Goal: Task Accomplishment & Management: Use online tool/utility

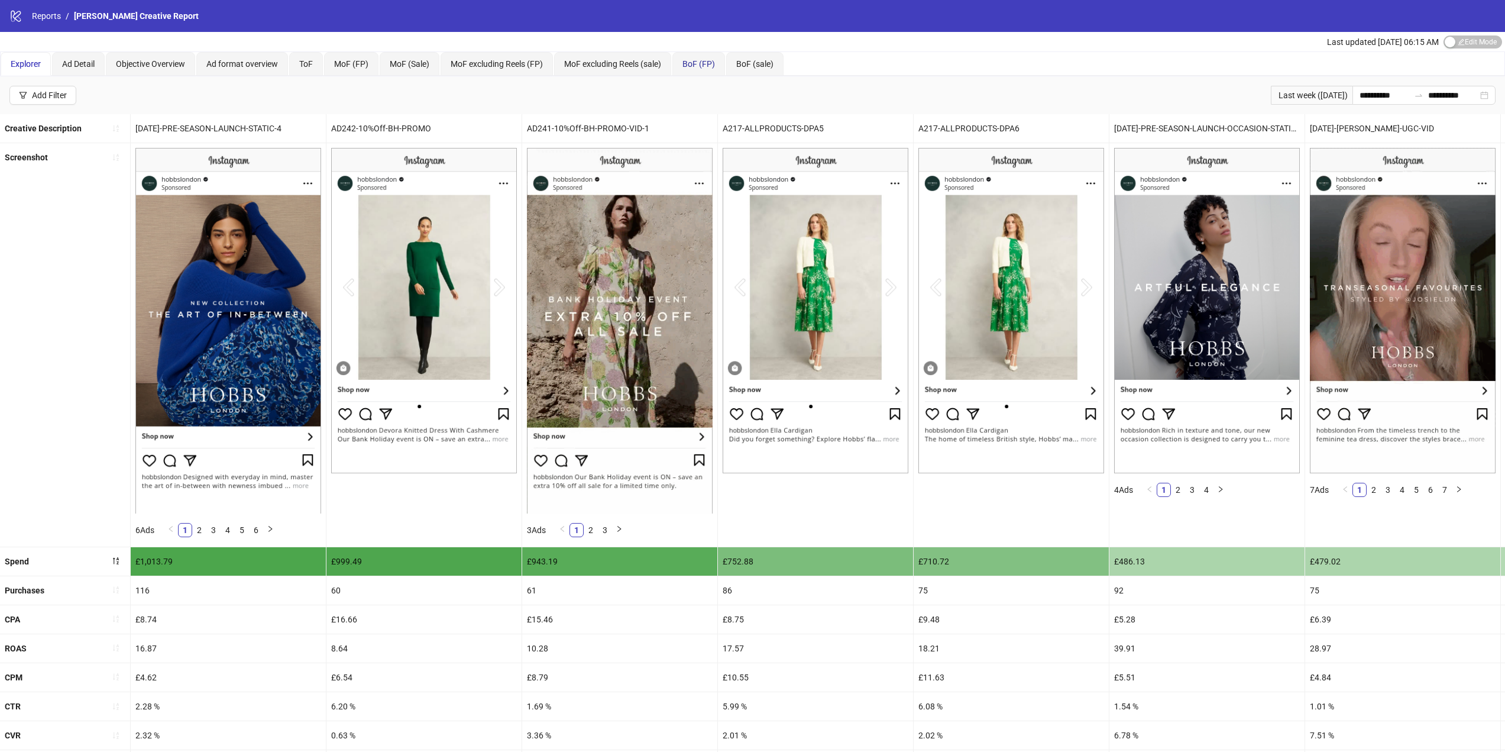
click at [703, 68] on span "BoF (FP)" at bounding box center [699, 63] width 33 height 9
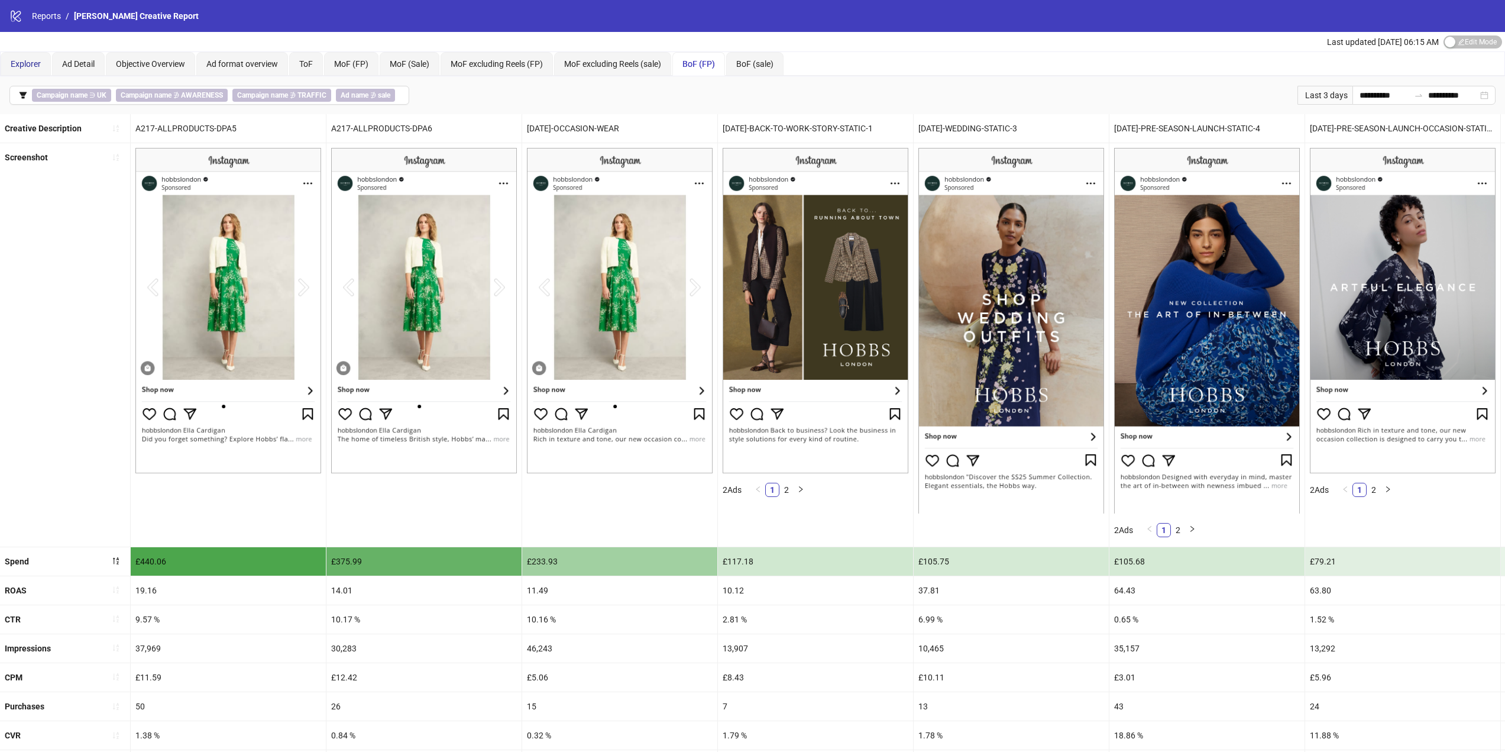
click at [28, 62] on span "Explorer" at bounding box center [26, 63] width 30 height 9
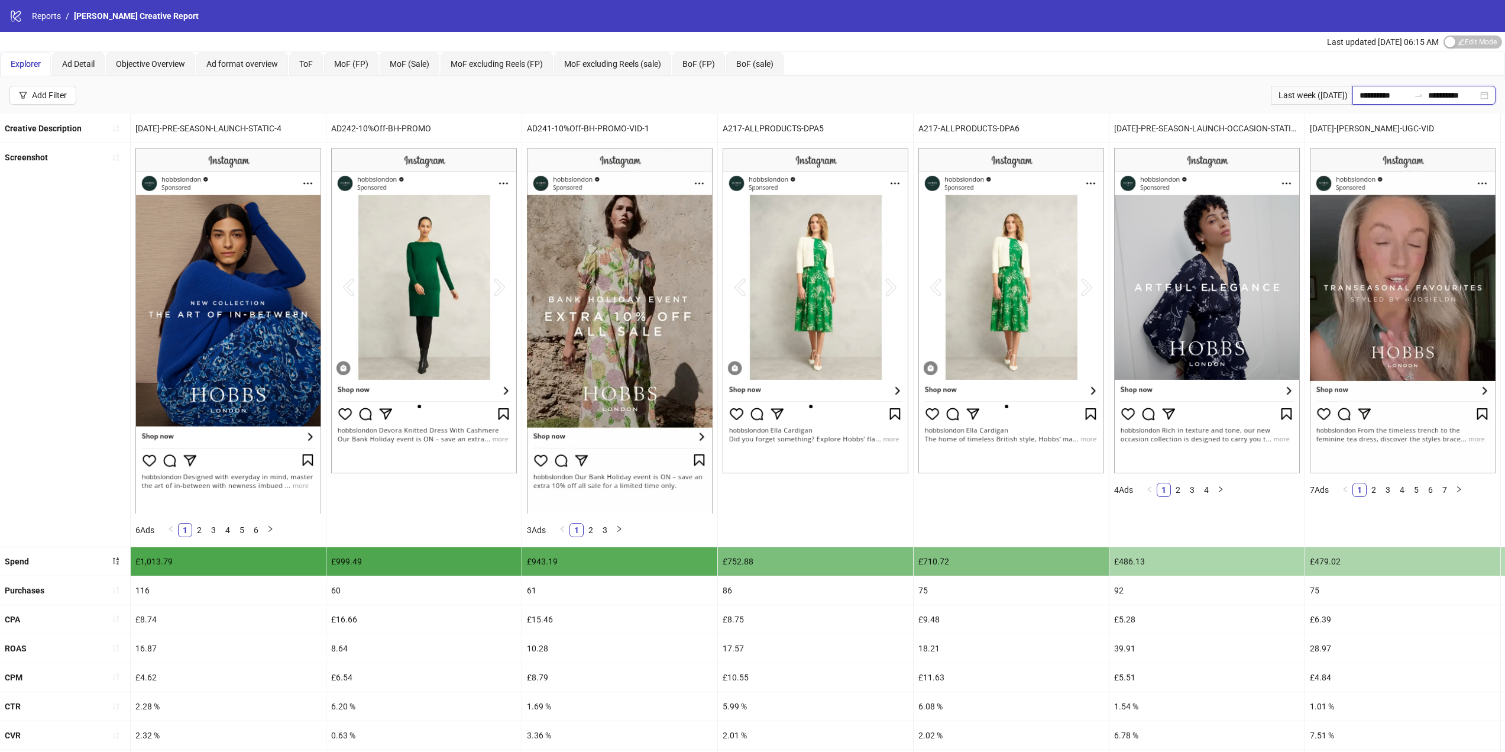
click at [1383, 93] on input "**********" at bounding box center [1385, 95] width 50 height 13
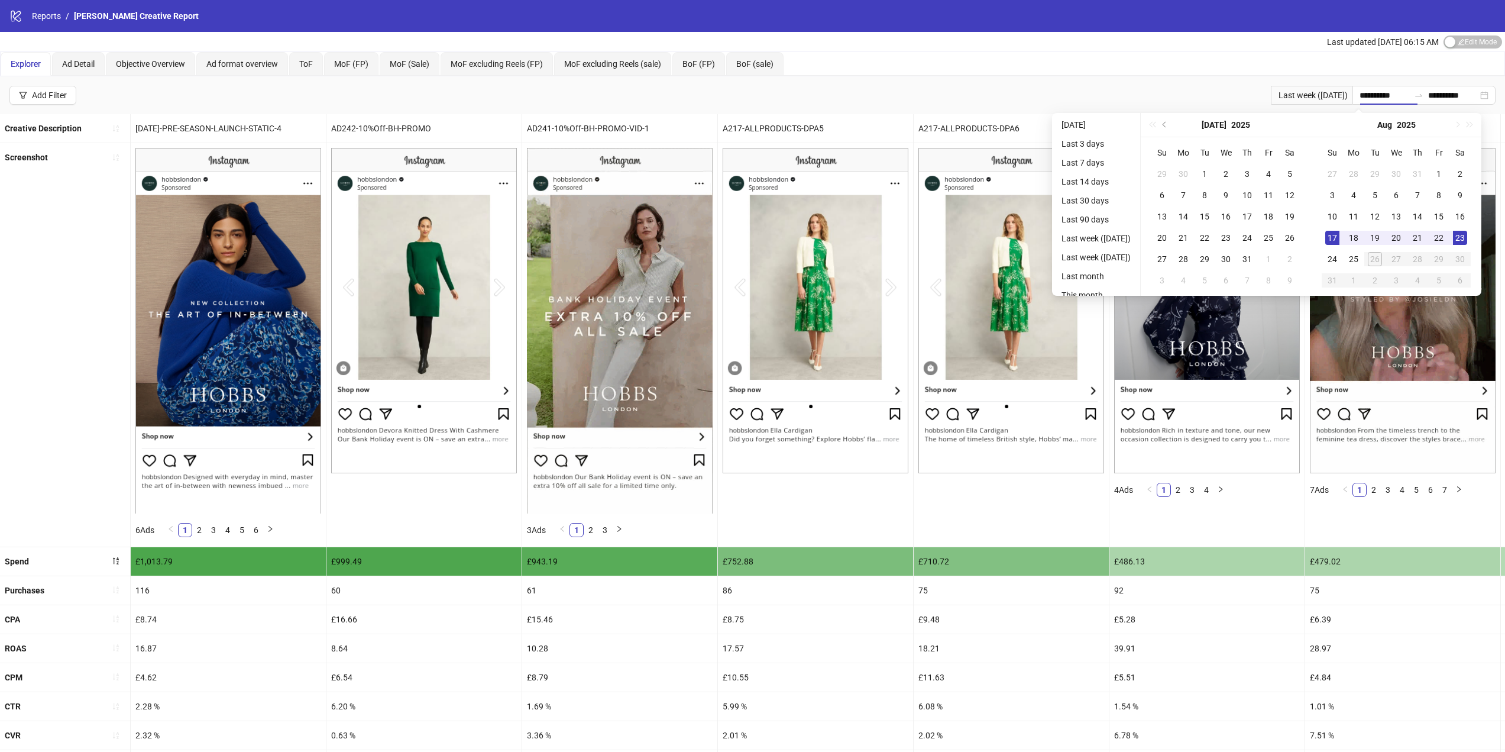
click at [1064, 80] on div "**********" at bounding box center [752, 95] width 1505 height 38
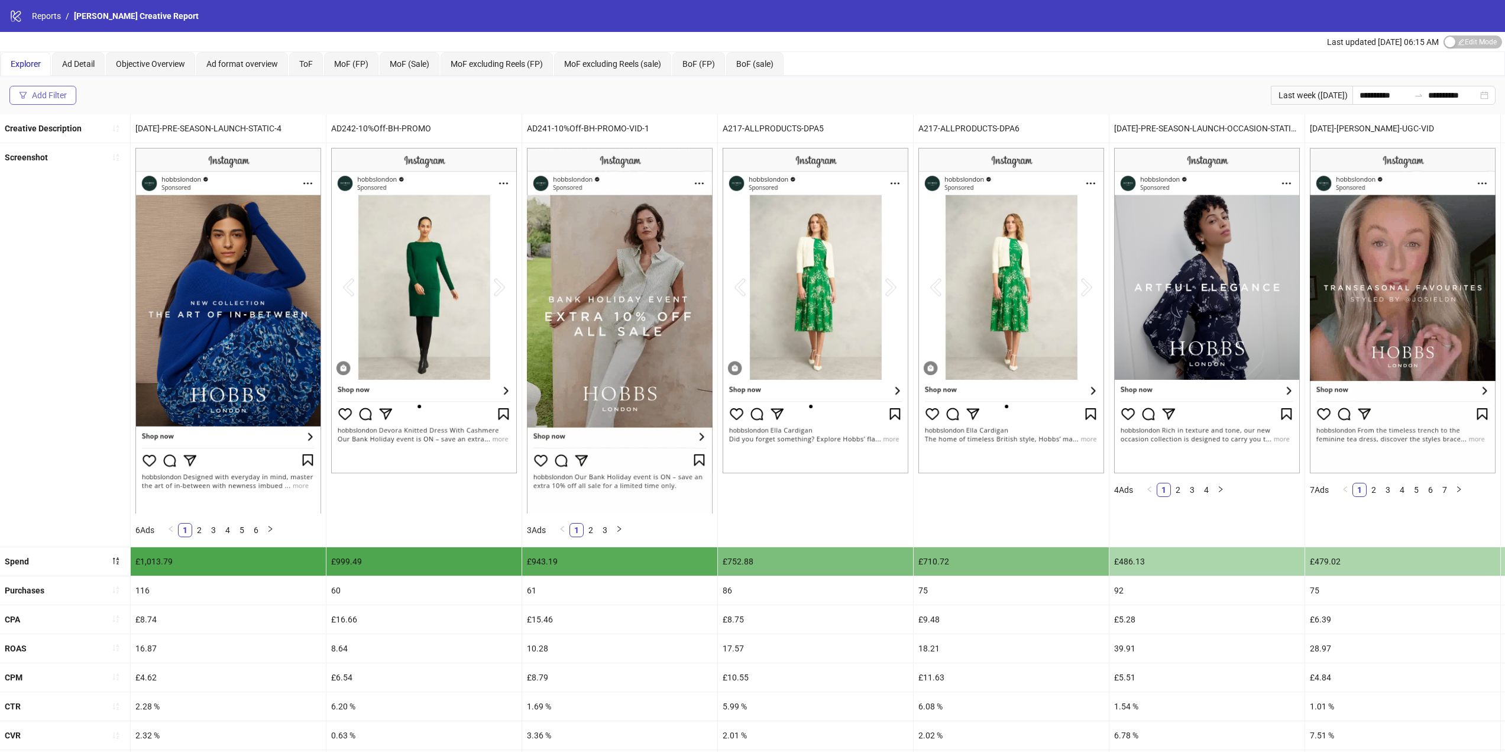
click at [38, 92] on div "Add Filter" at bounding box center [49, 94] width 35 height 9
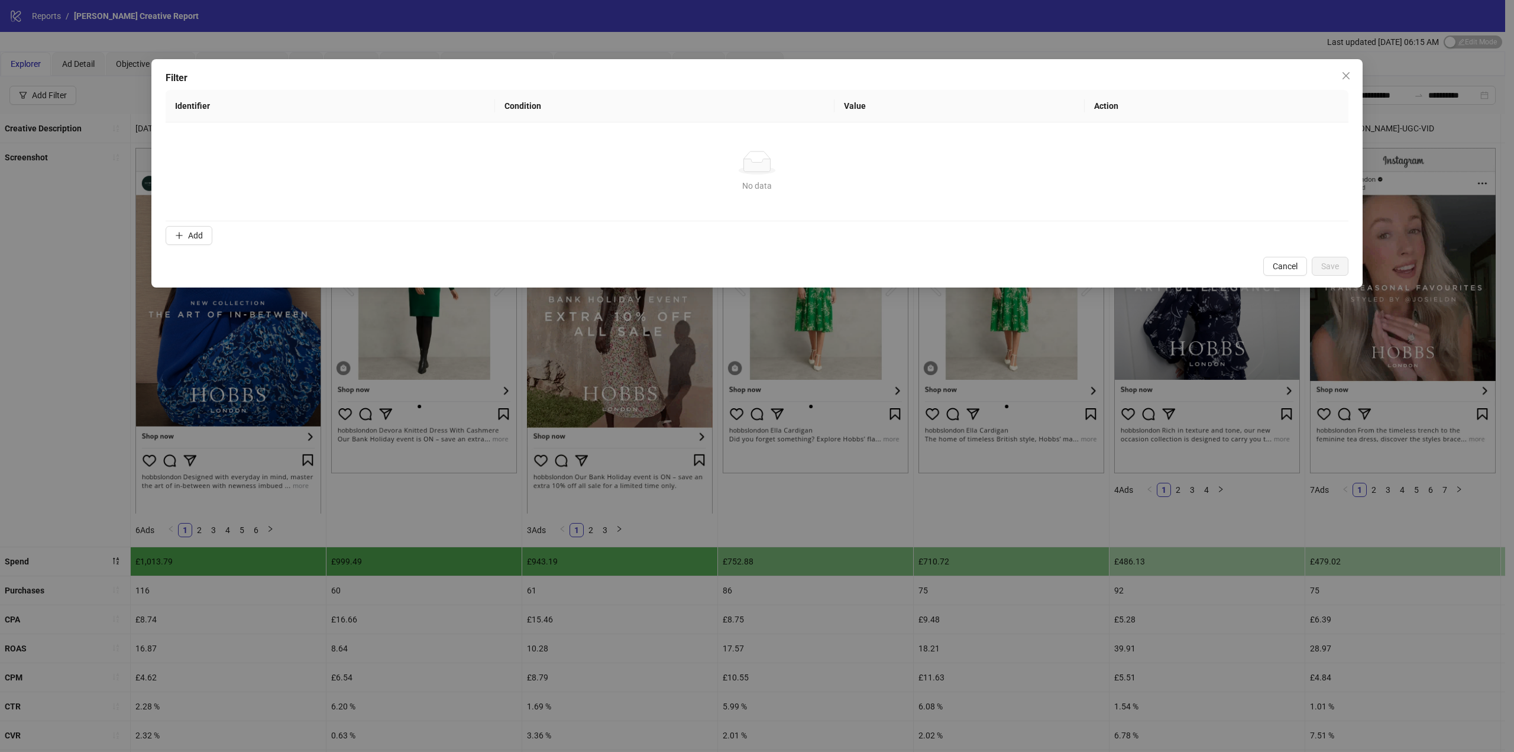
click at [193, 228] on button "Add" at bounding box center [189, 235] width 47 height 19
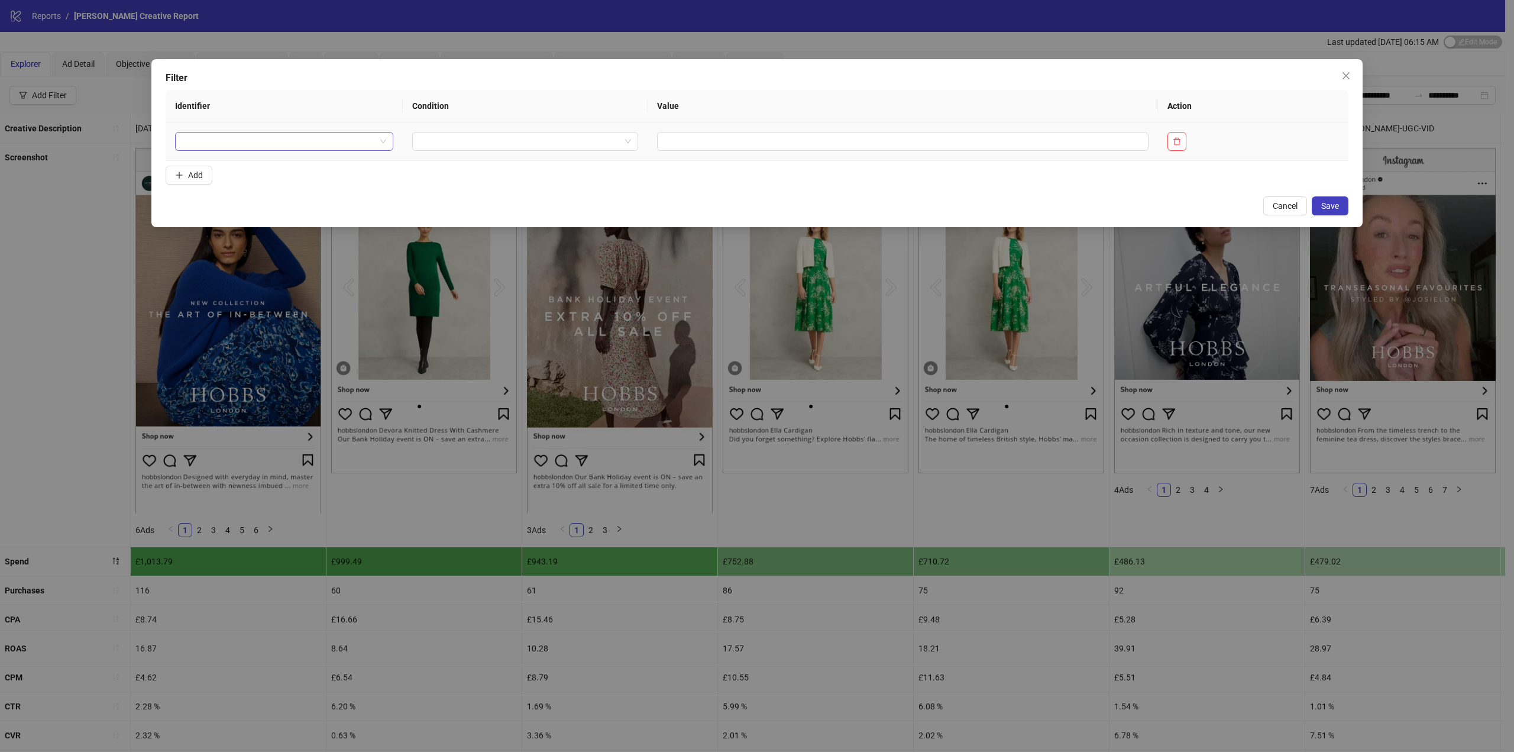
click at [232, 138] on input "search" at bounding box center [278, 141] width 193 height 18
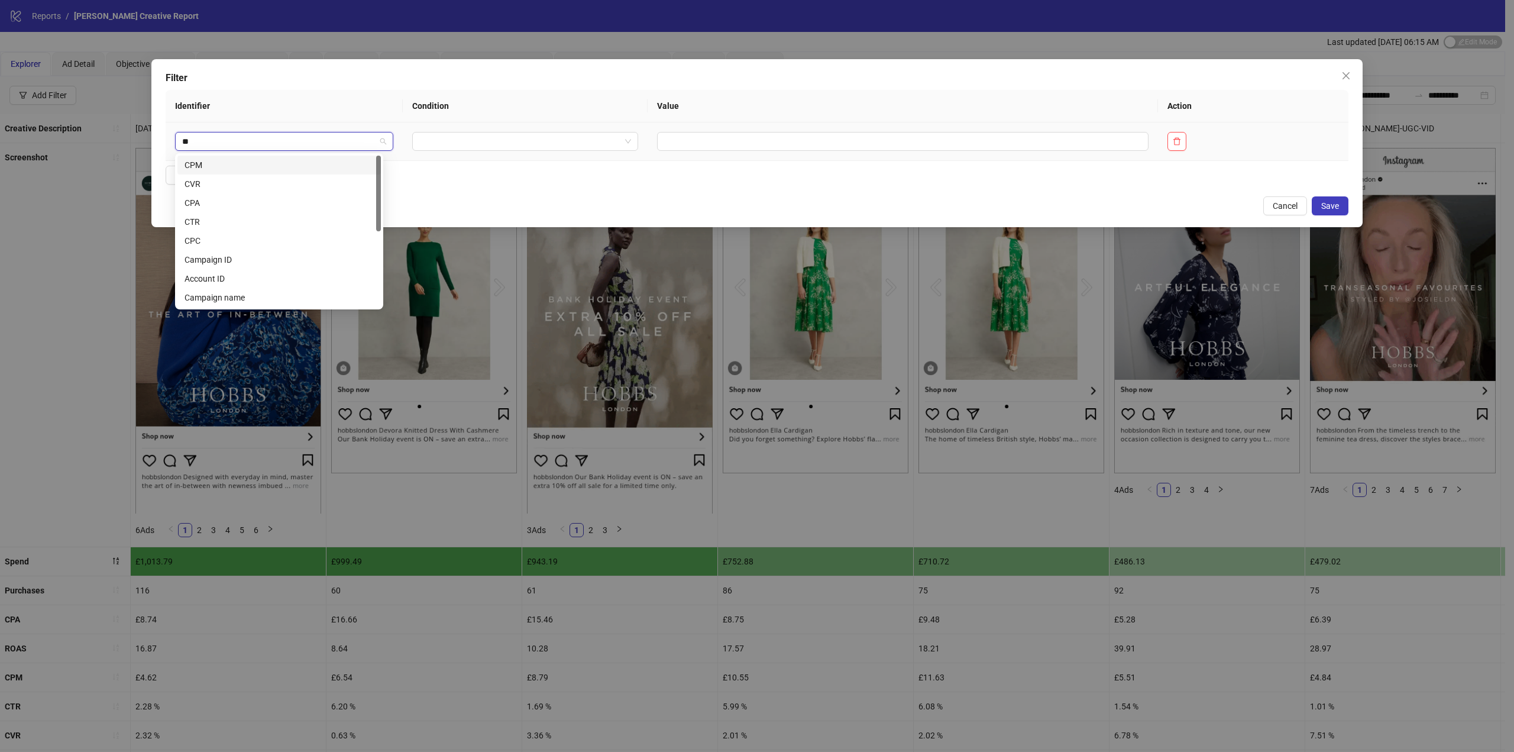
type input "***"
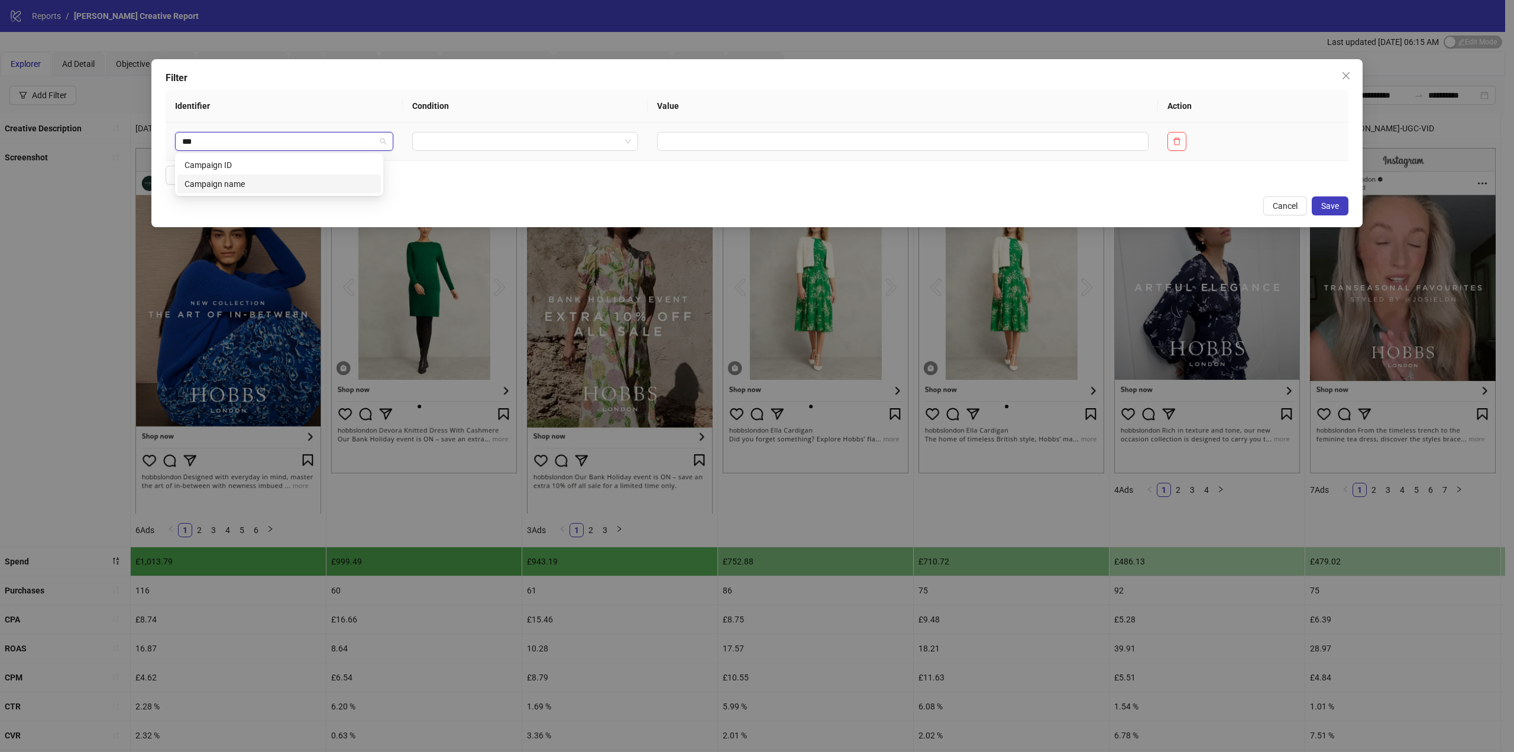
drag, startPoint x: 287, startPoint y: 186, endPoint x: 323, endPoint y: 180, distance: 36.6
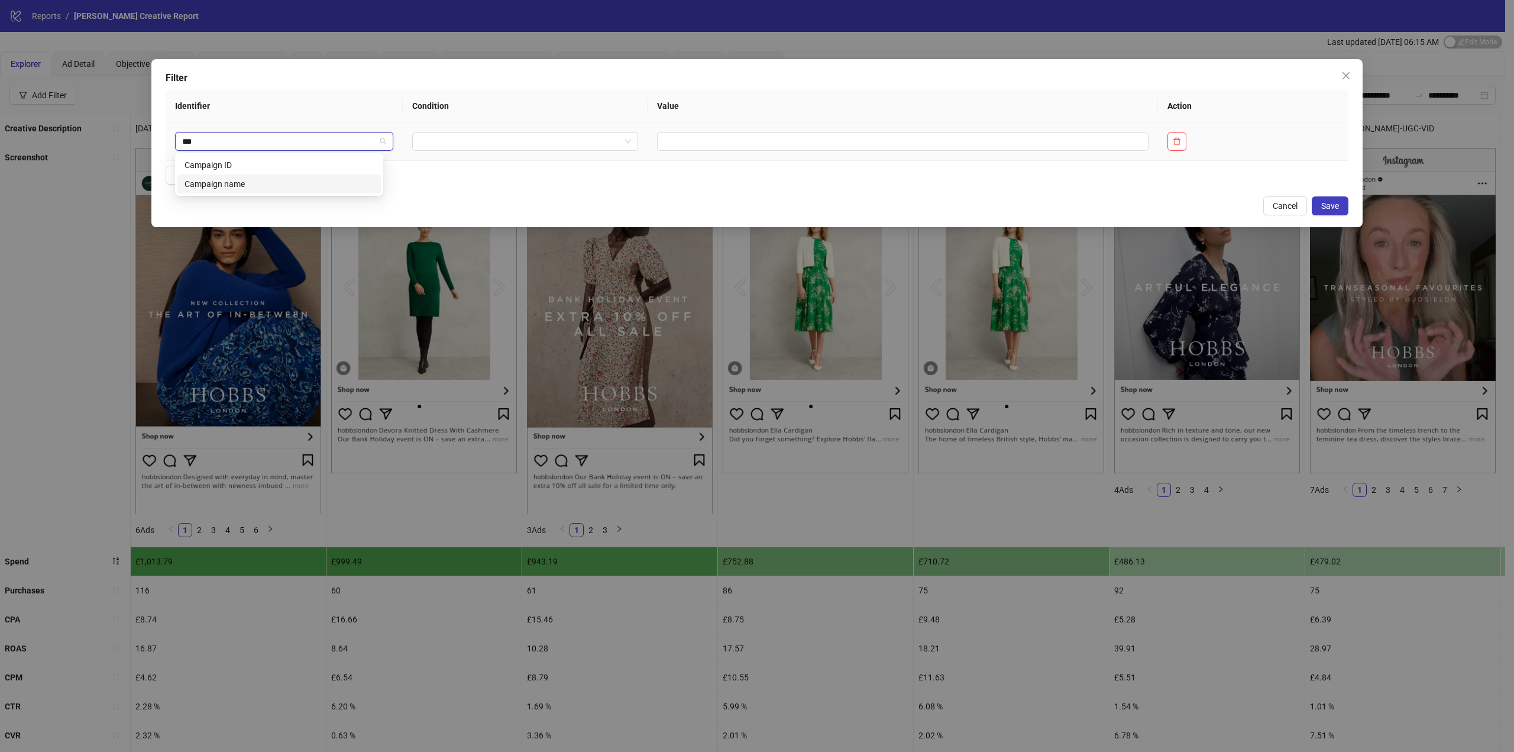
click at [287, 187] on div "Campaign name" at bounding box center [279, 183] width 189 height 13
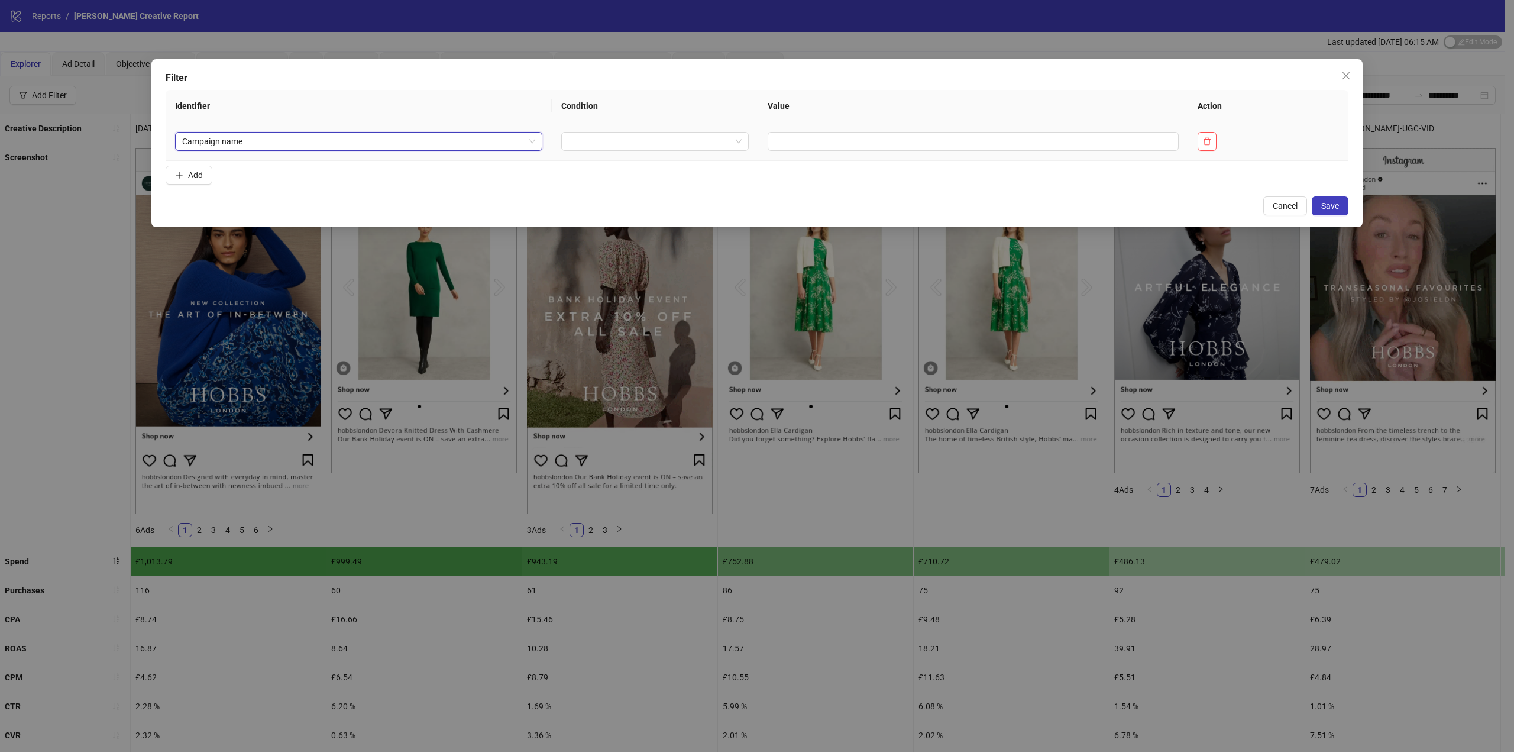
click at [606, 151] on td at bounding box center [655, 141] width 206 height 38
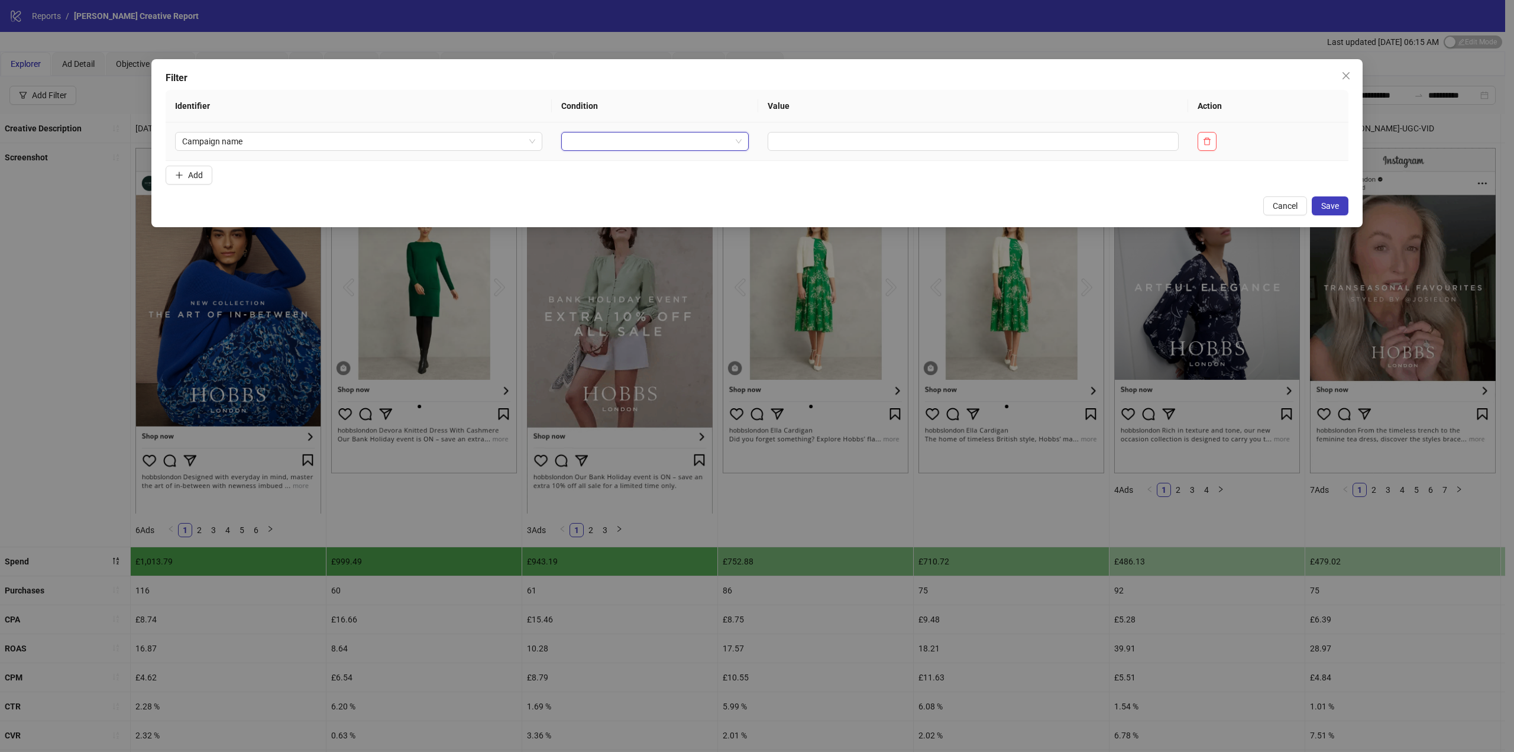
click at [606, 140] on input "search" at bounding box center [649, 141] width 163 height 18
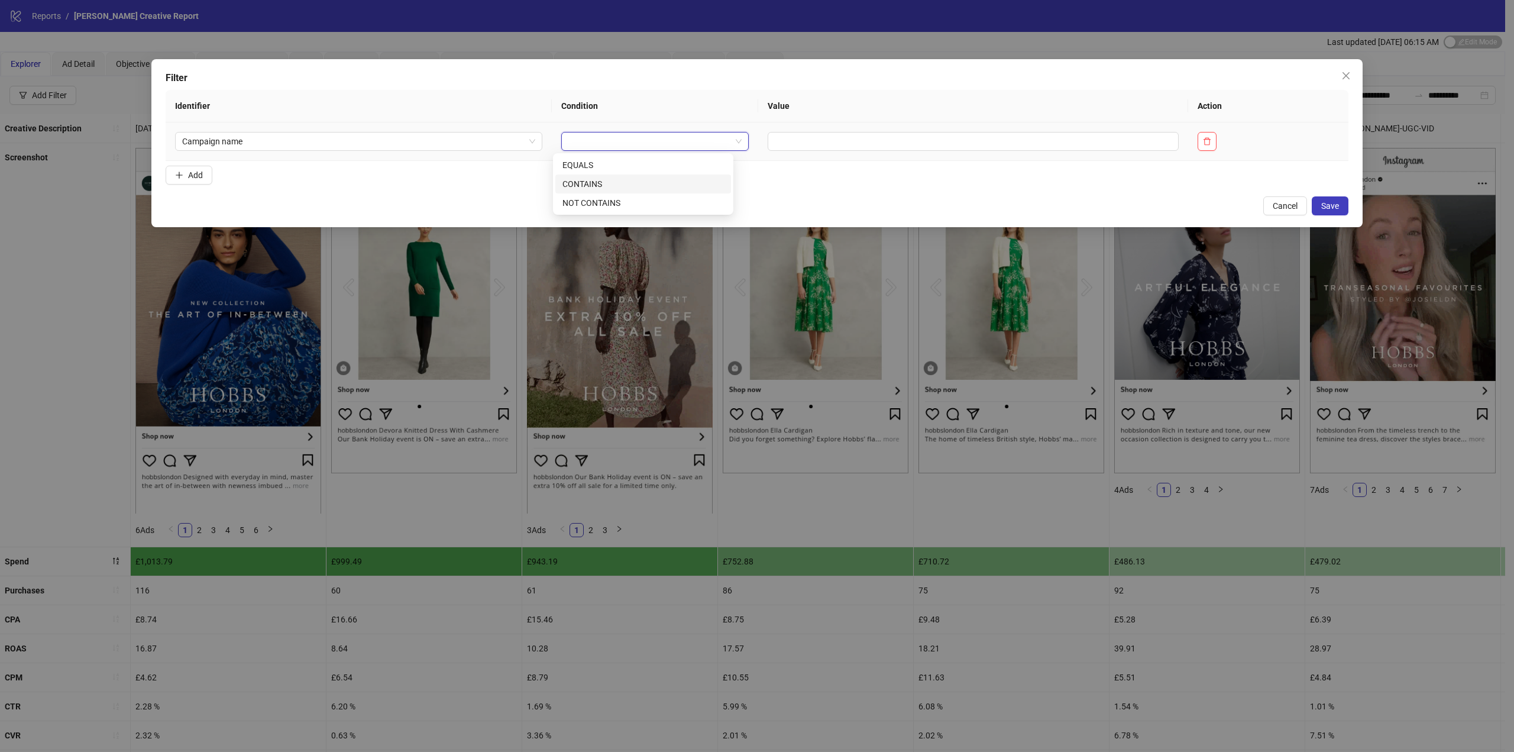
click at [621, 187] on div "CONTAINS" at bounding box center [642, 183] width 161 height 13
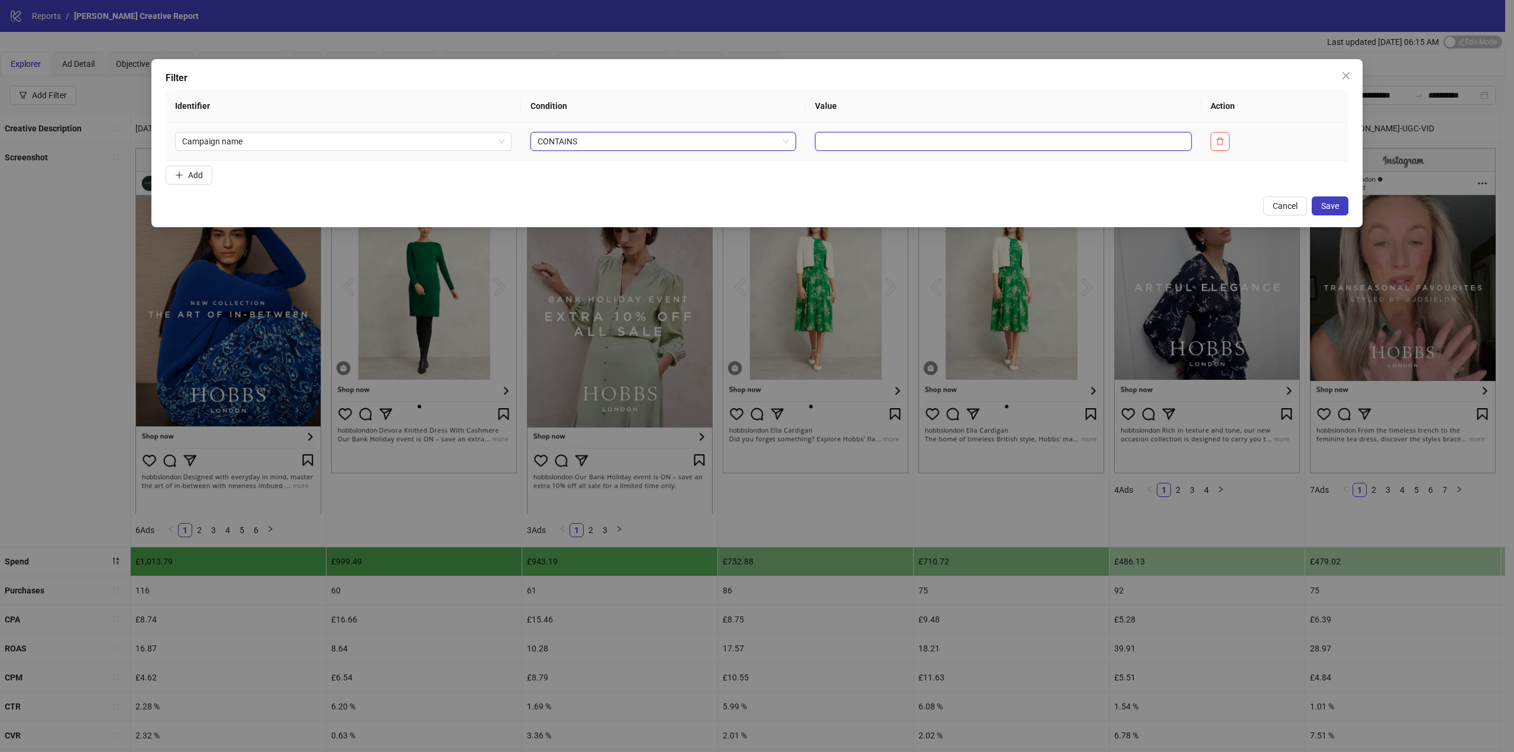
click at [853, 146] on input "text" at bounding box center [1003, 141] width 377 height 19
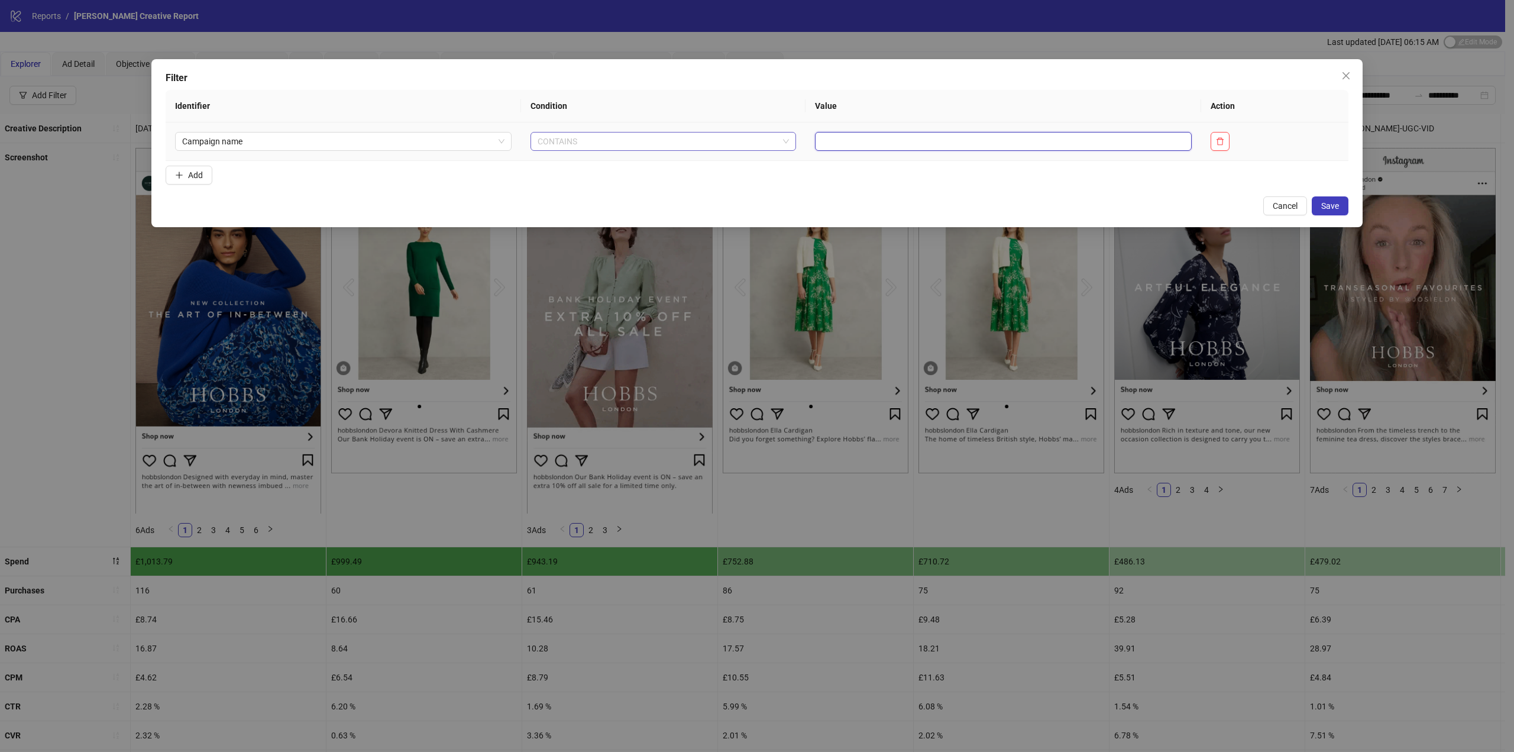
click at [684, 140] on span "CONTAINS" at bounding box center [663, 141] width 251 height 18
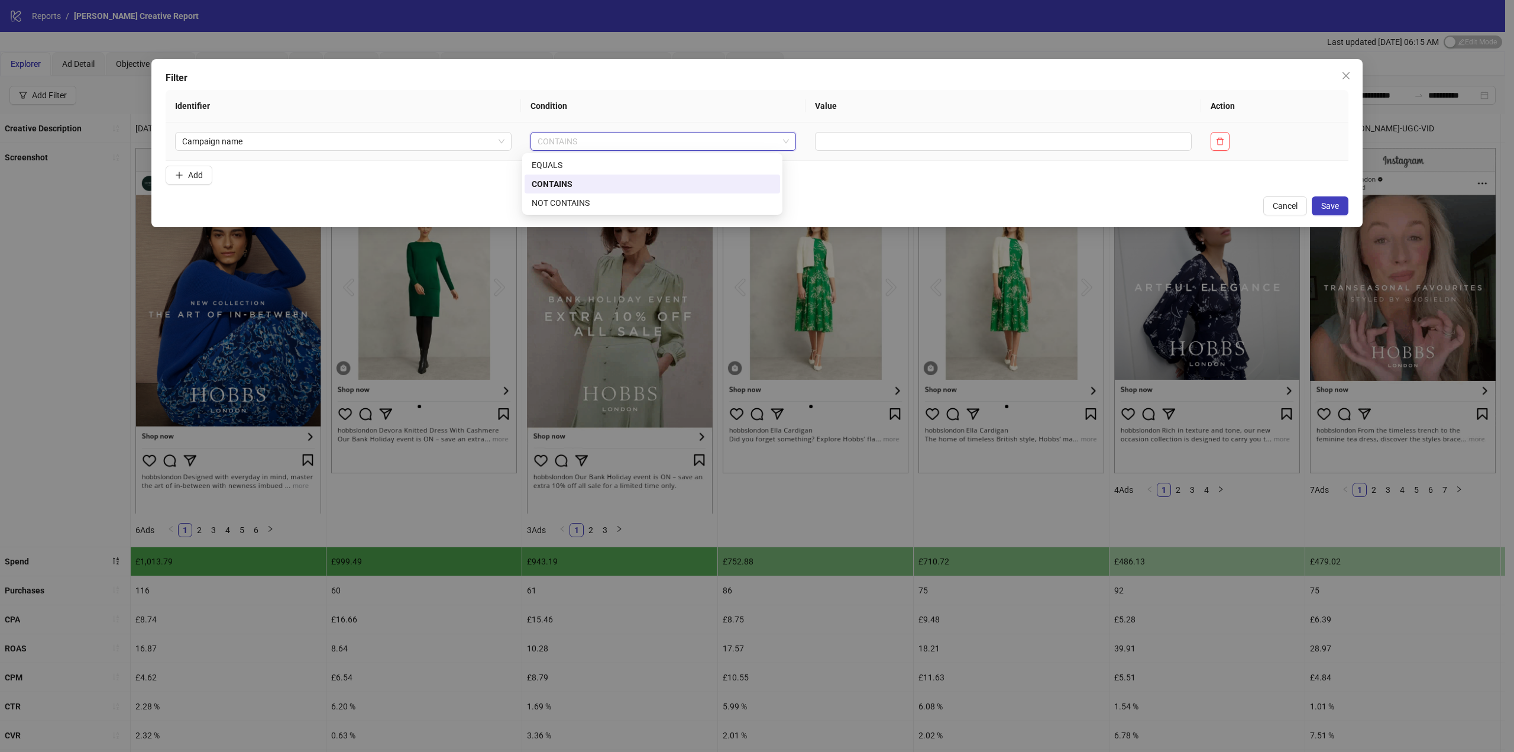
click at [618, 202] on div "NOT CONTAINS" at bounding box center [652, 202] width 241 height 13
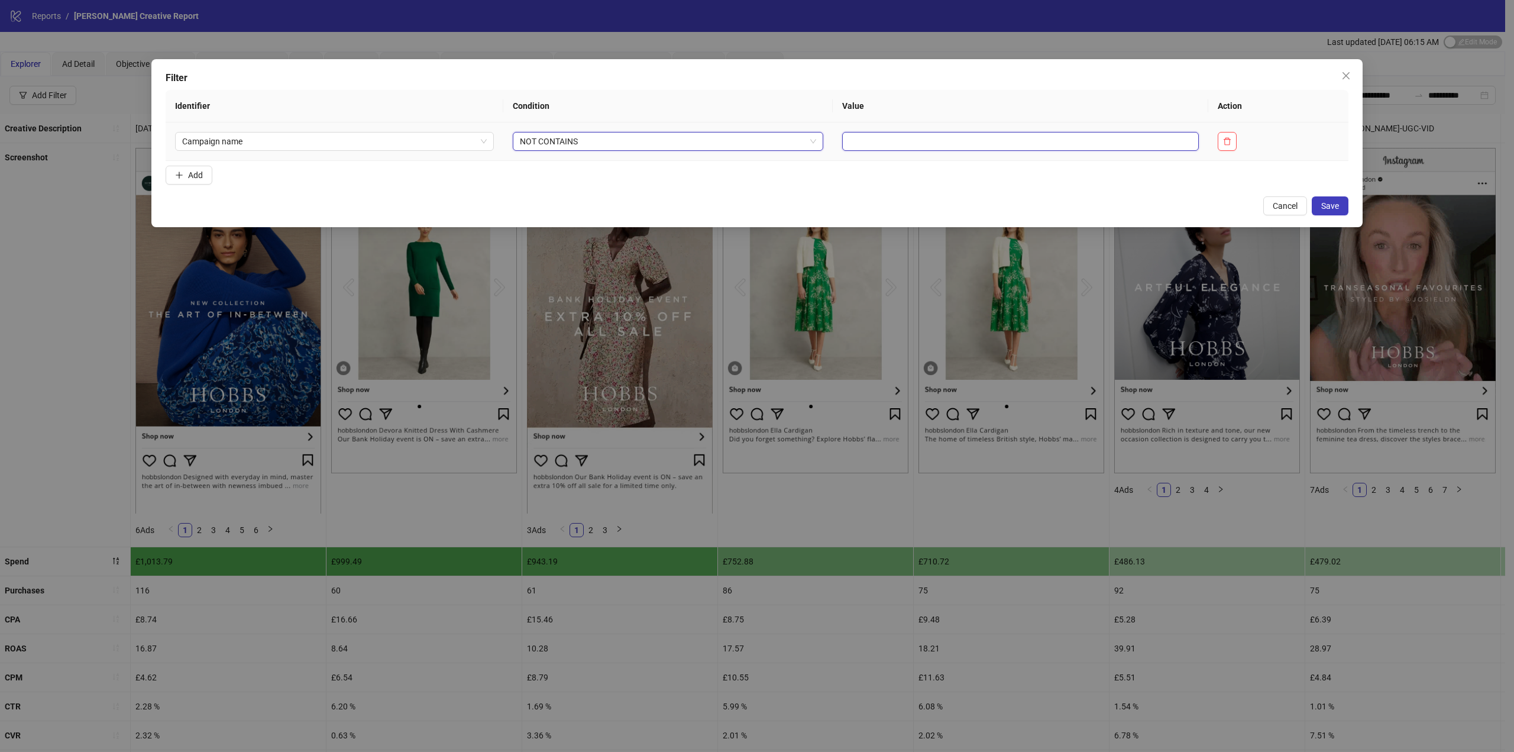
click at [891, 138] on input "text" at bounding box center [1020, 141] width 357 height 19
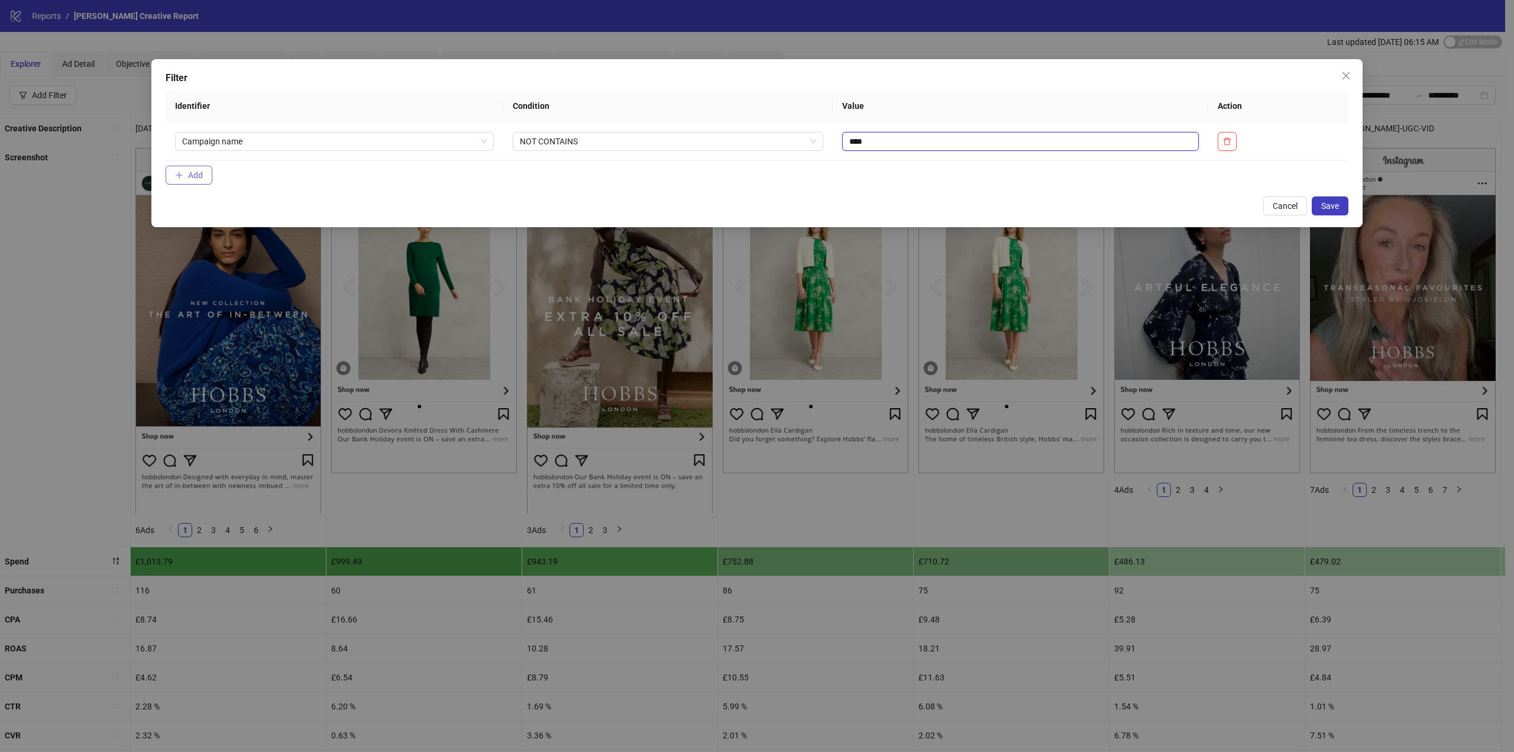
type input "****"
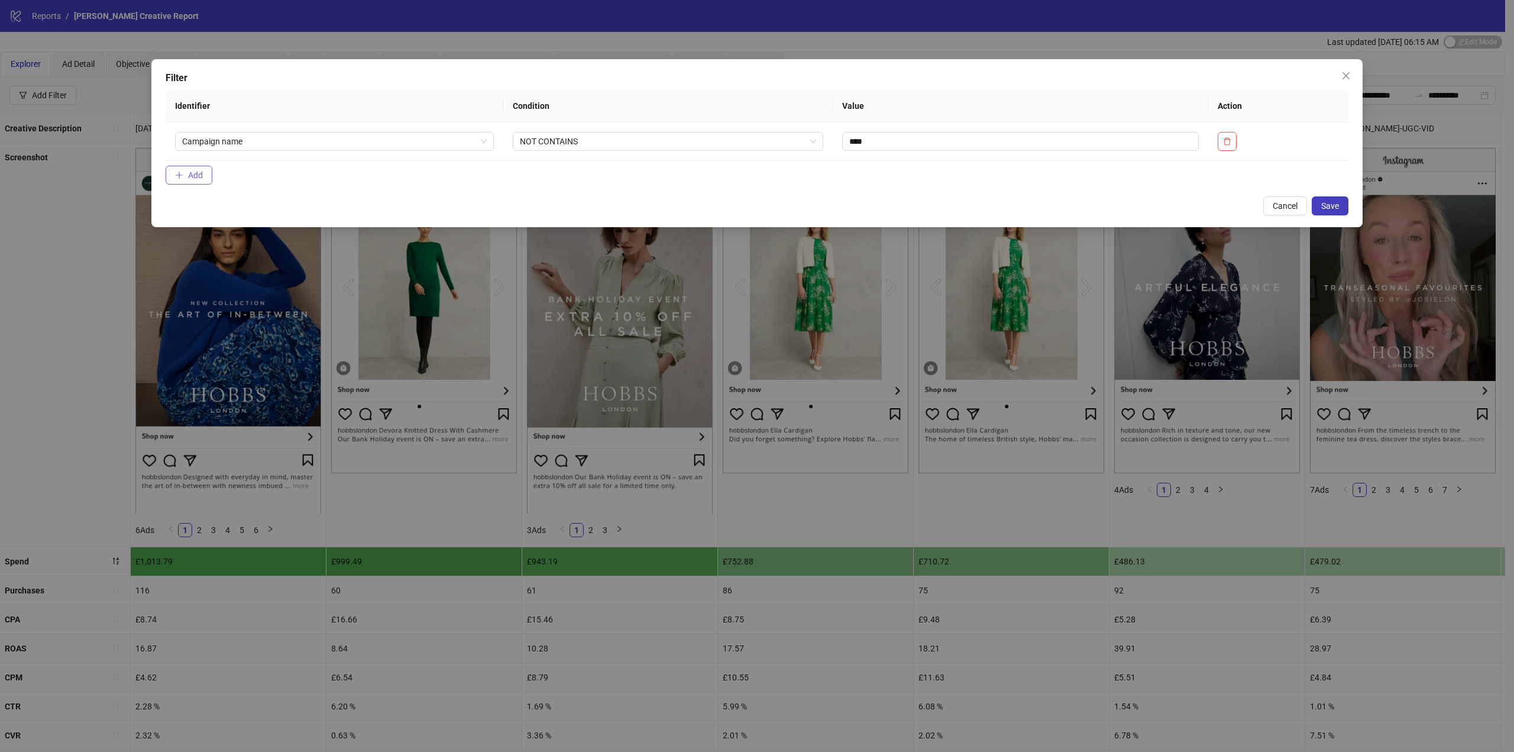
click at [186, 178] on button "Add" at bounding box center [189, 175] width 47 height 19
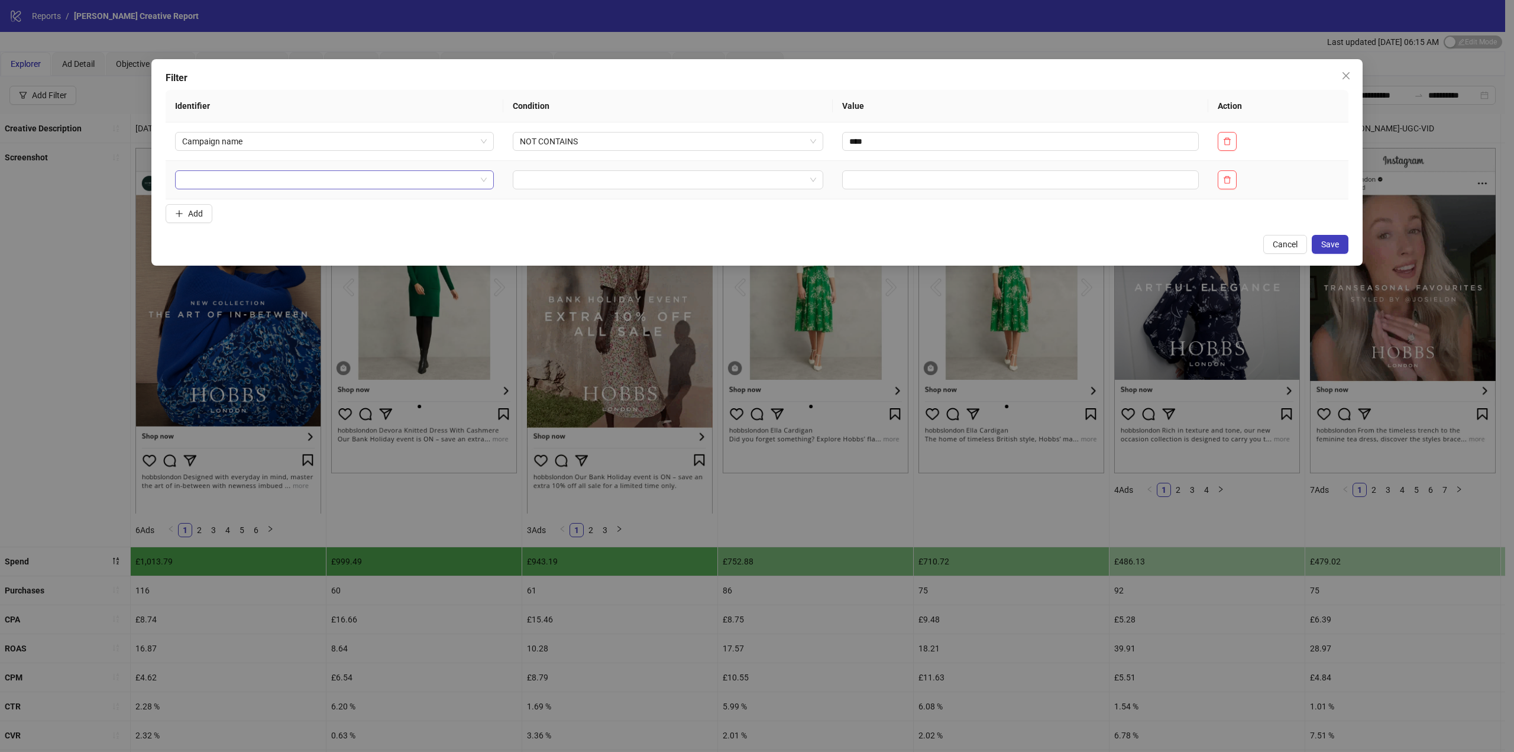
click at [237, 175] on input "search" at bounding box center [329, 180] width 294 height 18
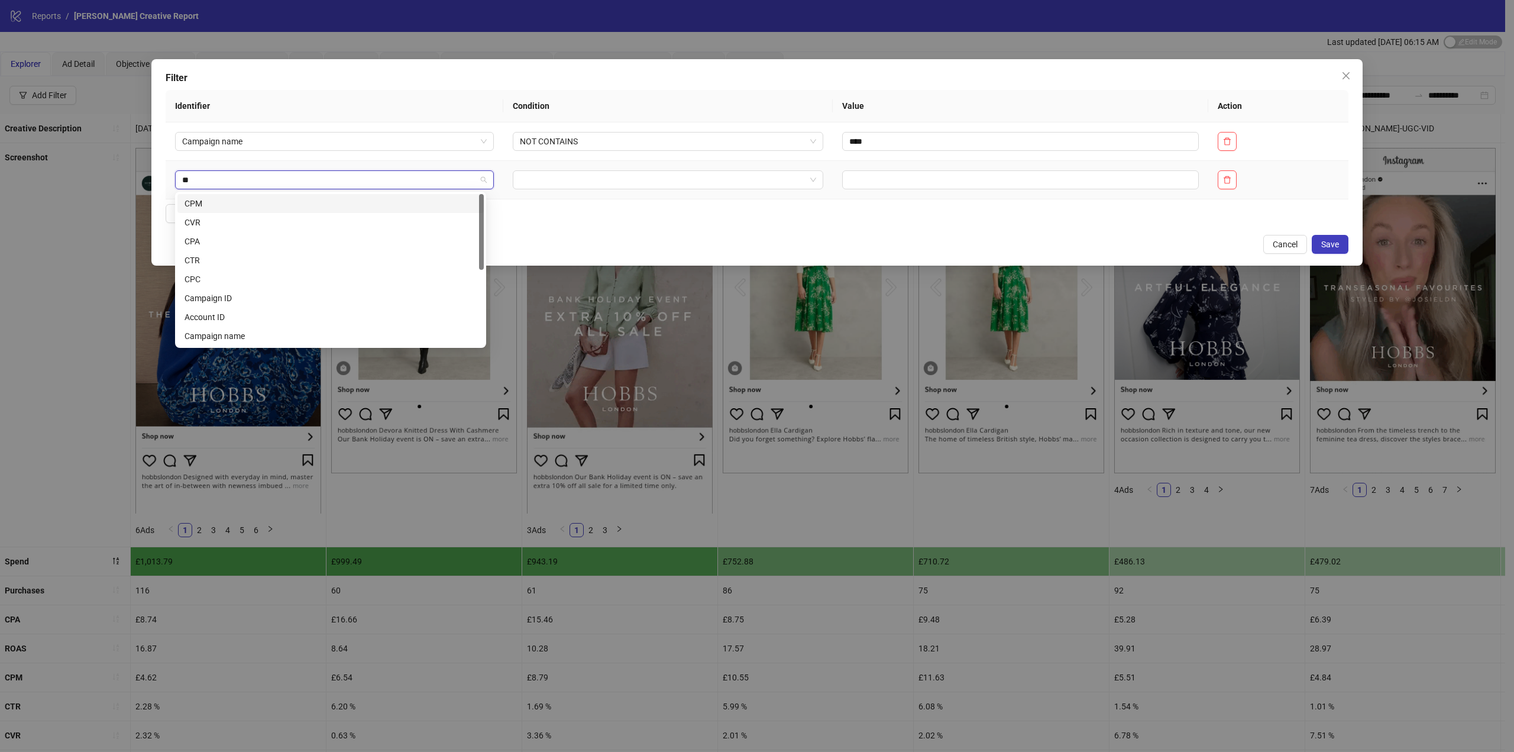
type input "***"
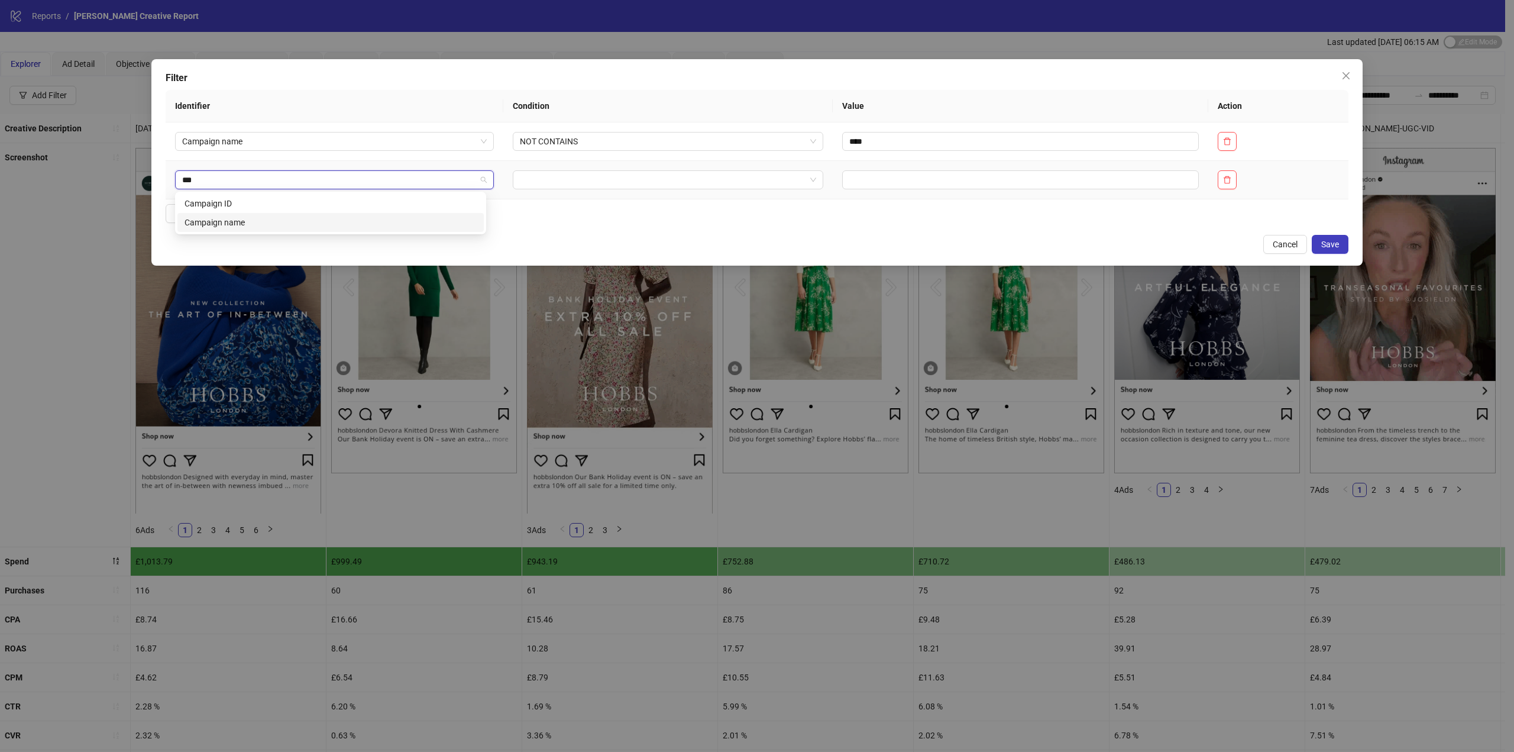
click at [287, 219] on div "Campaign name" at bounding box center [331, 222] width 292 height 13
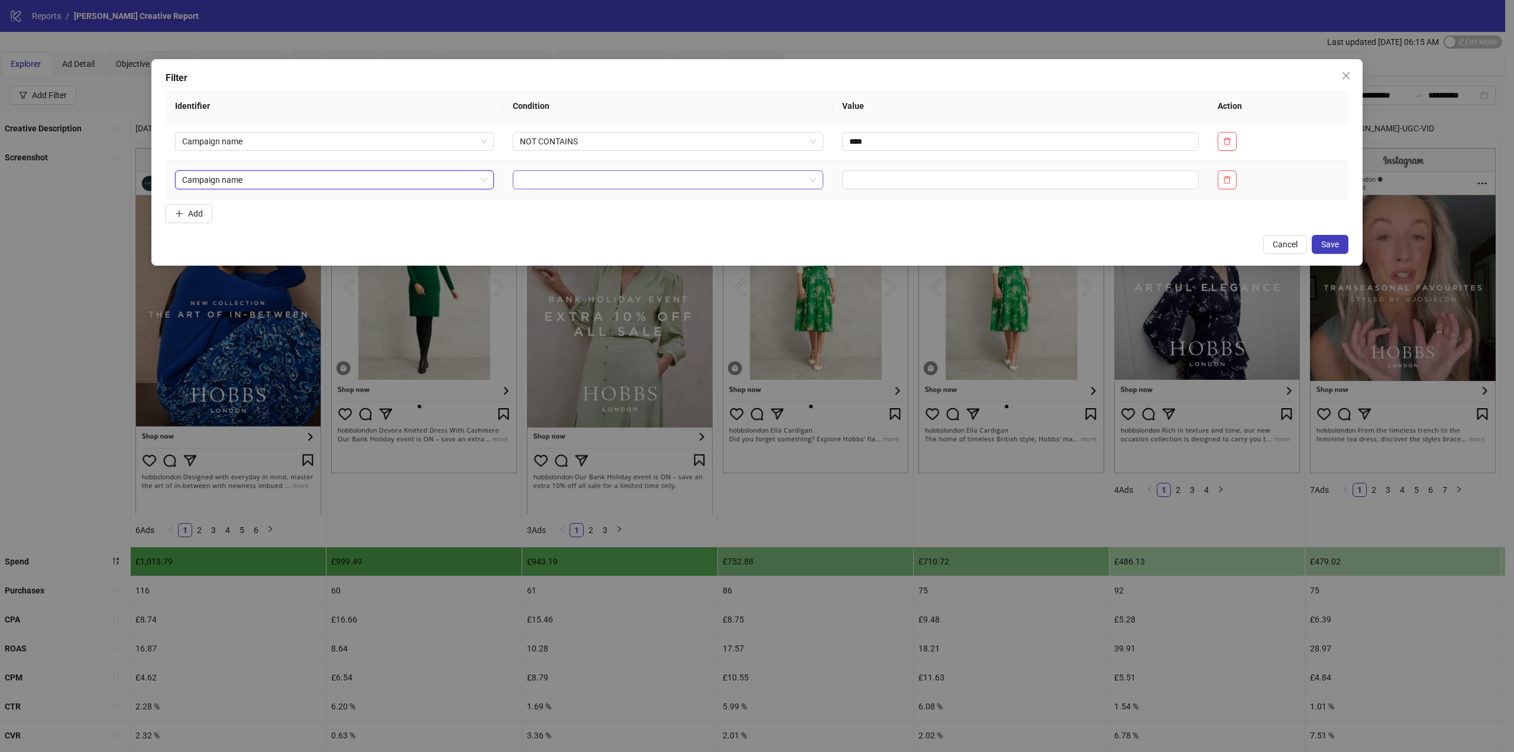
click at [589, 175] on input "search" at bounding box center [663, 180] width 286 height 18
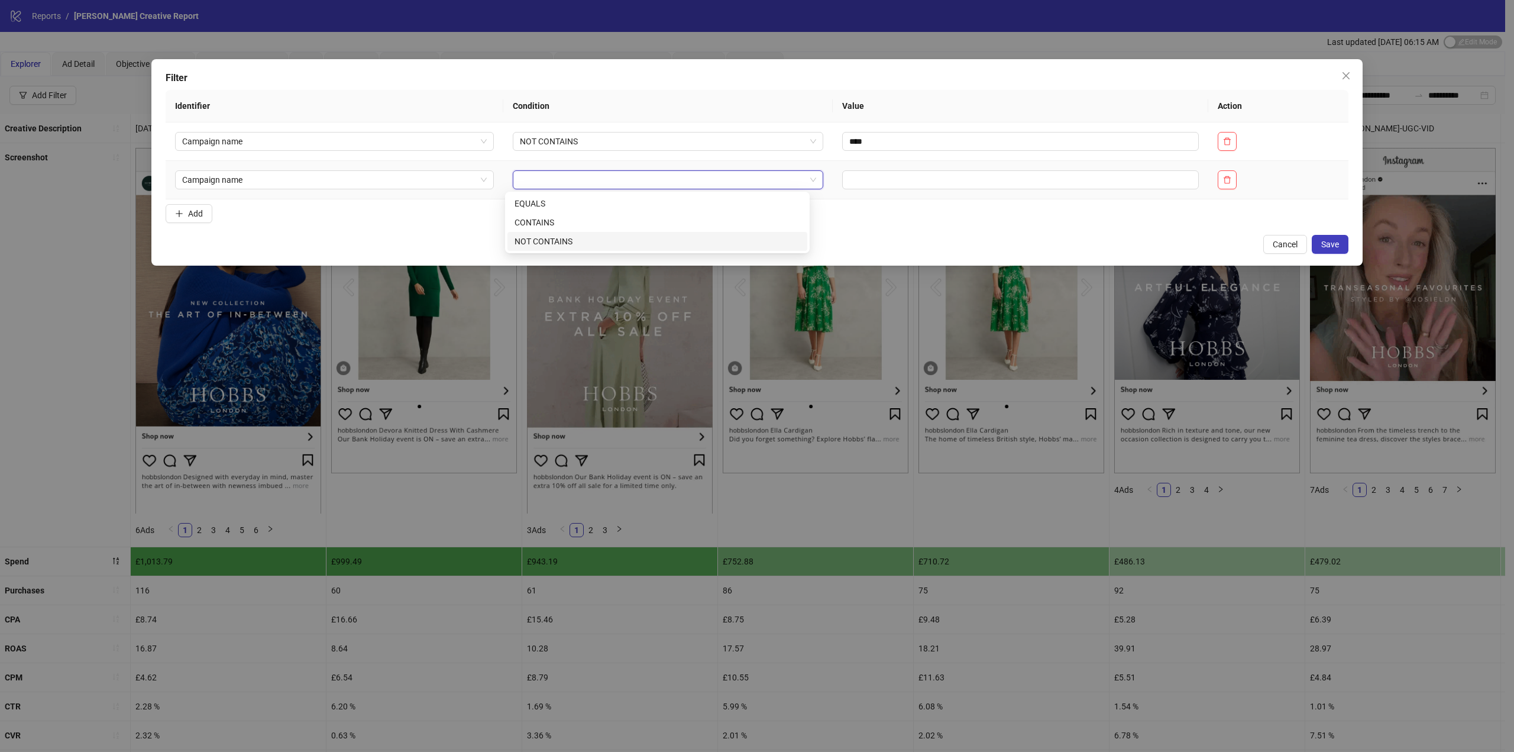
drag, startPoint x: 591, startPoint y: 243, endPoint x: 642, endPoint y: 235, distance: 51.4
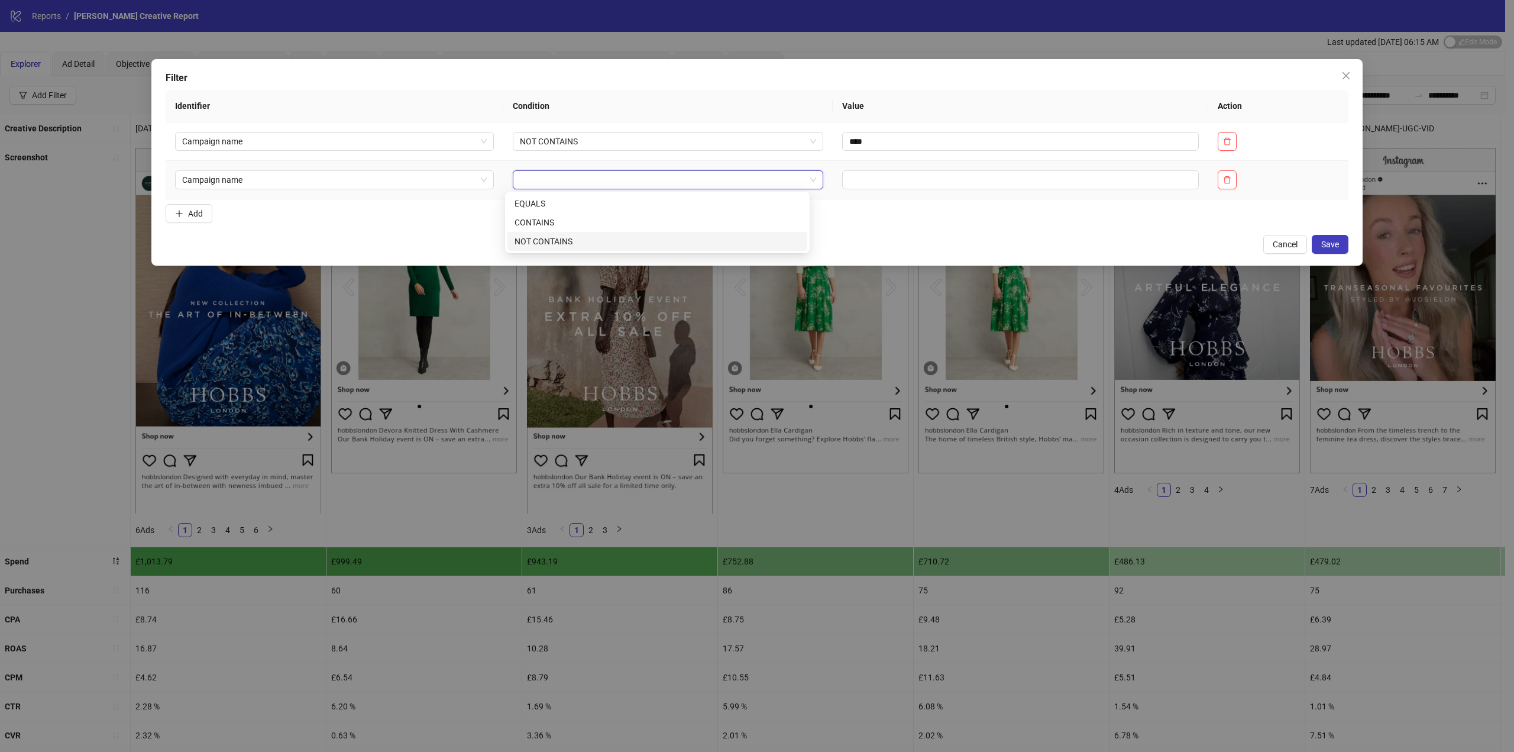
click at [591, 242] on div "NOT CONTAINS" at bounding box center [658, 241] width 286 height 13
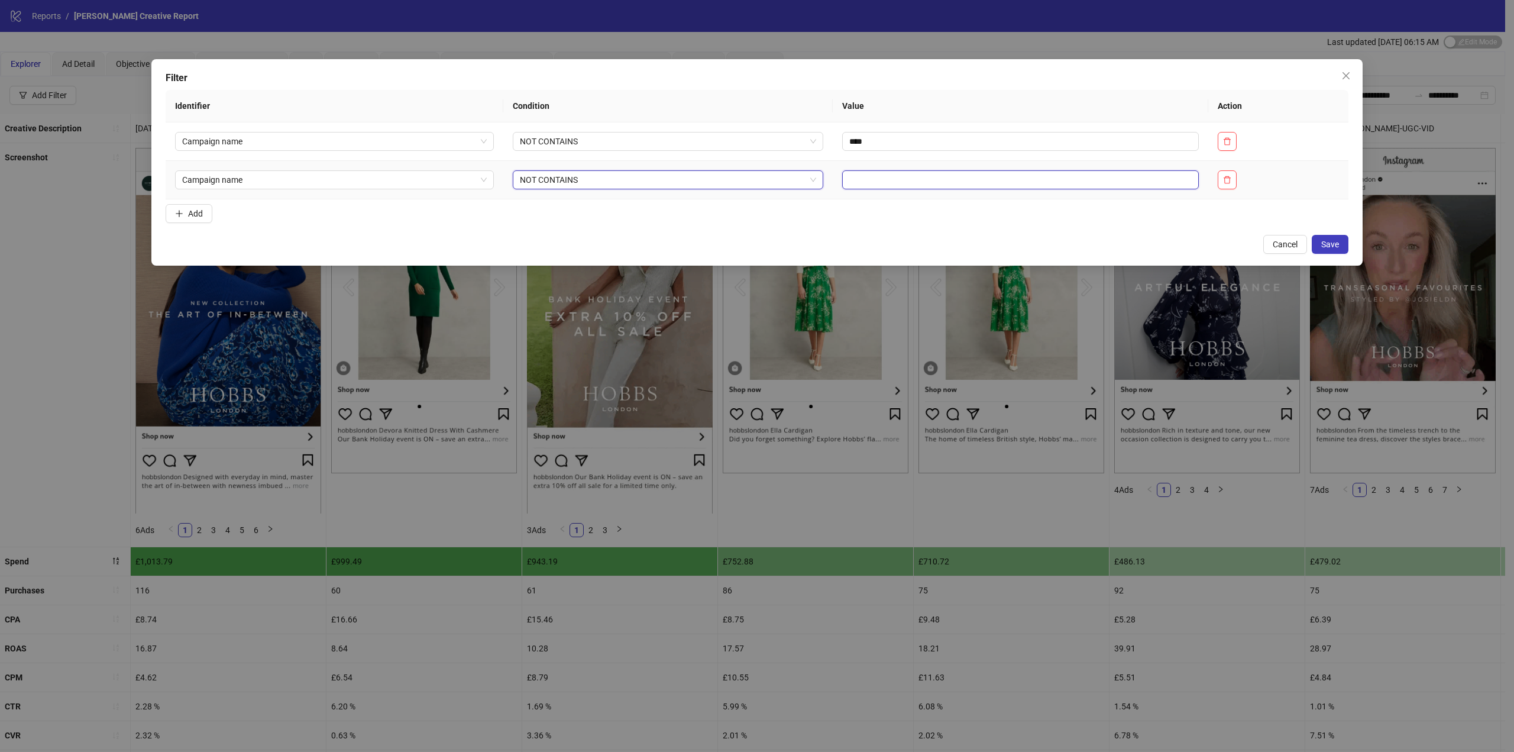
click at [875, 185] on input "text" at bounding box center [1020, 179] width 357 height 19
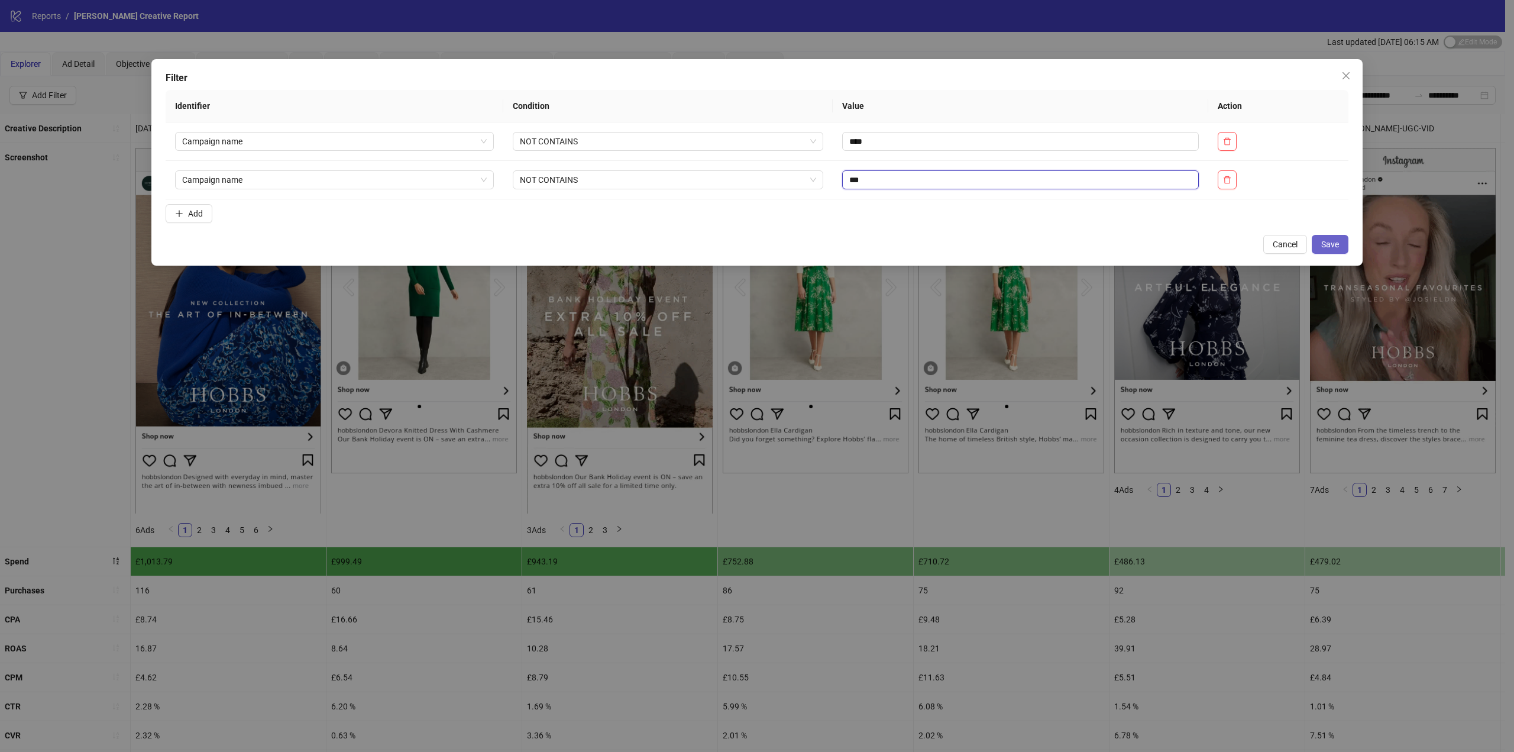
type input "***"
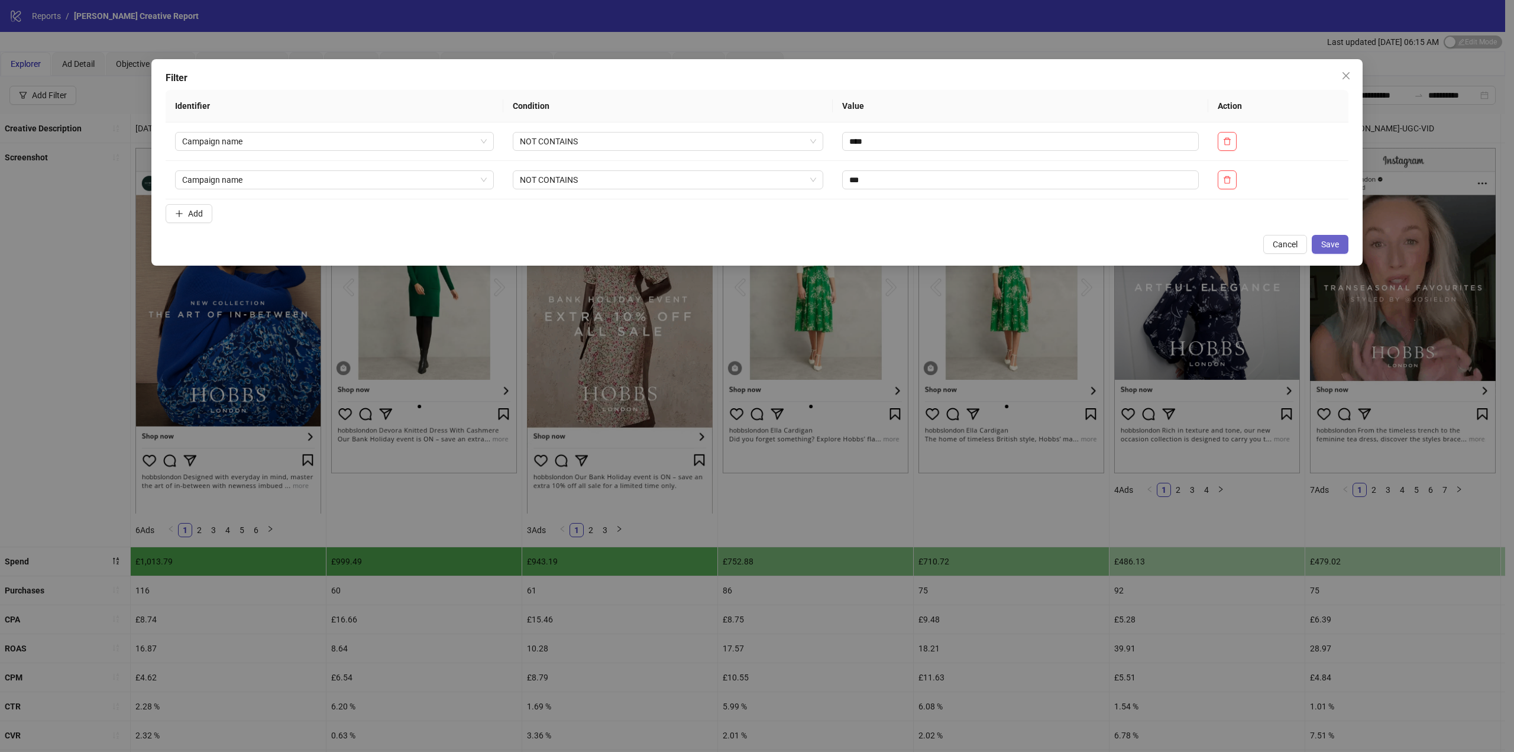
click at [1337, 247] on span "Save" at bounding box center [1330, 244] width 18 height 9
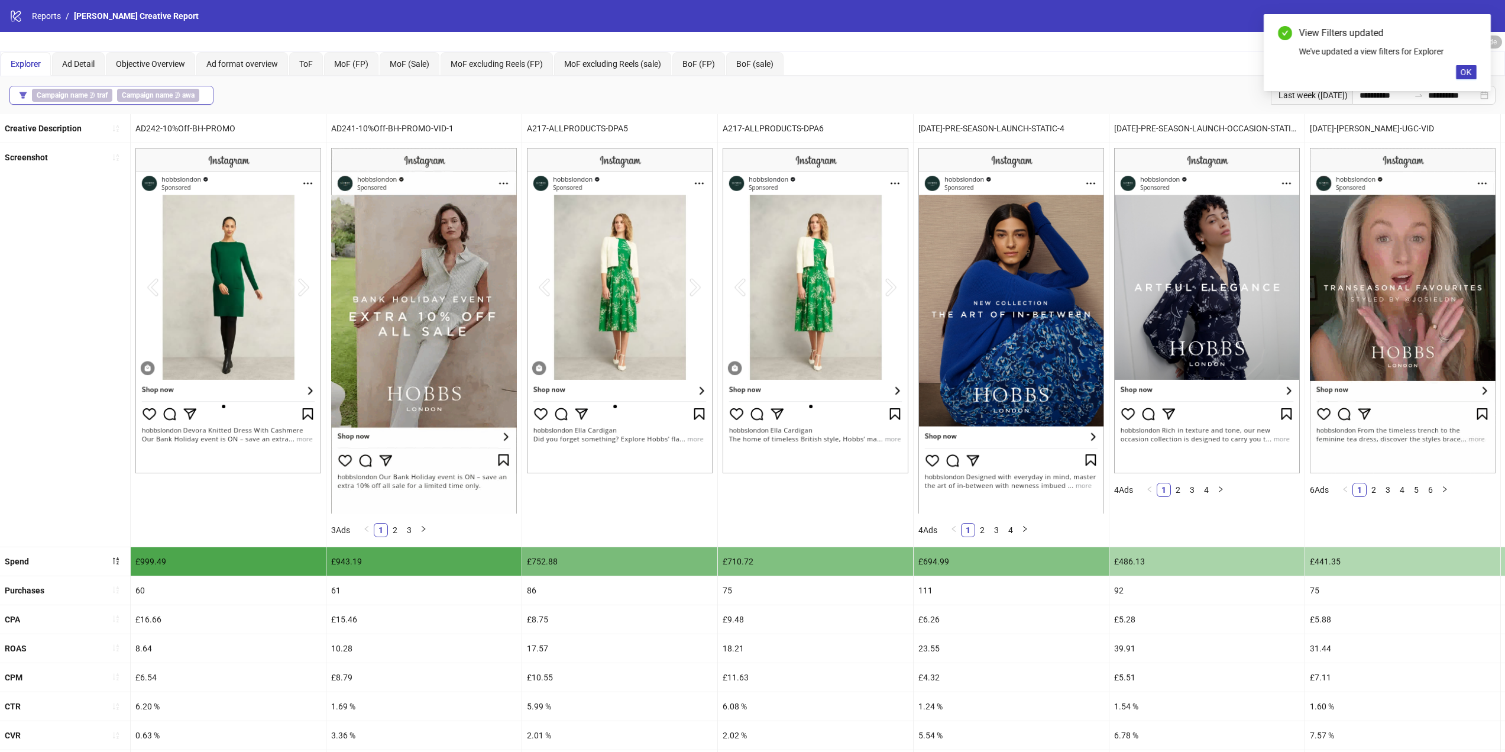
click at [182, 96] on b "awa" at bounding box center [188, 95] width 12 height 8
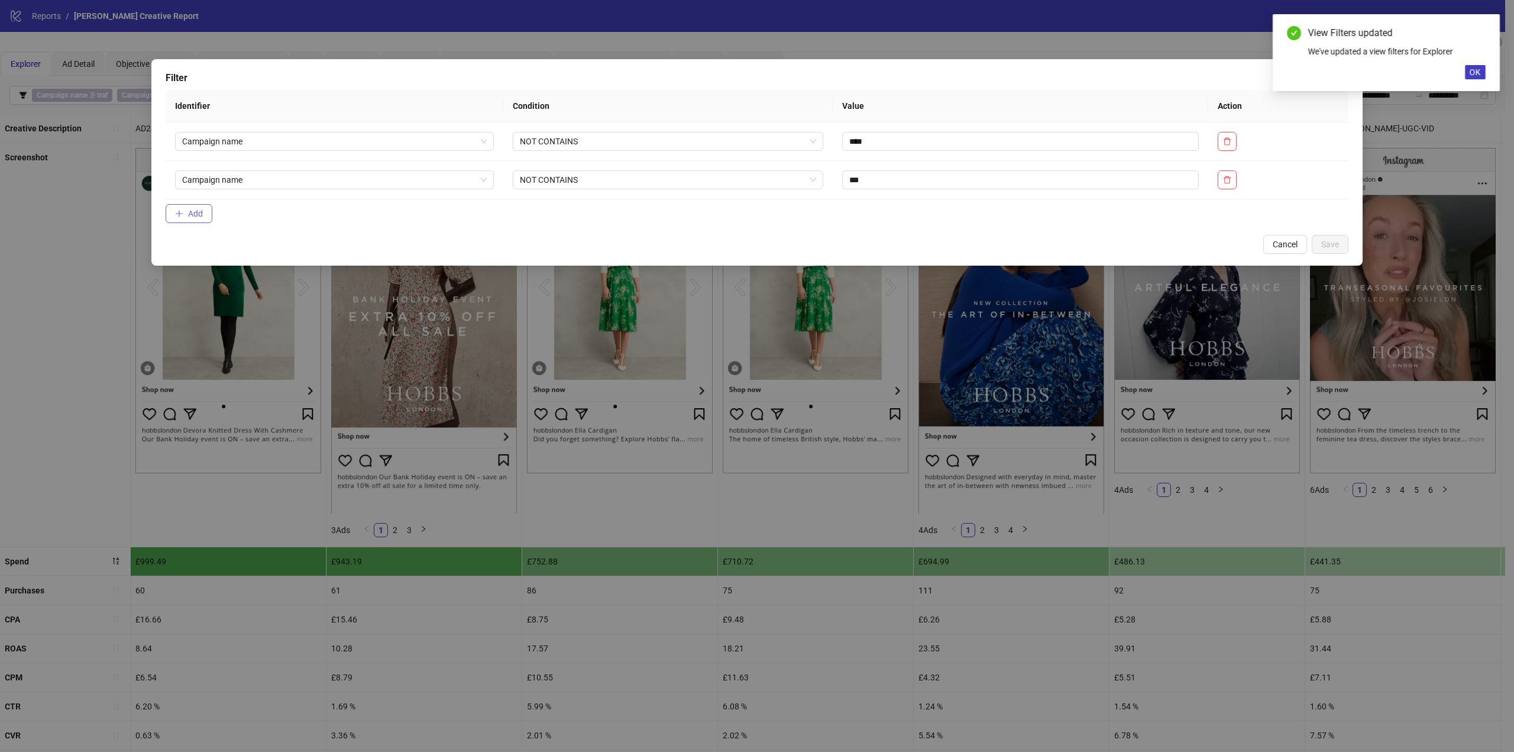
click at [189, 216] on span "Add" at bounding box center [195, 213] width 15 height 9
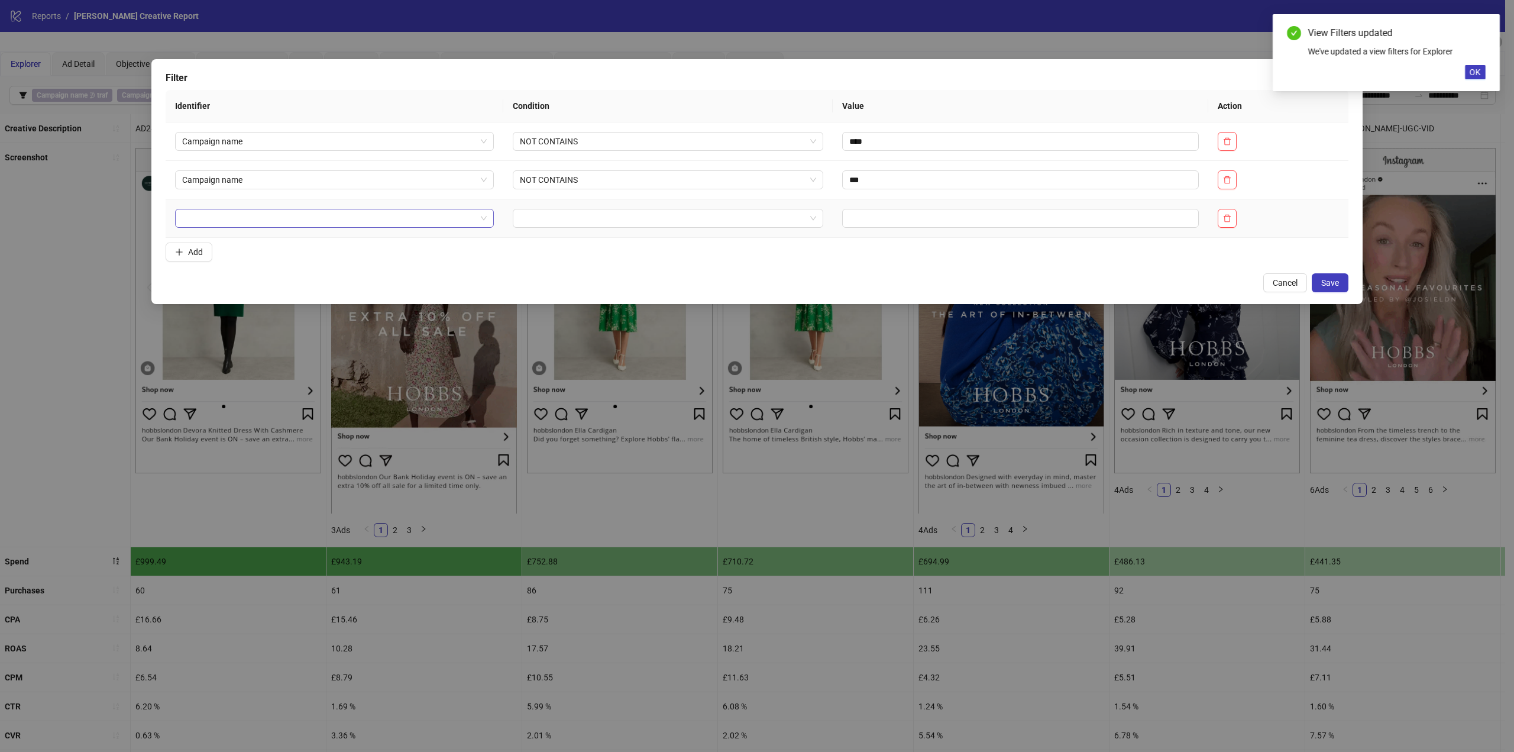
click at [248, 215] on input "search" at bounding box center [329, 218] width 294 height 18
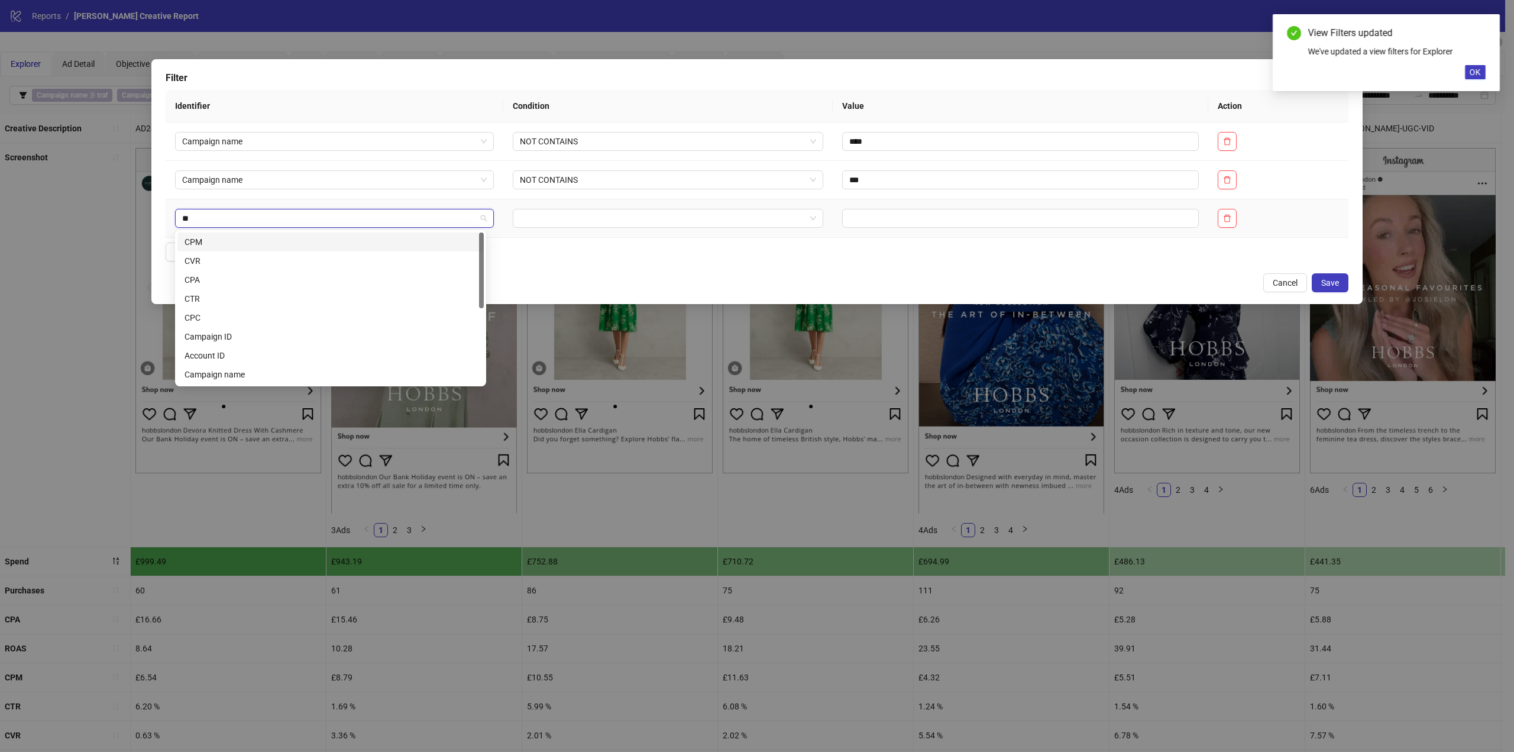
type input "***"
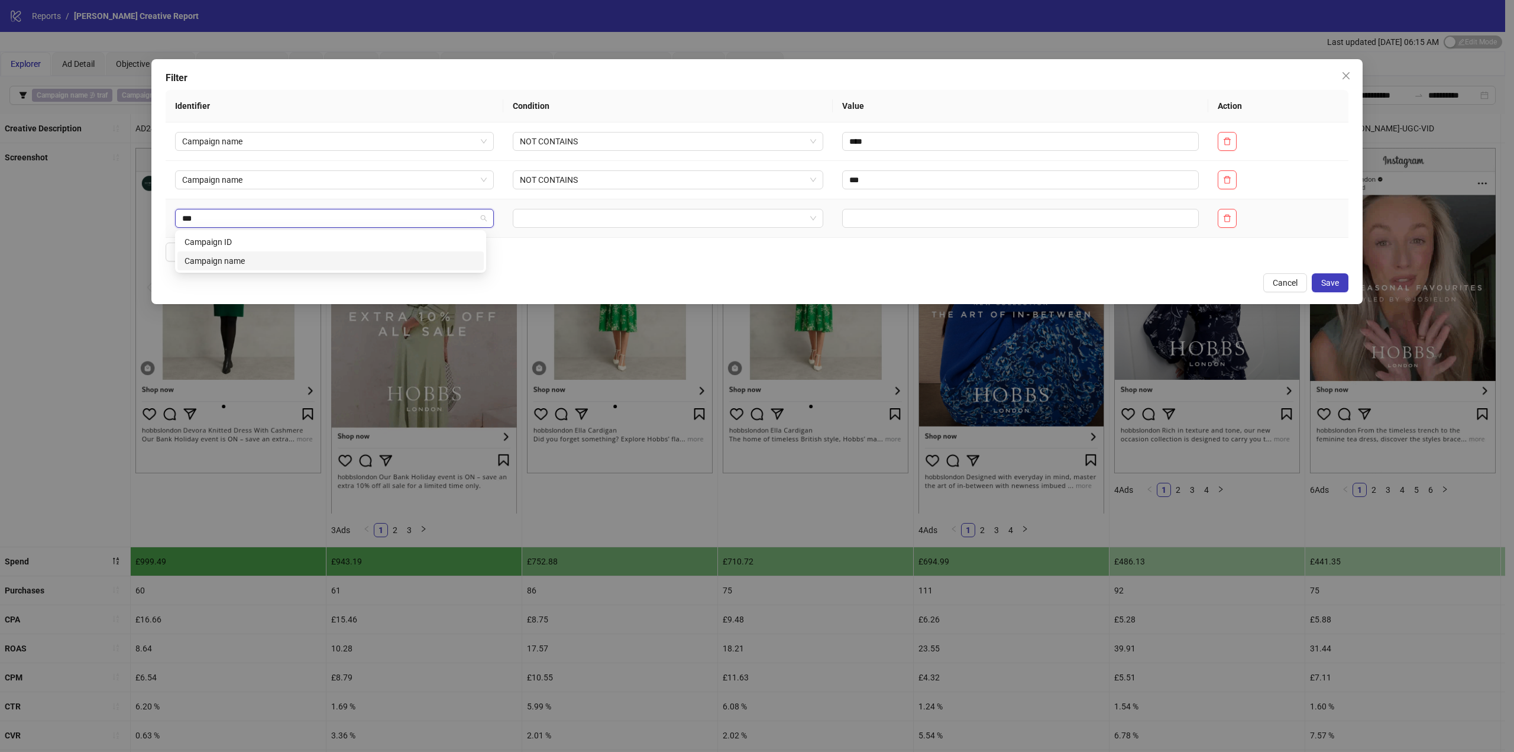
click at [261, 256] on div "Campaign name" at bounding box center [331, 260] width 292 height 13
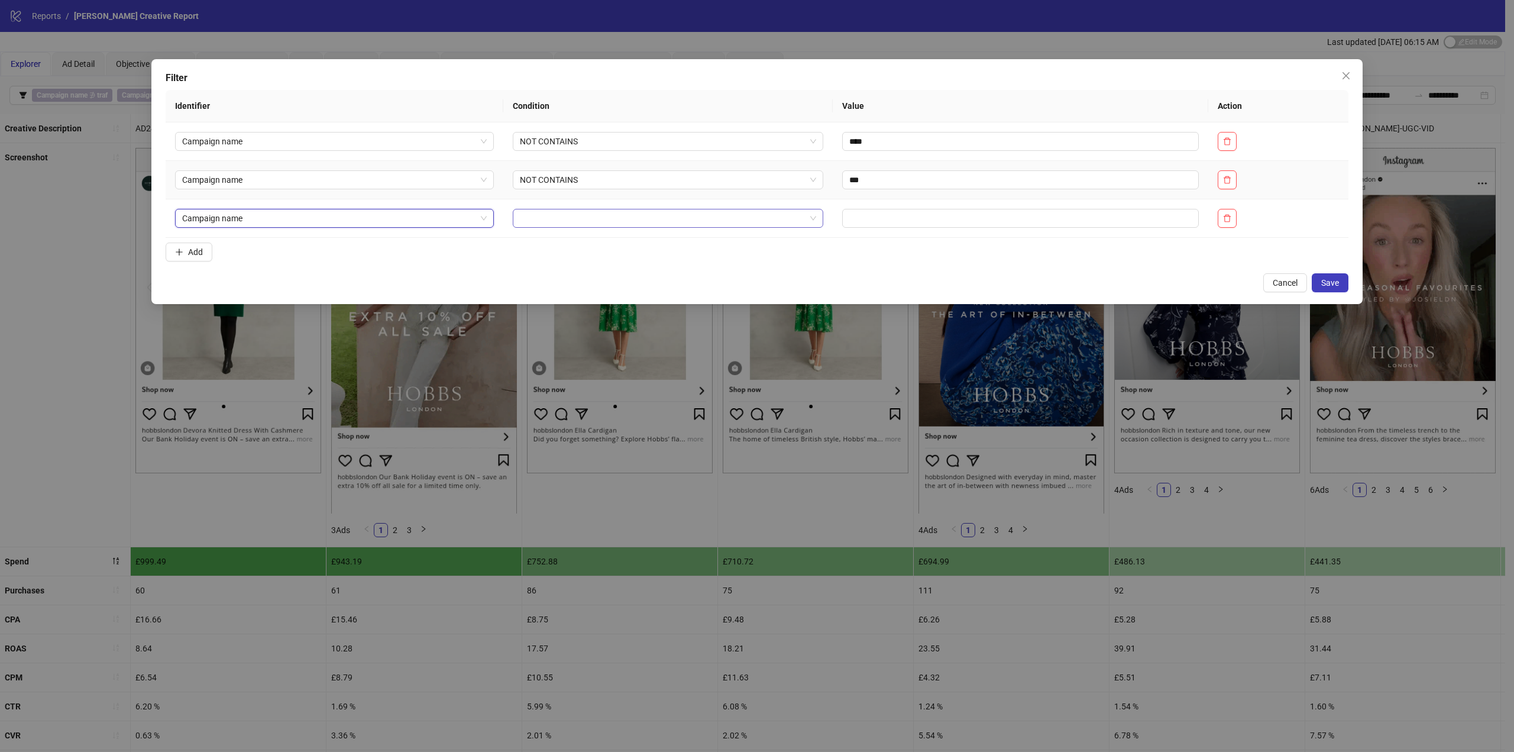
click at [554, 219] on input "search" at bounding box center [663, 218] width 286 height 18
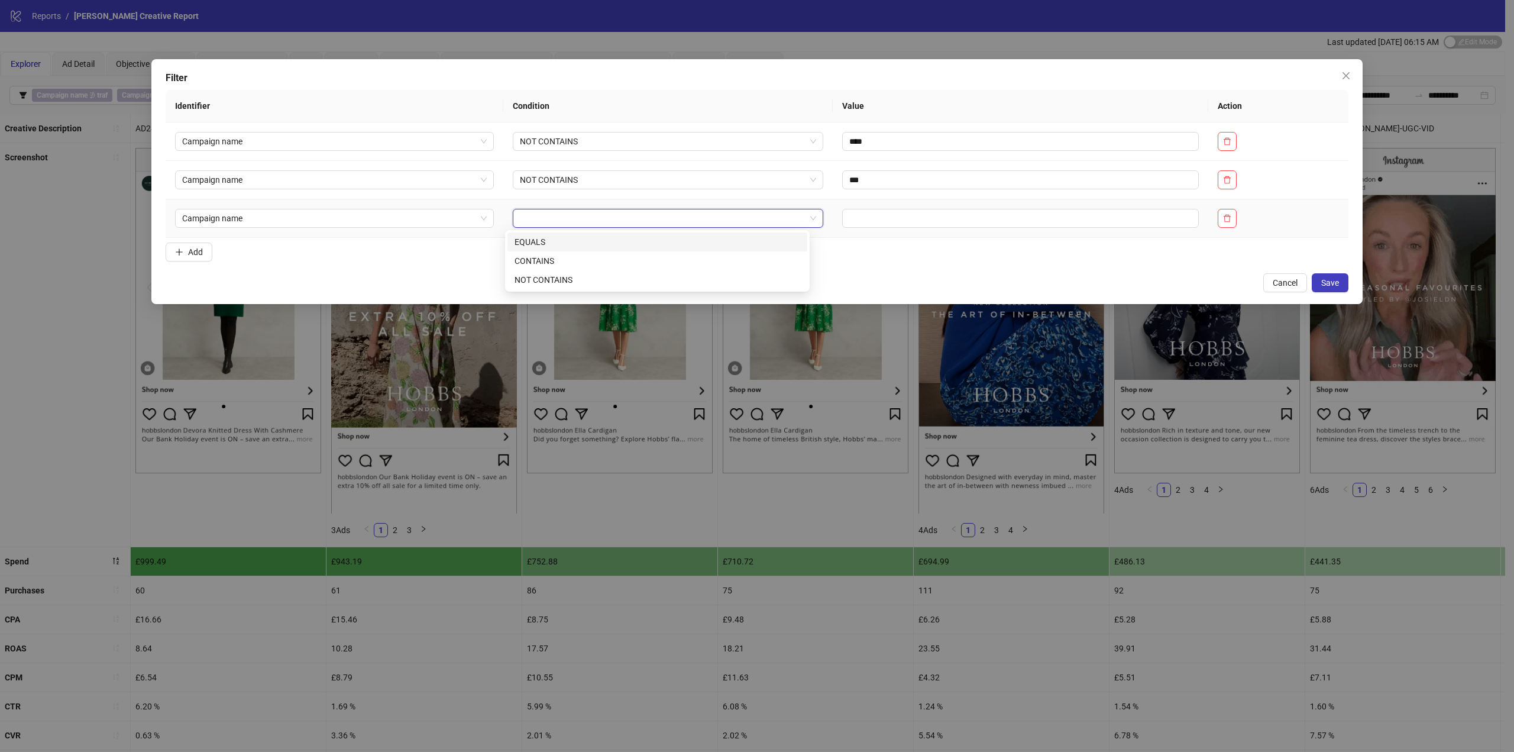
click at [547, 256] on div "CONTAINS" at bounding box center [658, 260] width 286 height 13
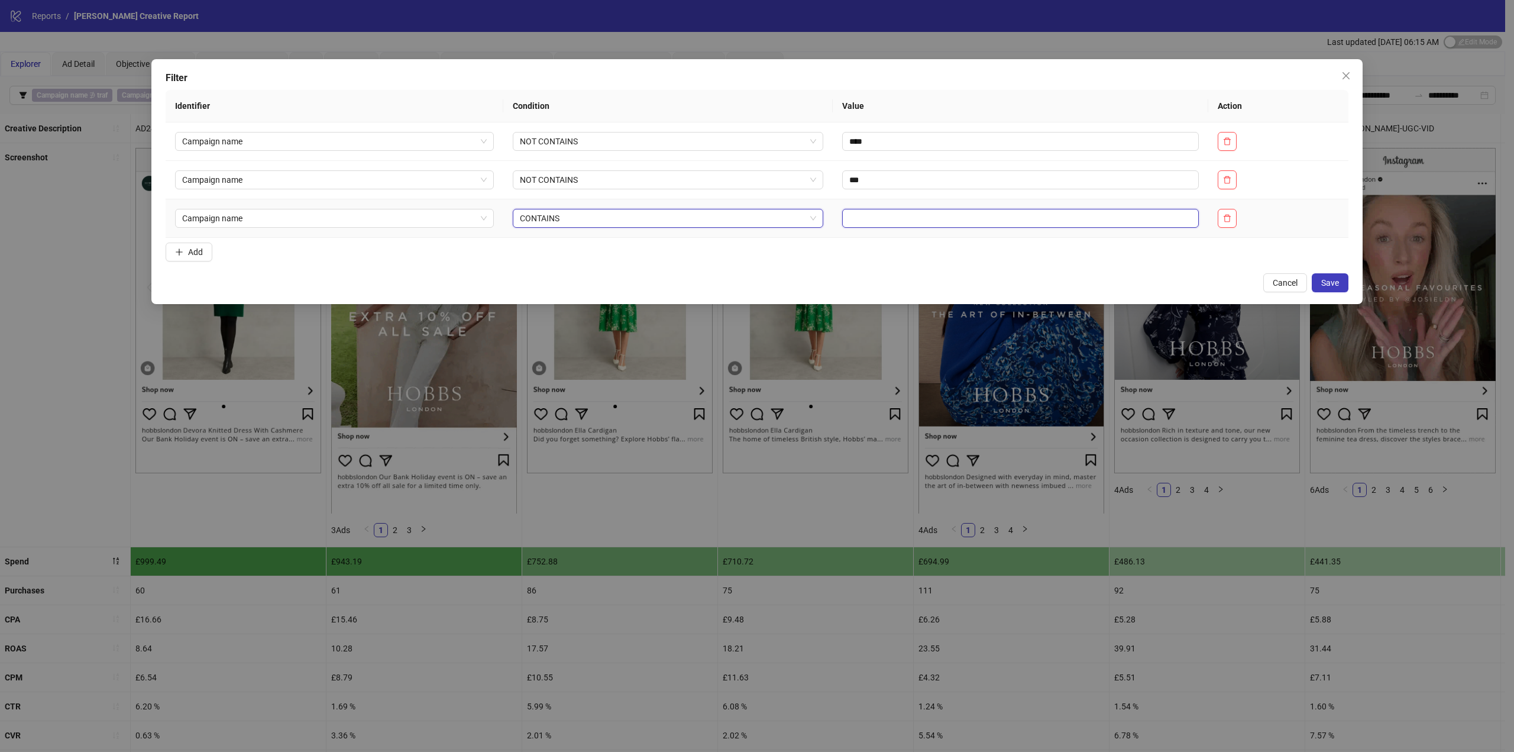
click at [870, 211] on input "text" at bounding box center [1020, 218] width 357 height 19
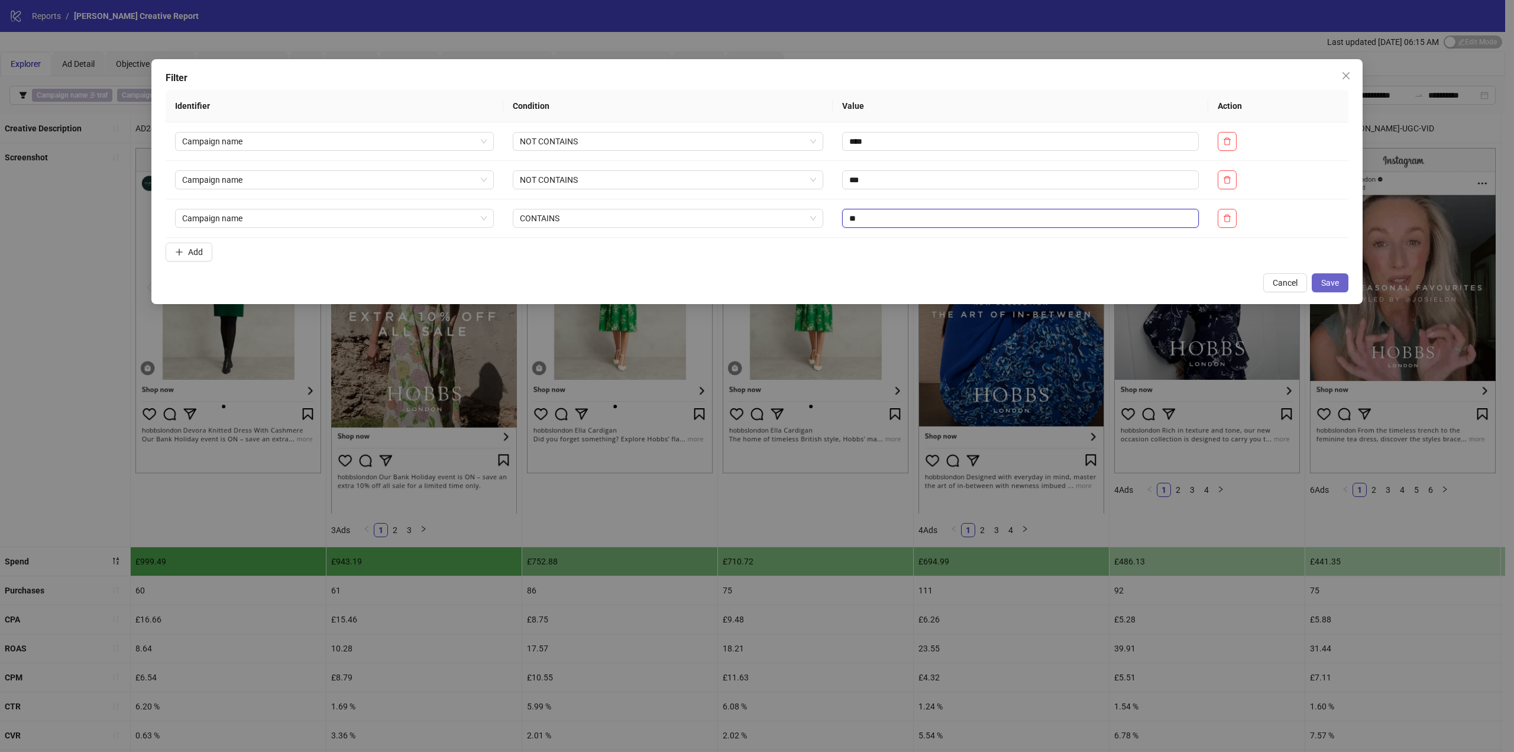
type input "**"
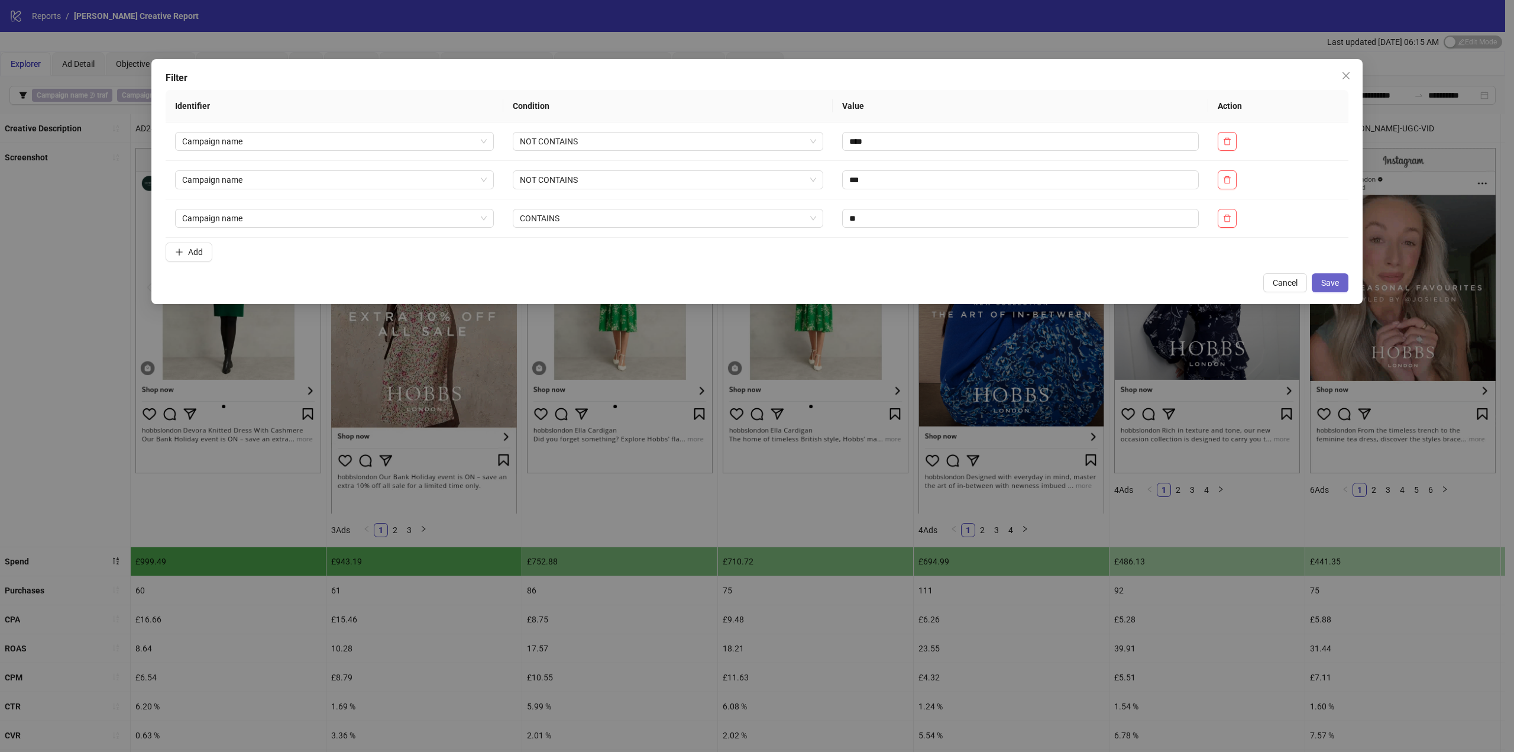
click at [1339, 280] on button "Save" at bounding box center [1330, 282] width 37 height 19
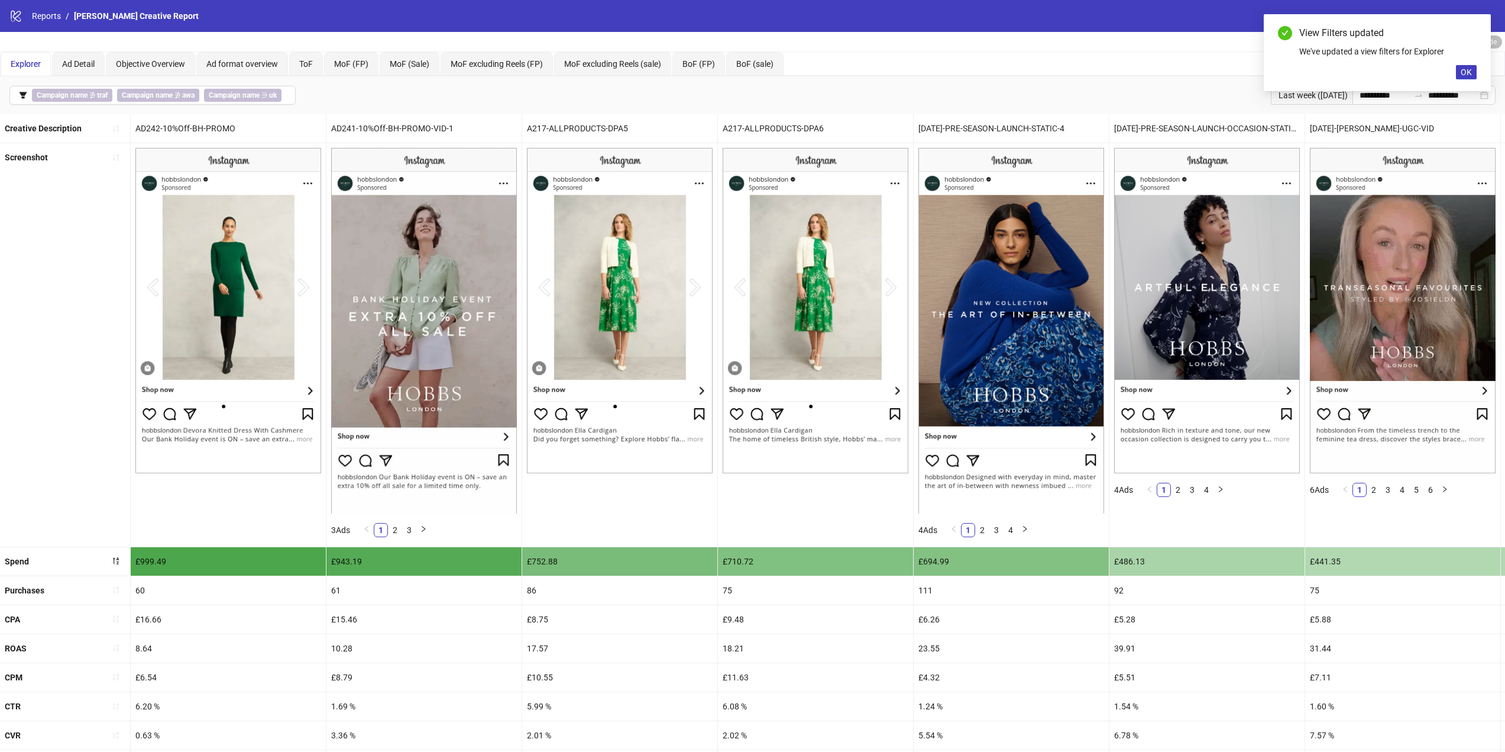
click at [973, 99] on div "**********" at bounding box center [752, 95] width 1505 height 38
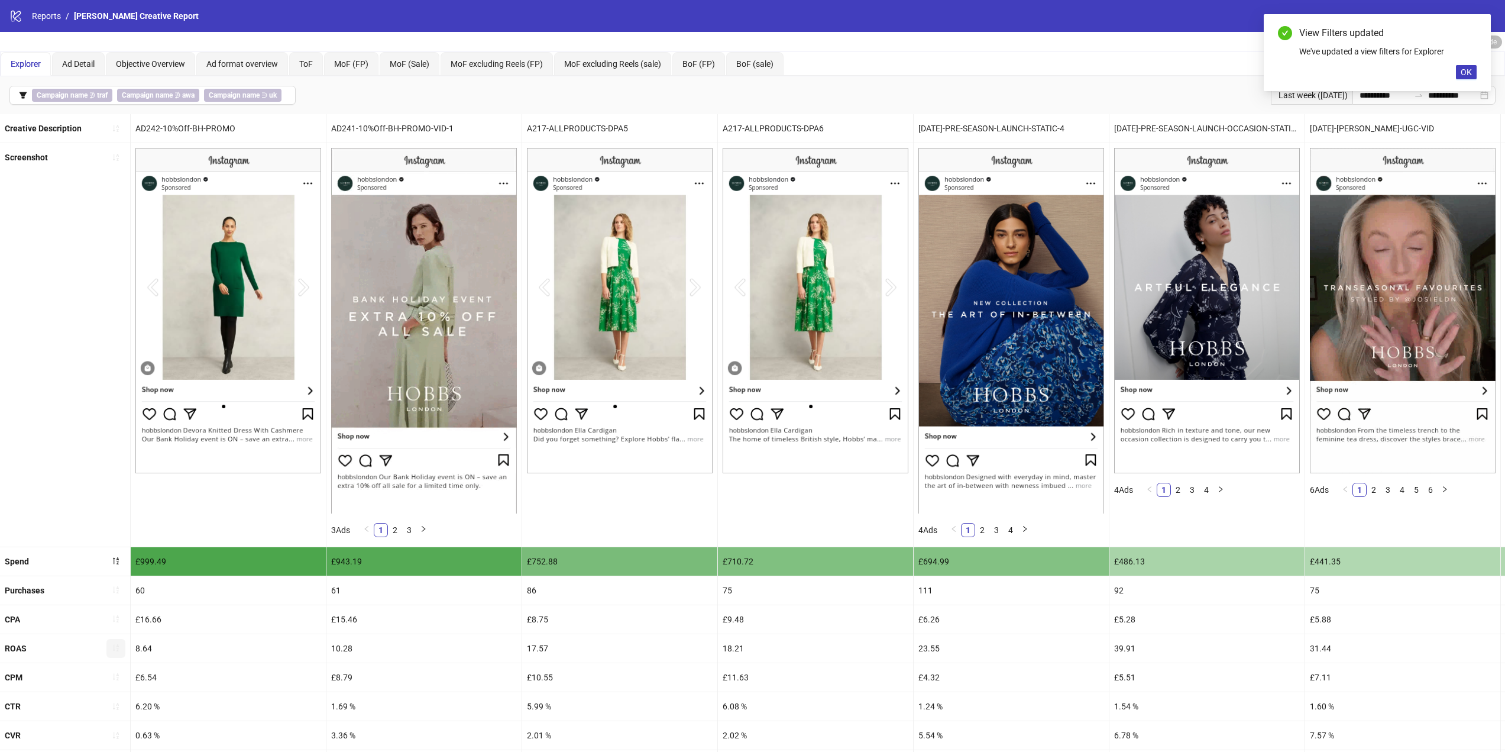
click at [118, 649] on icon "sort-ascending" at bounding box center [116, 648] width 6 height 7
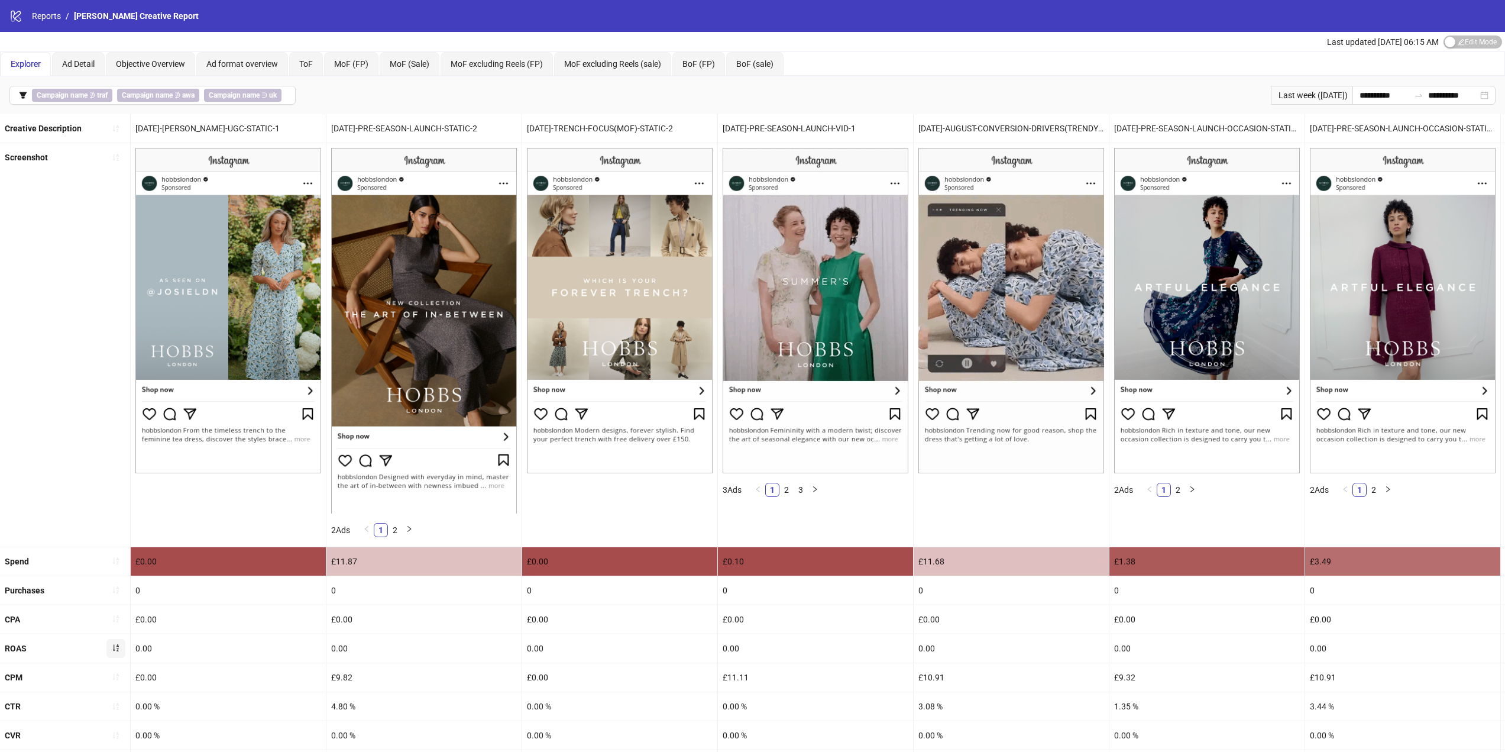
click at [118, 649] on icon "sort-ascending" at bounding box center [116, 648] width 6 height 7
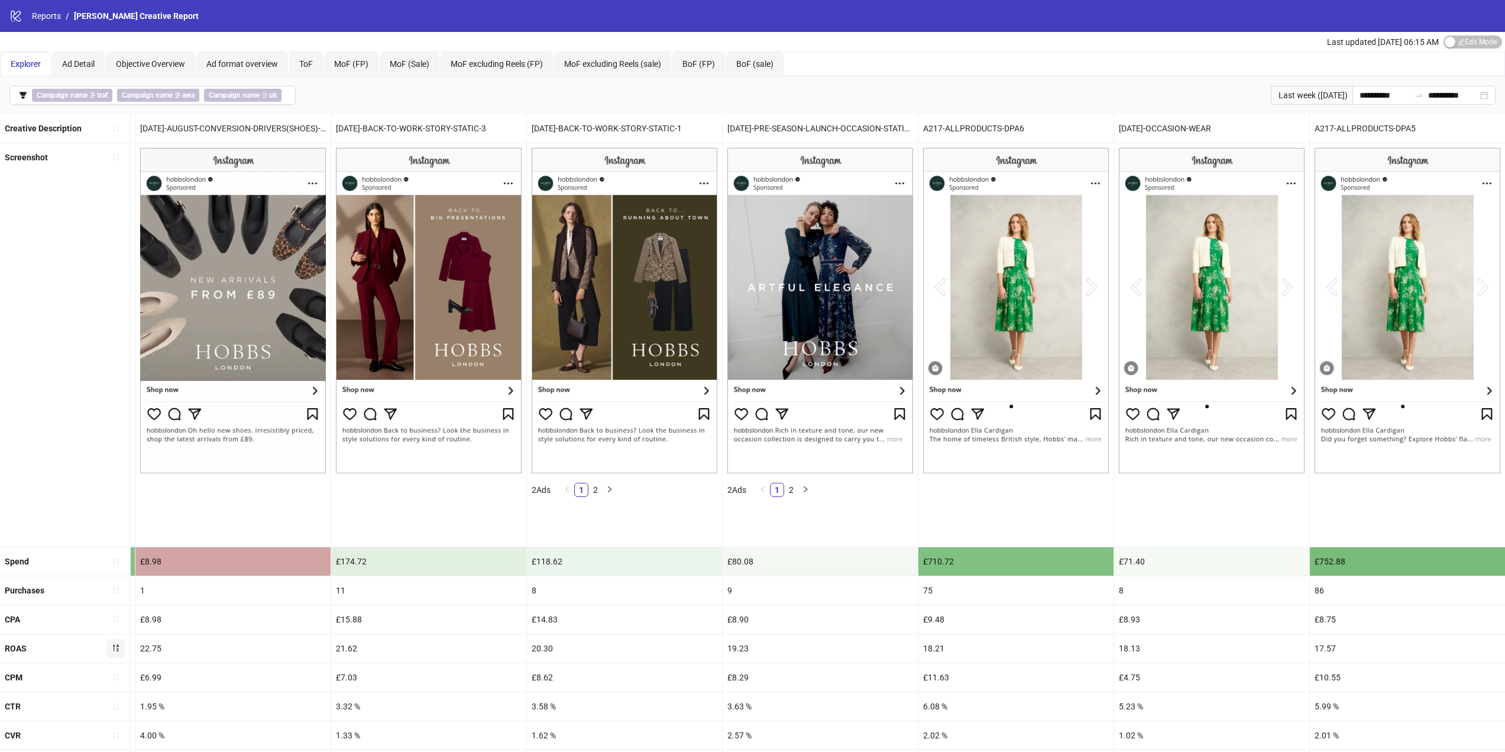
scroll to position [54, 0]
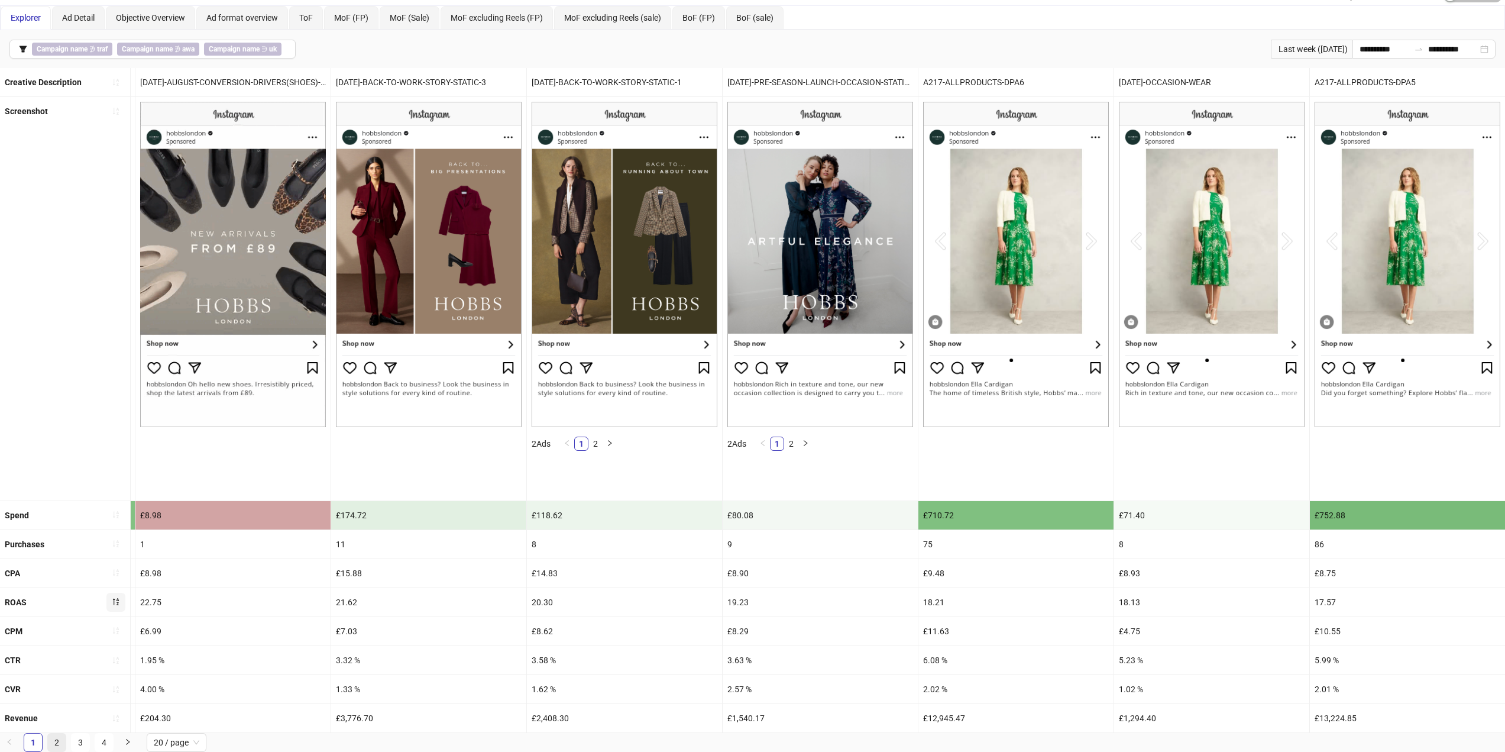
click at [62, 742] on link "2" at bounding box center [57, 742] width 18 height 18
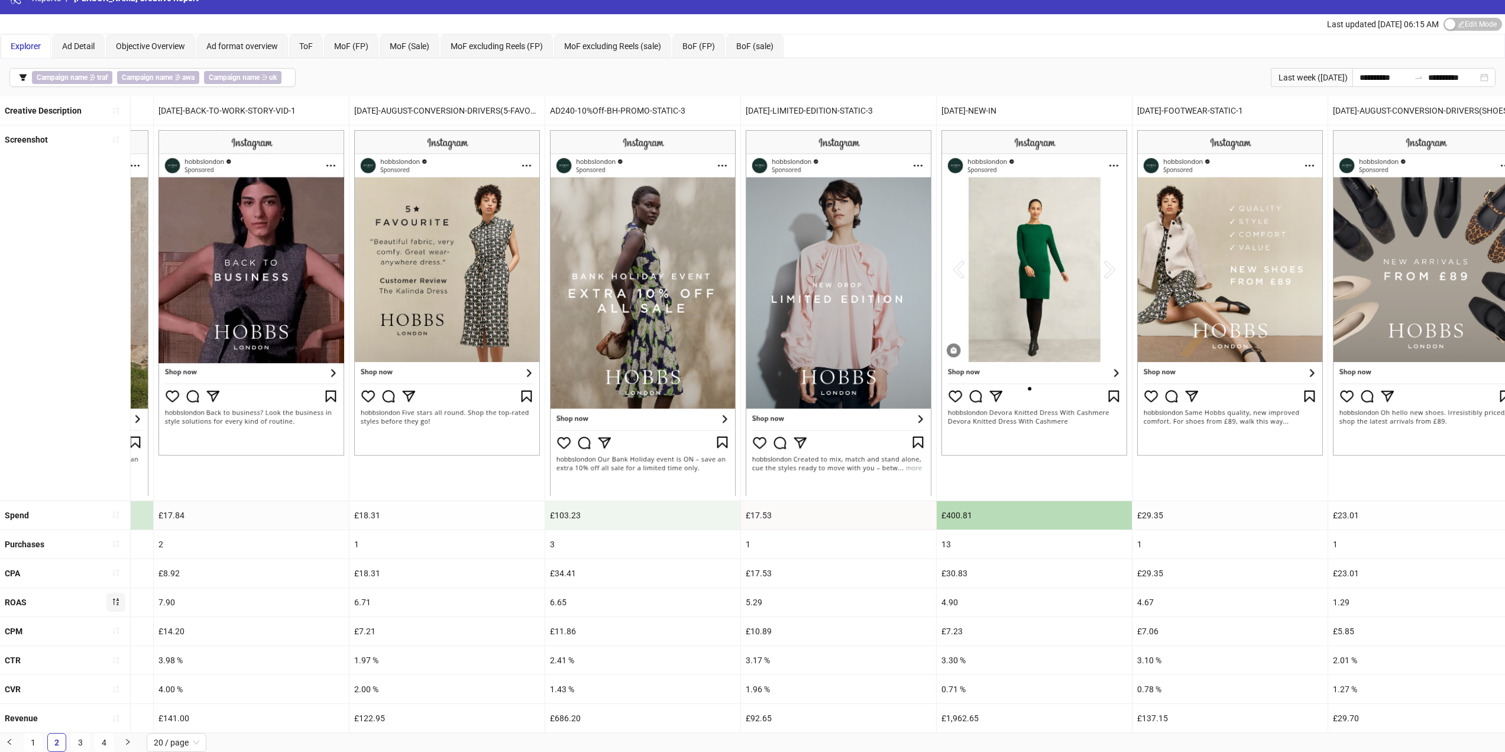
scroll to position [0, 2540]
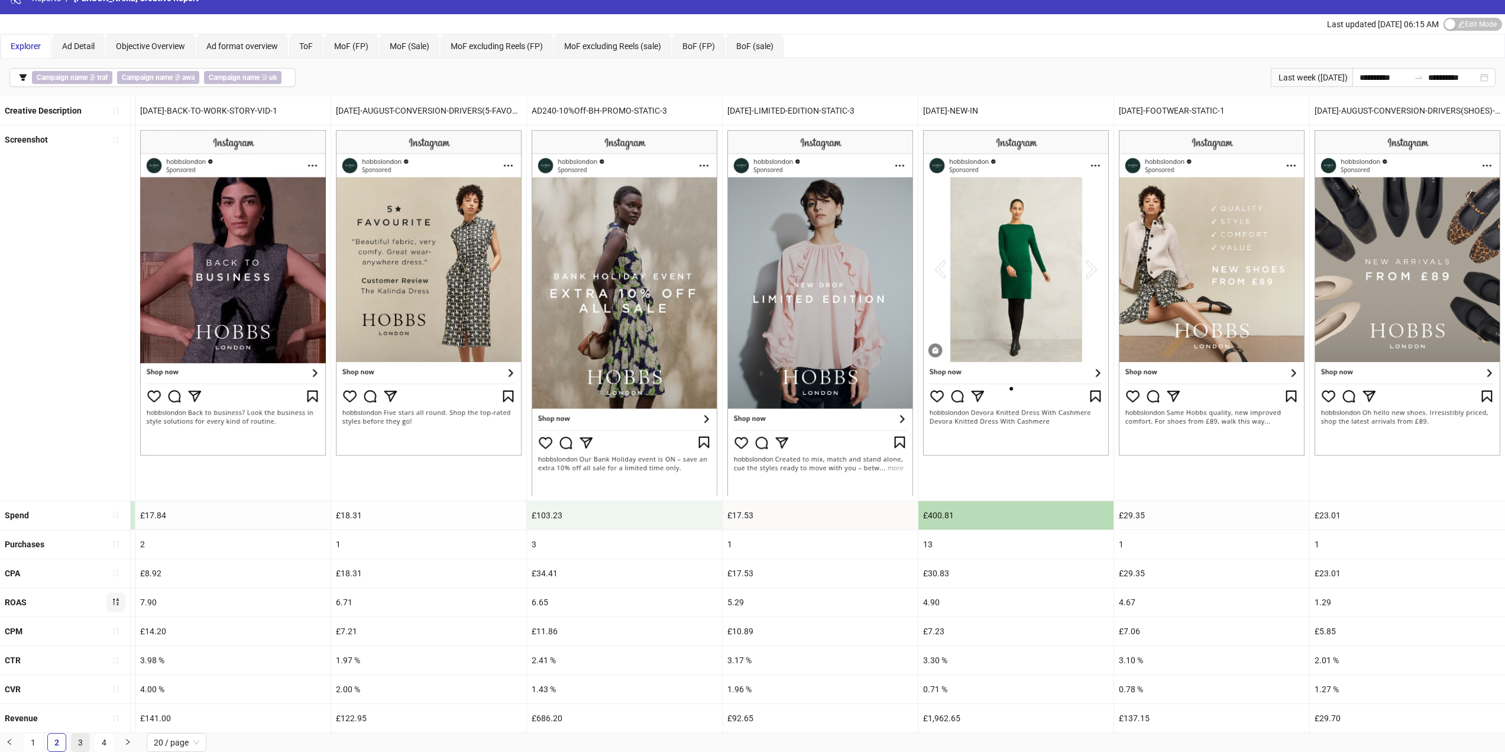
click at [82, 739] on link "3" at bounding box center [81, 742] width 18 height 18
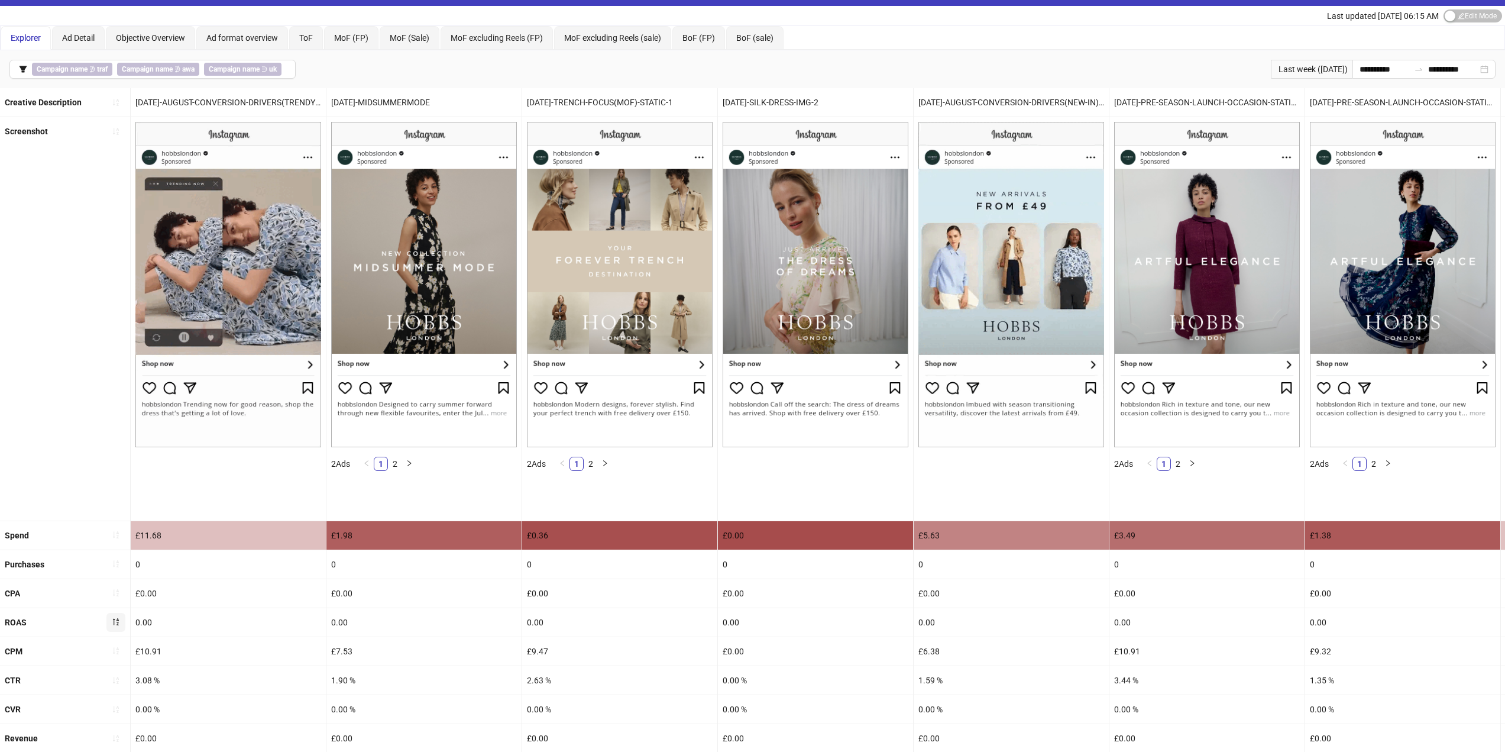
scroll to position [54, 0]
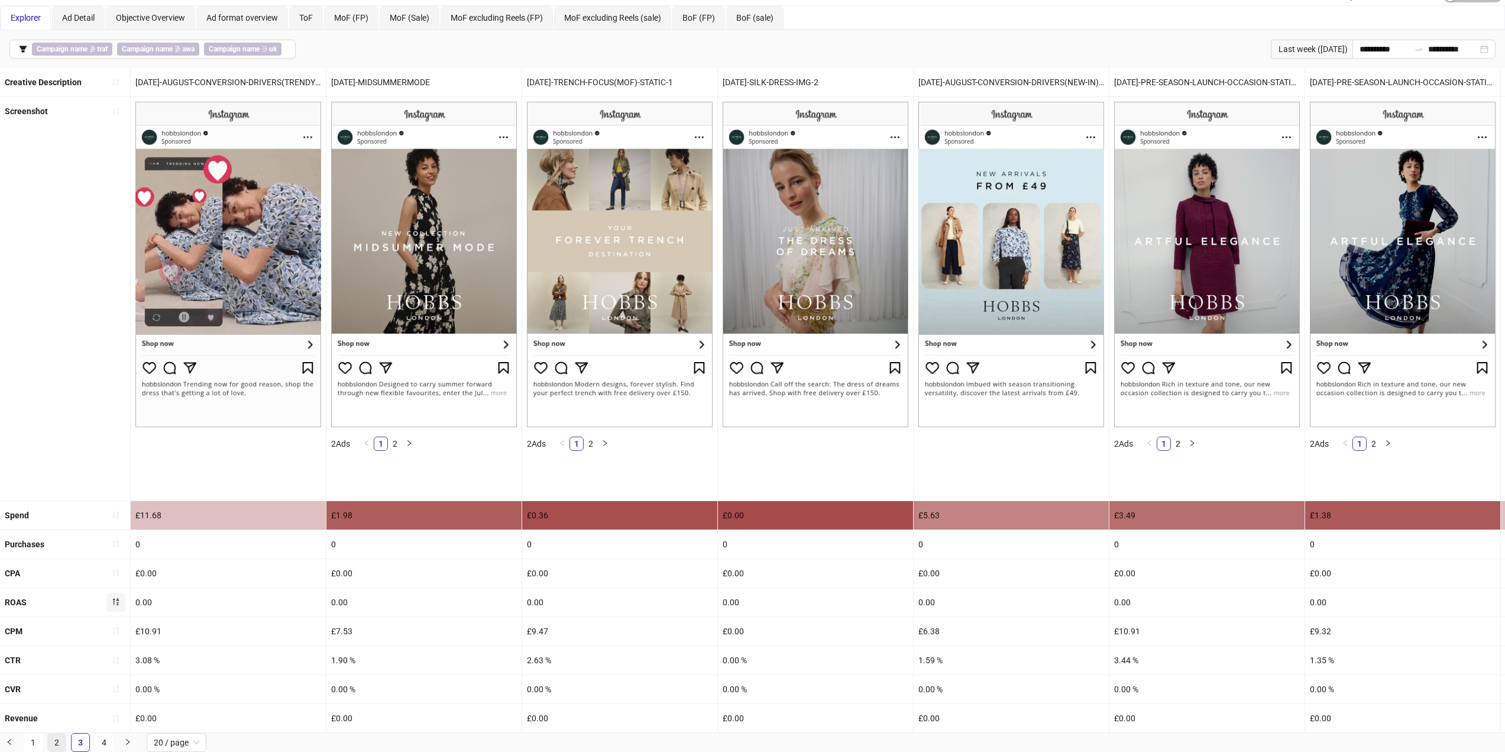
click at [59, 745] on link "2" at bounding box center [57, 742] width 18 height 18
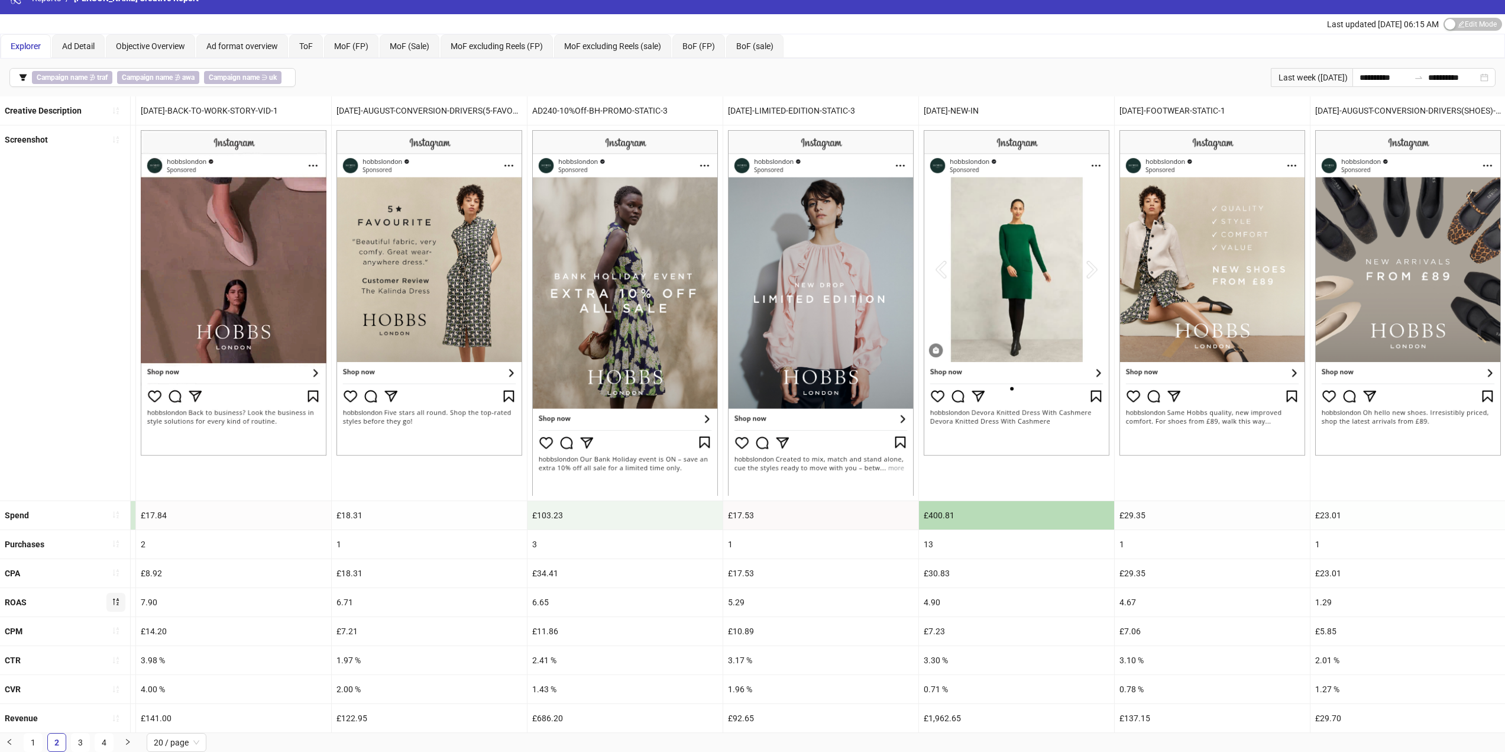
scroll to position [0, 2540]
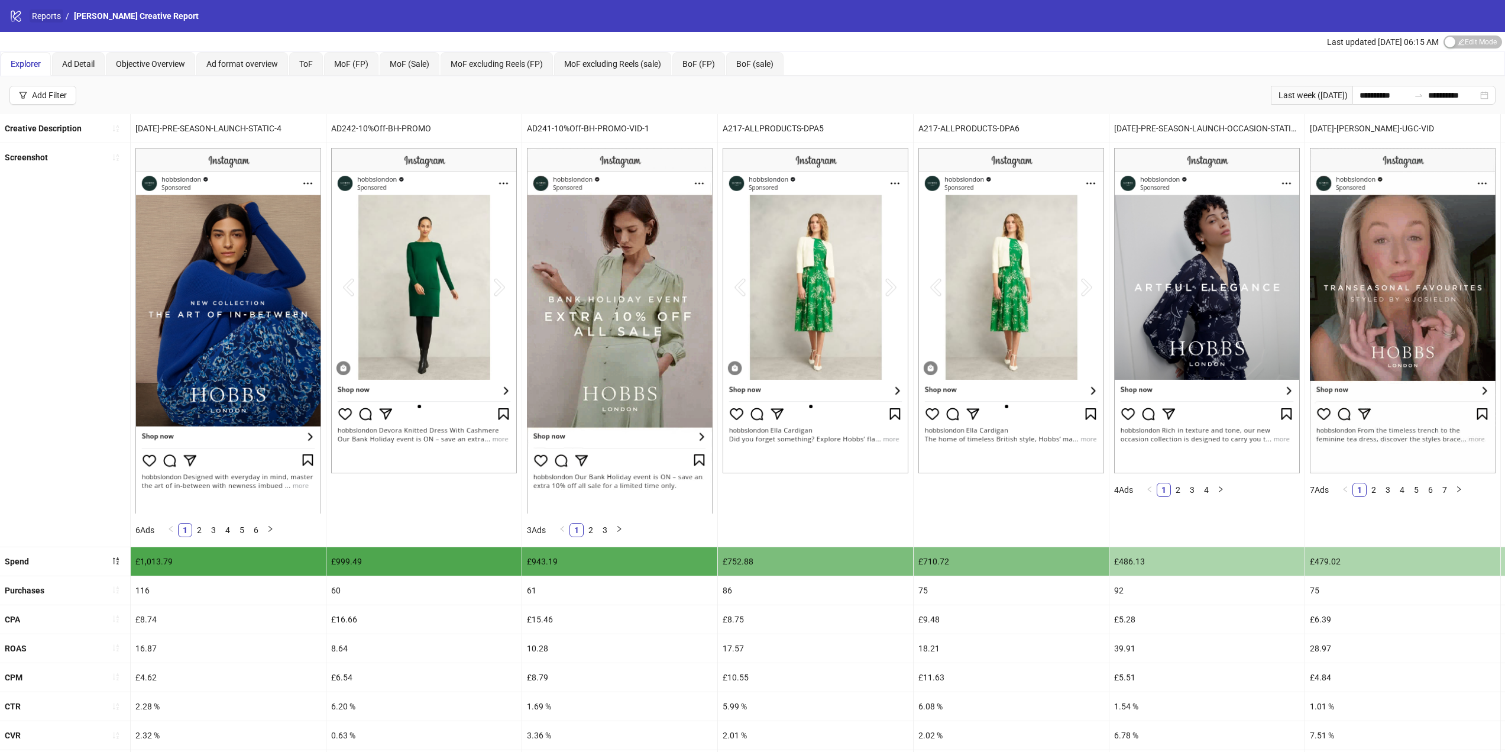
click at [40, 11] on link "Reports" at bounding box center [47, 15] width 34 height 13
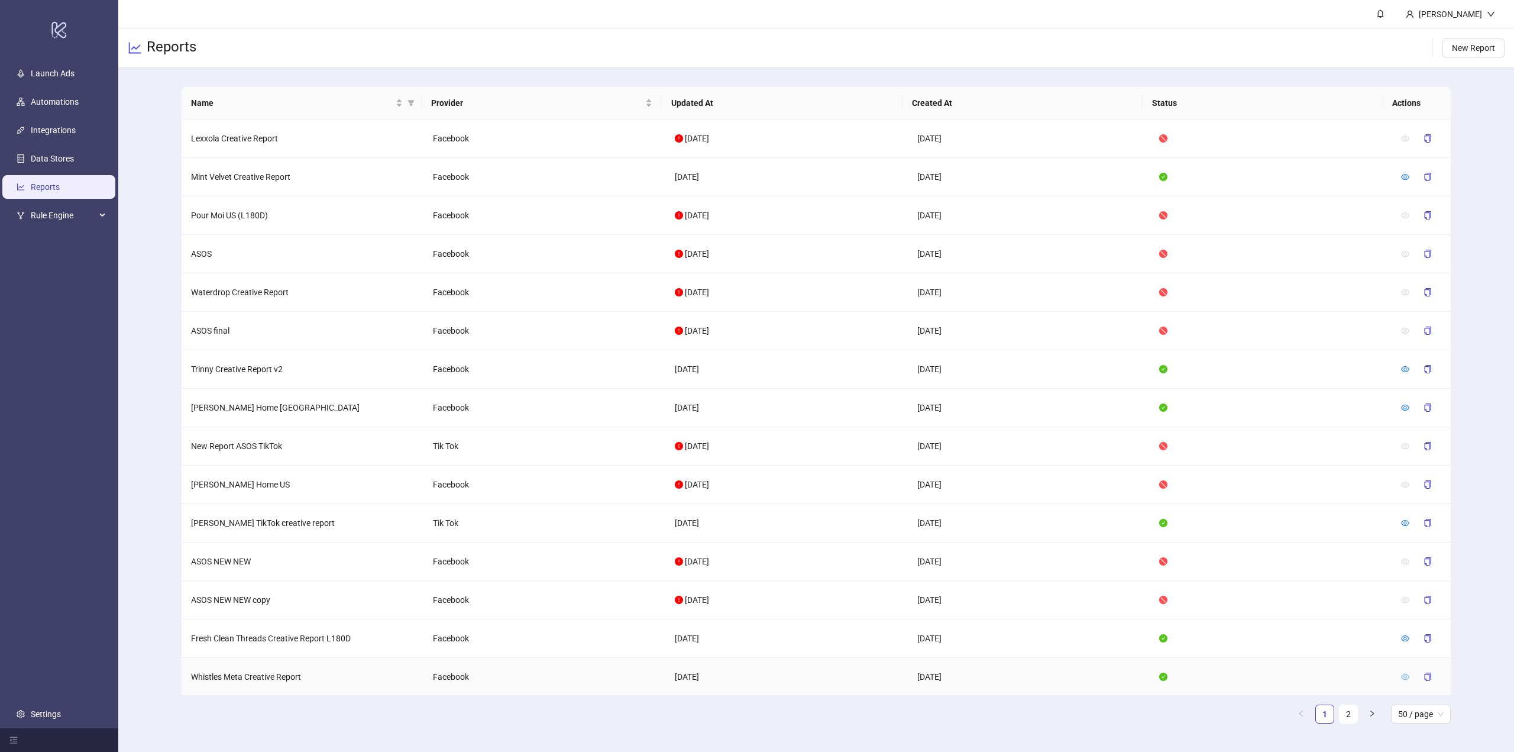
click at [1401, 676] on icon "eye" at bounding box center [1405, 677] width 8 height 6
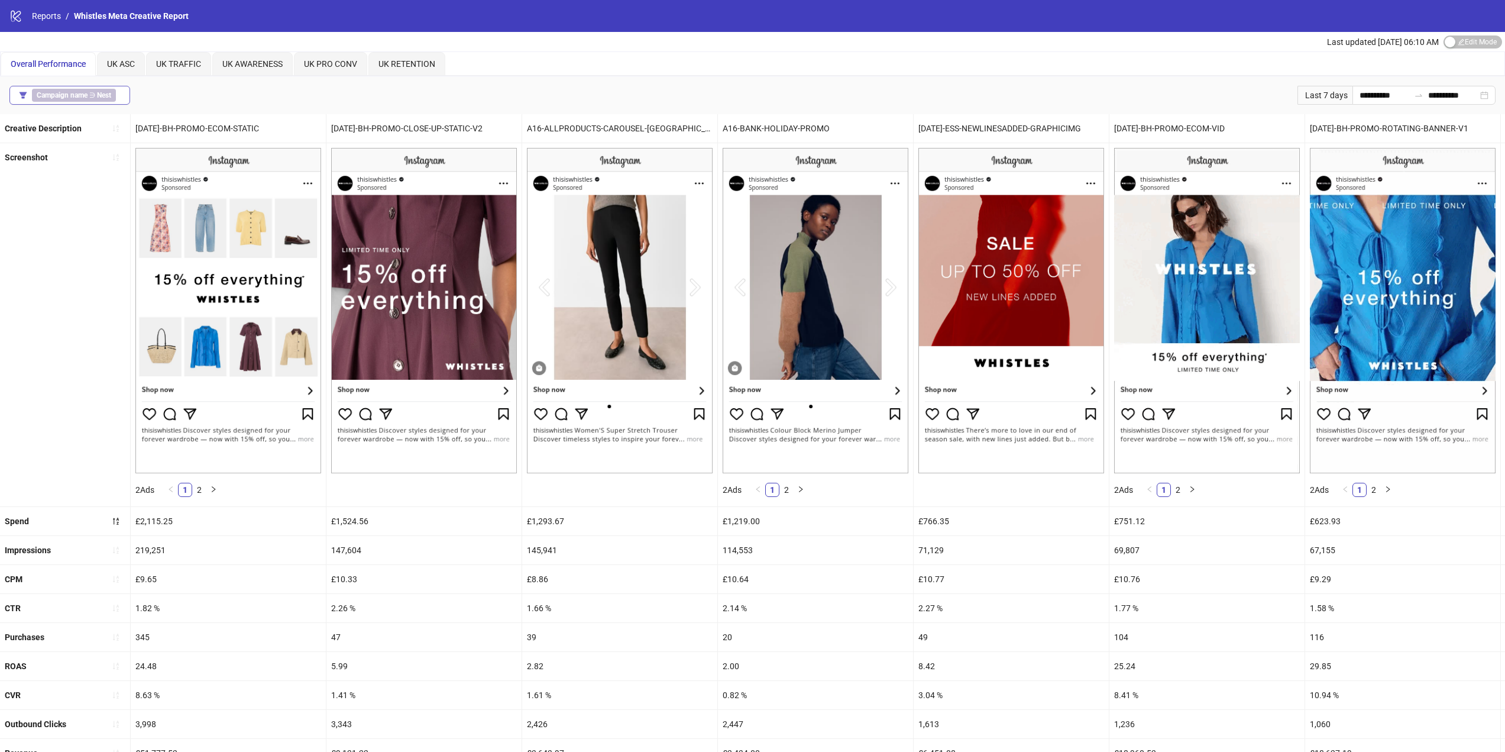
click at [40, 93] on b "Campaign name" at bounding box center [62, 95] width 51 height 8
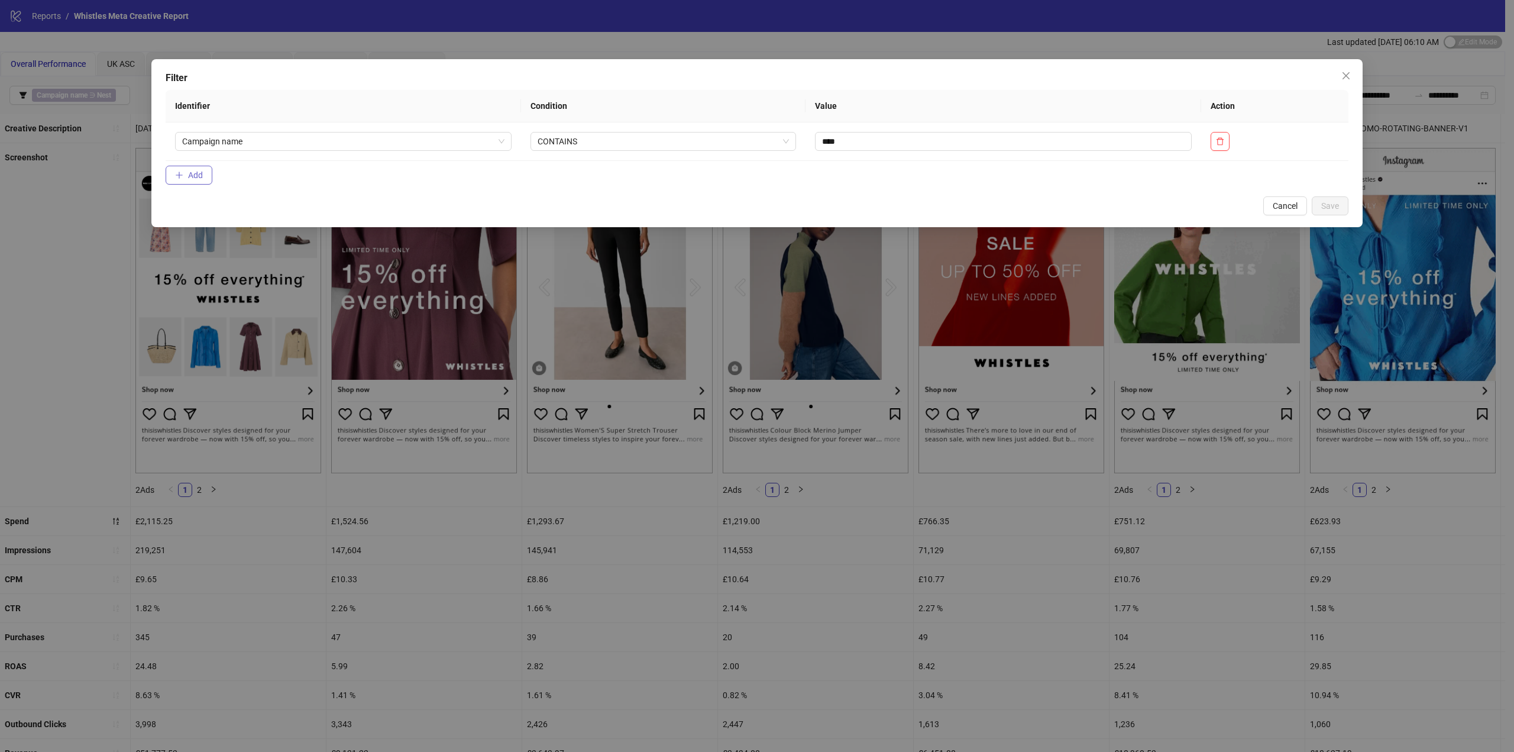
click at [171, 174] on button "Add" at bounding box center [189, 175] width 47 height 19
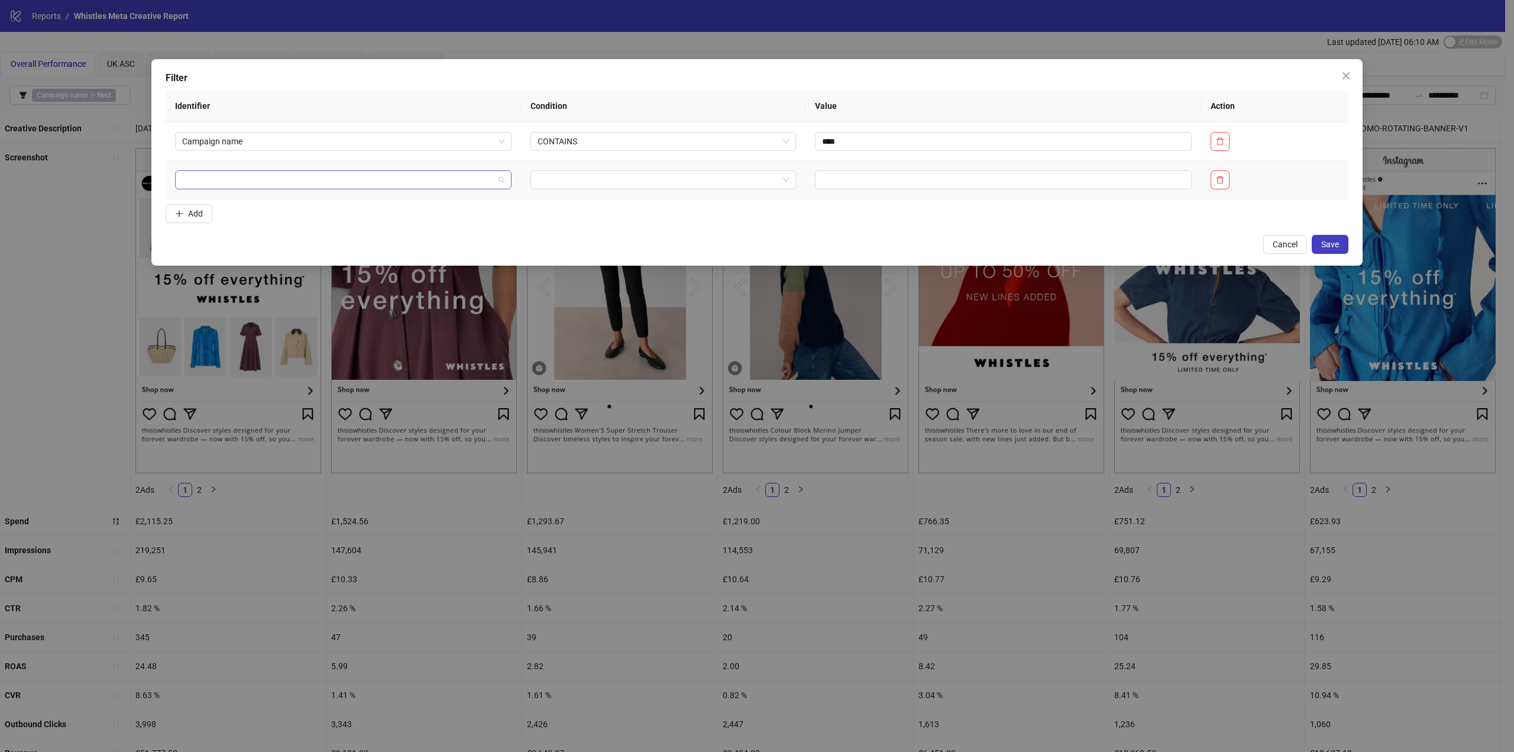
click at [245, 176] on input "search" at bounding box center [338, 180] width 312 height 18
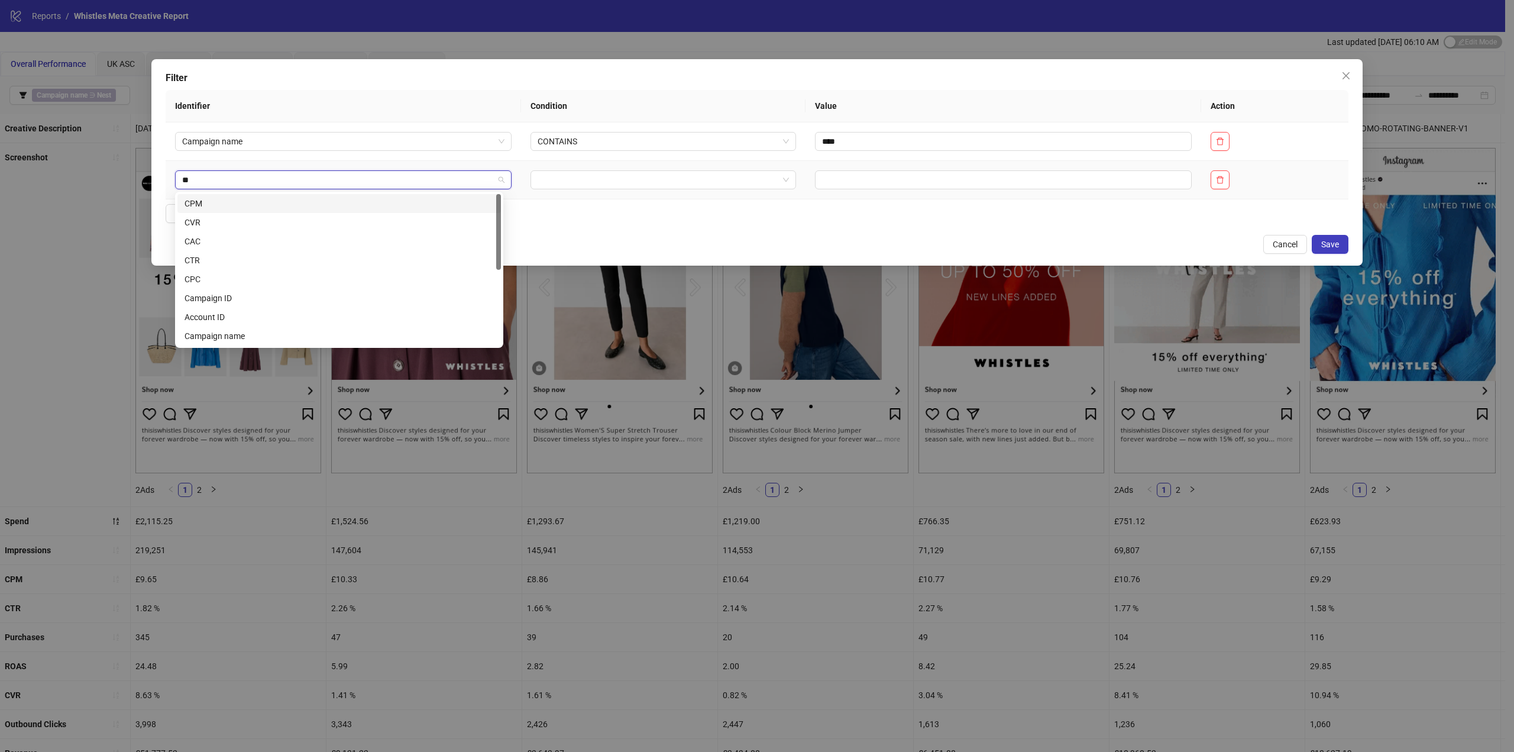
type input "***"
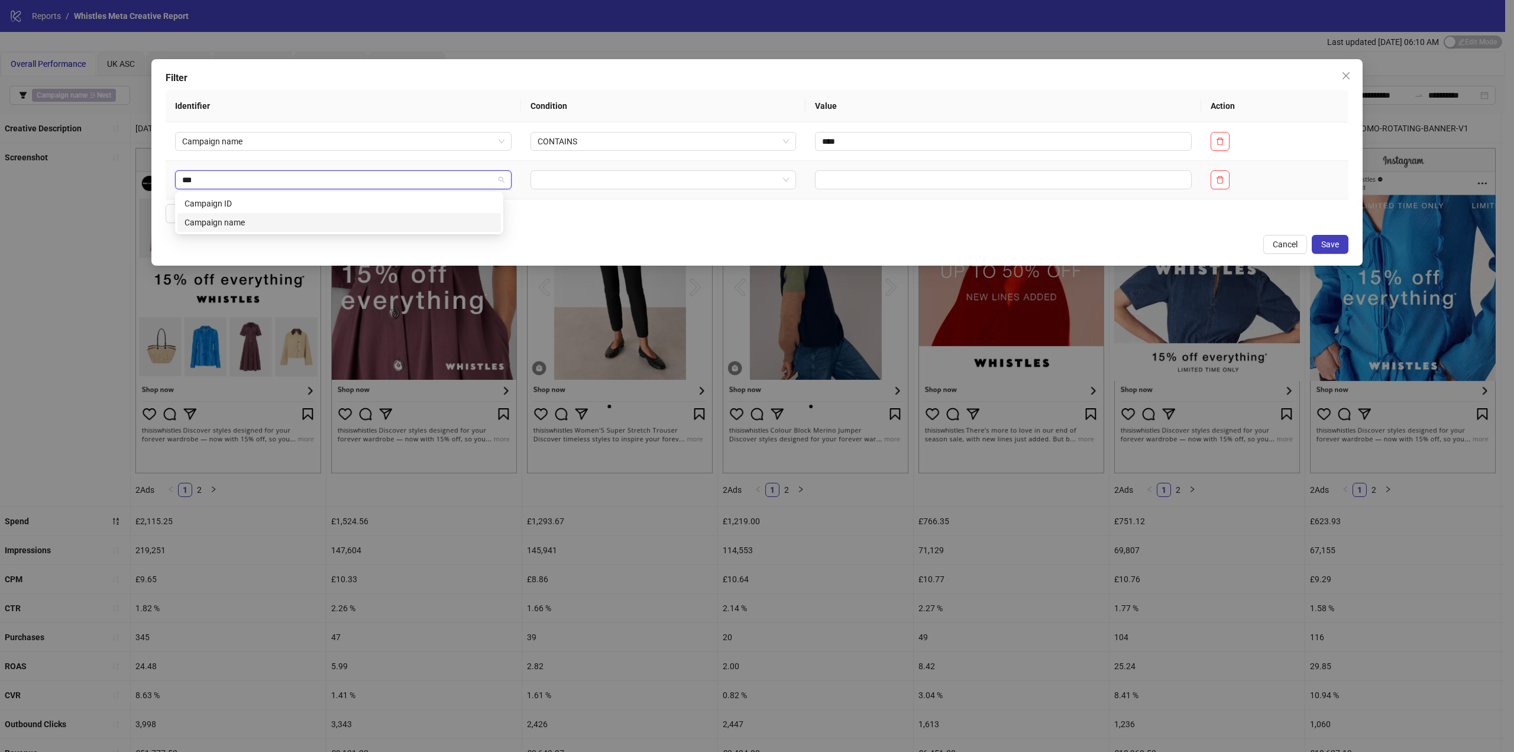
click at [241, 221] on div "Campaign name" at bounding box center [339, 222] width 309 height 13
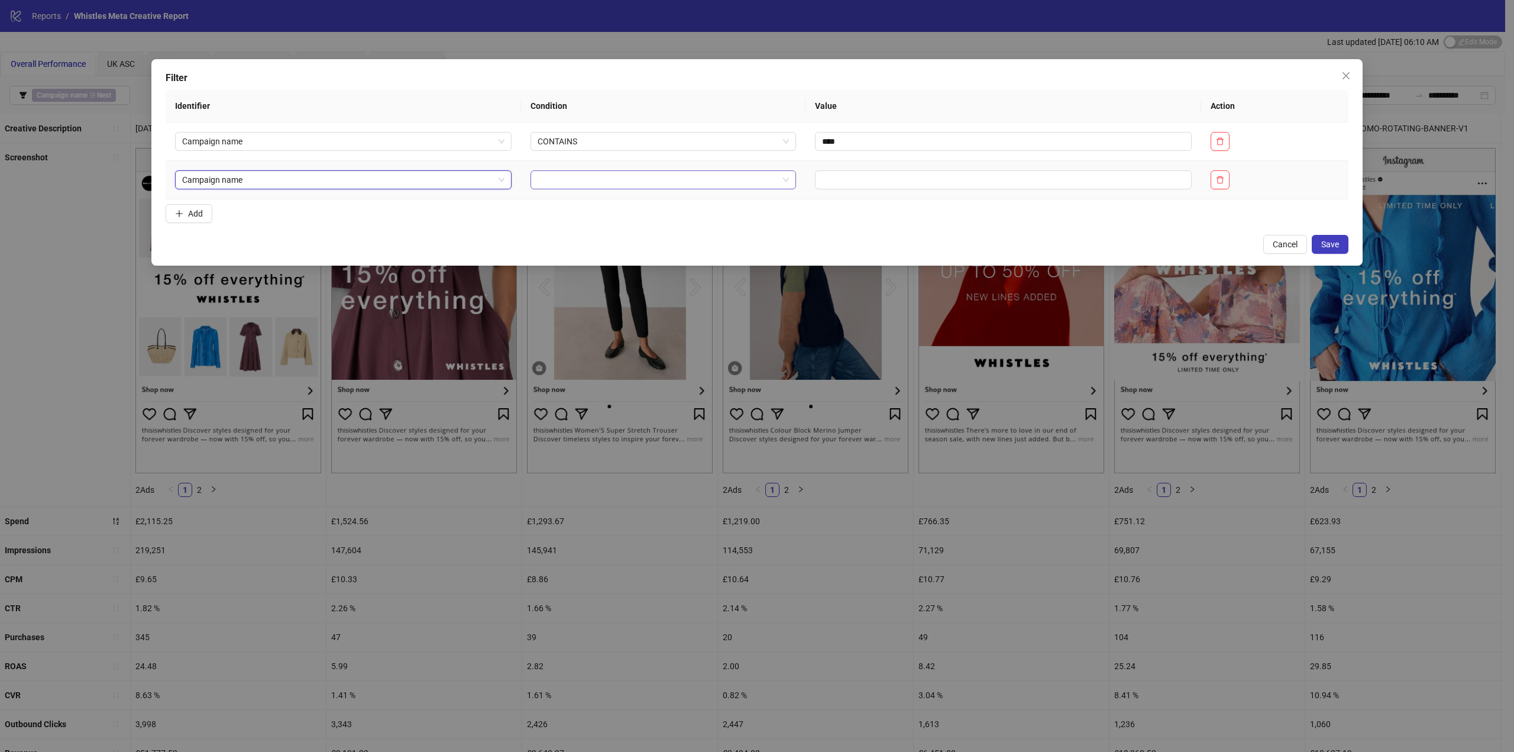
click at [589, 178] on input "search" at bounding box center [658, 180] width 241 height 18
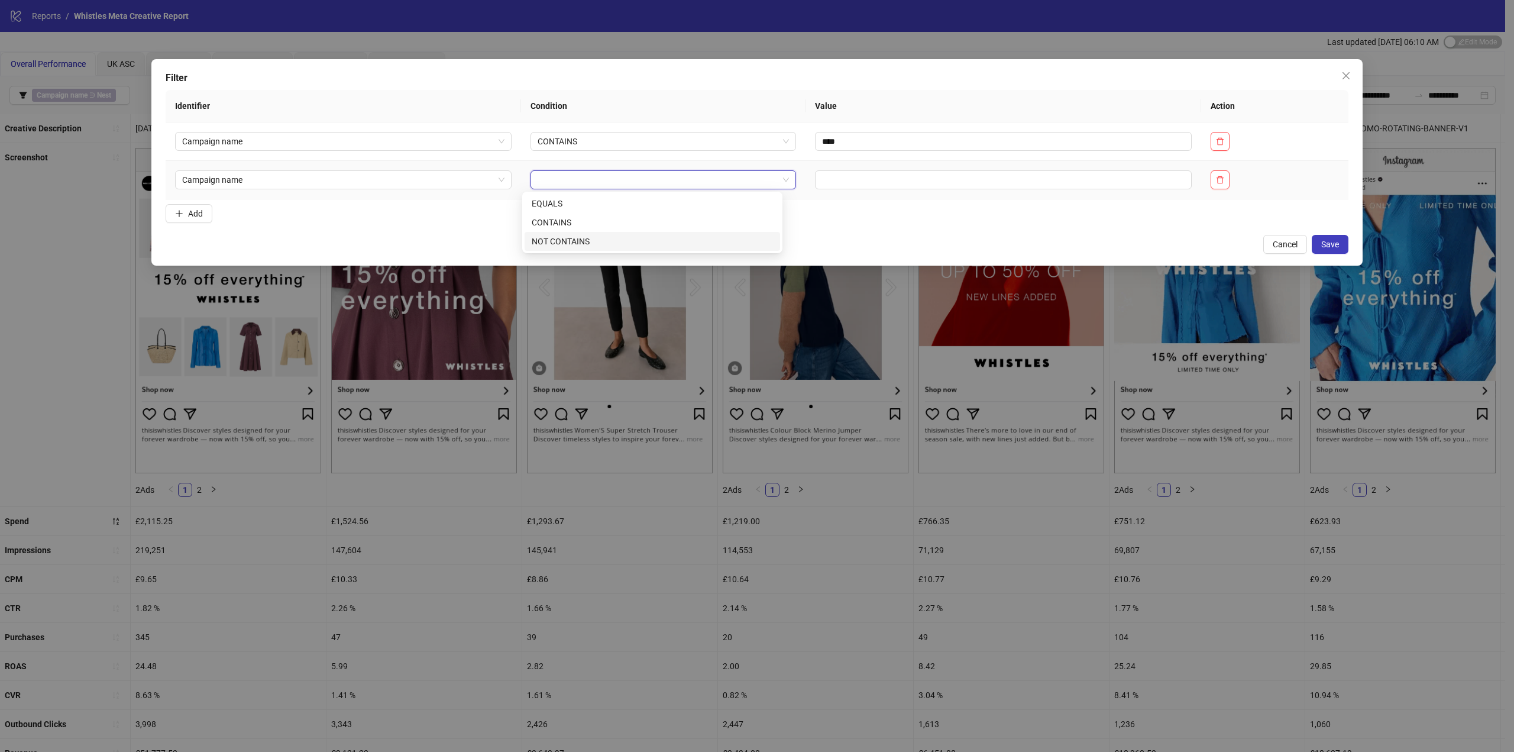
click at [585, 241] on div "NOT CONTAINS" at bounding box center [652, 241] width 241 height 13
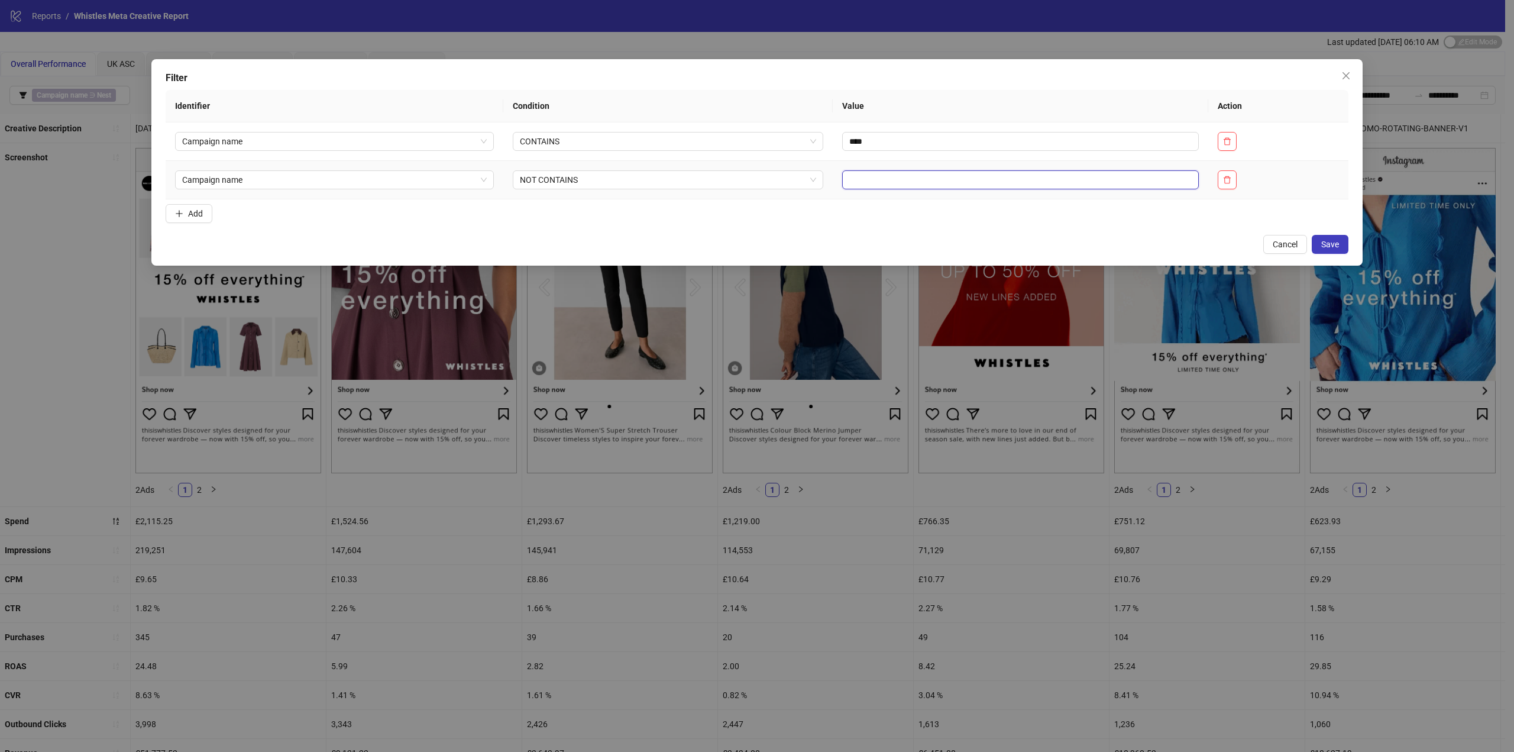
click at [865, 178] on input "text" at bounding box center [1020, 179] width 357 height 19
click at [563, 180] on span "NOT CONTAINS" at bounding box center [668, 180] width 297 height 18
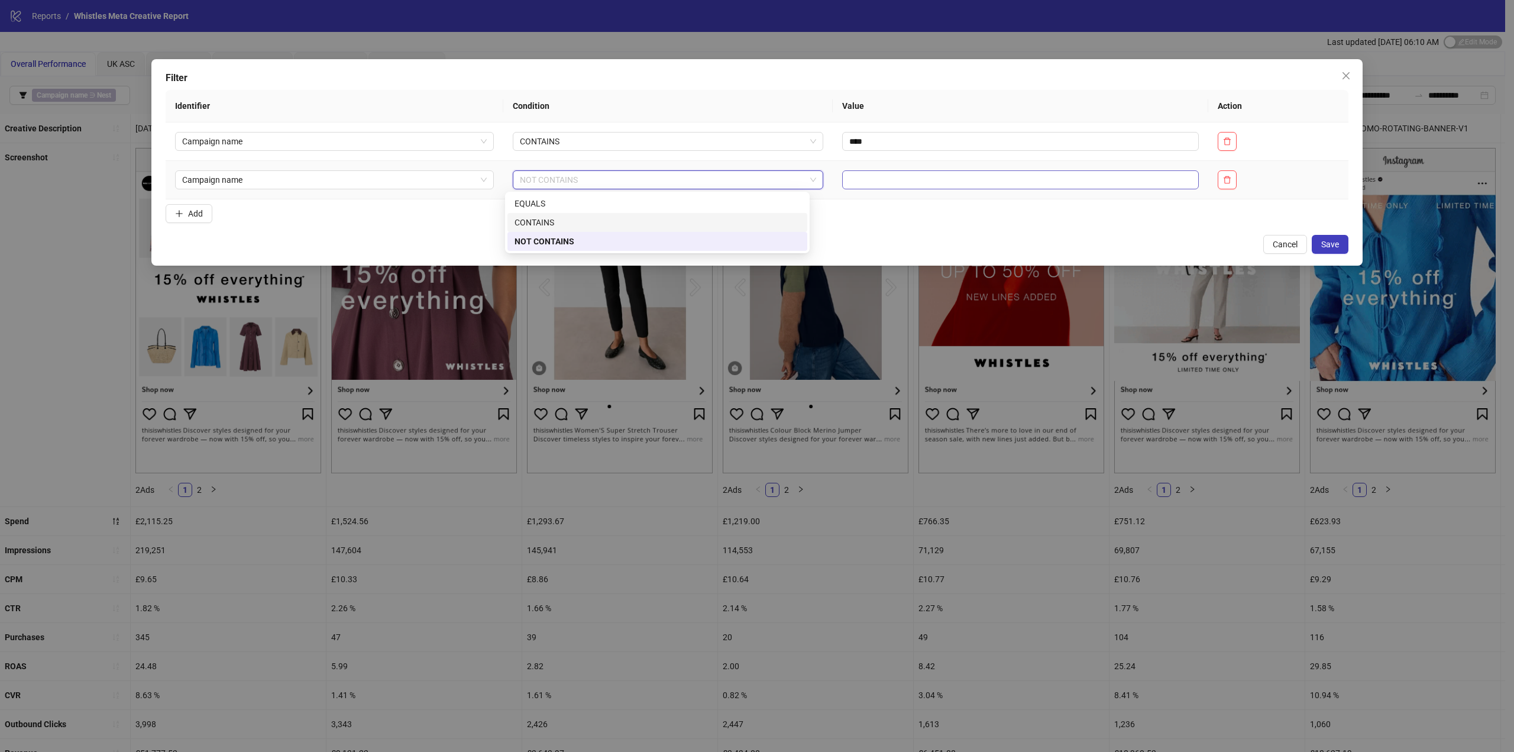
drag, startPoint x: 542, startPoint y: 219, endPoint x: 814, endPoint y: 173, distance: 275.5
click at [545, 219] on div "CONTAINS" at bounding box center [658, 222] width 286 height 13
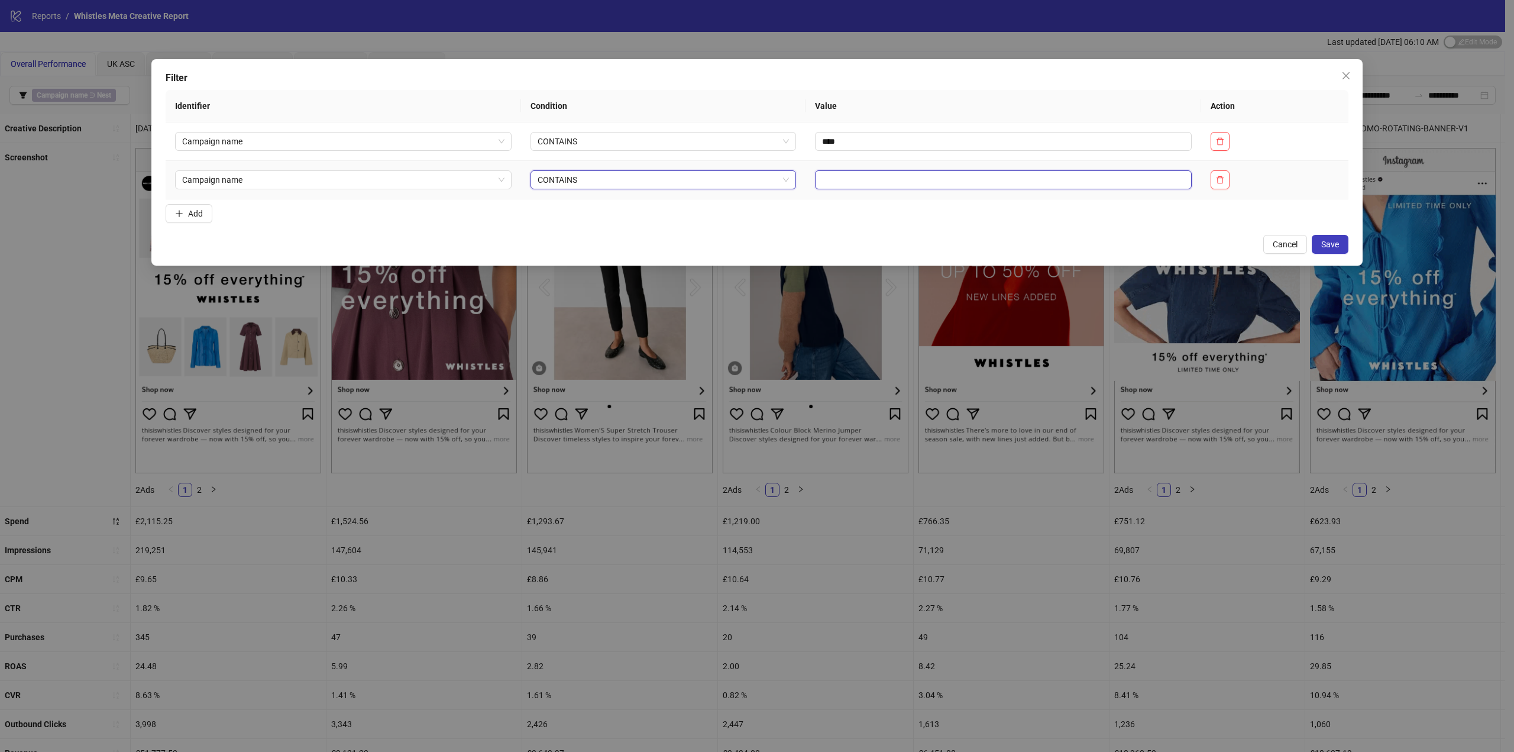
click at [868, 179] on input "text" at bounding box center [1003, 179] width 377 height 19
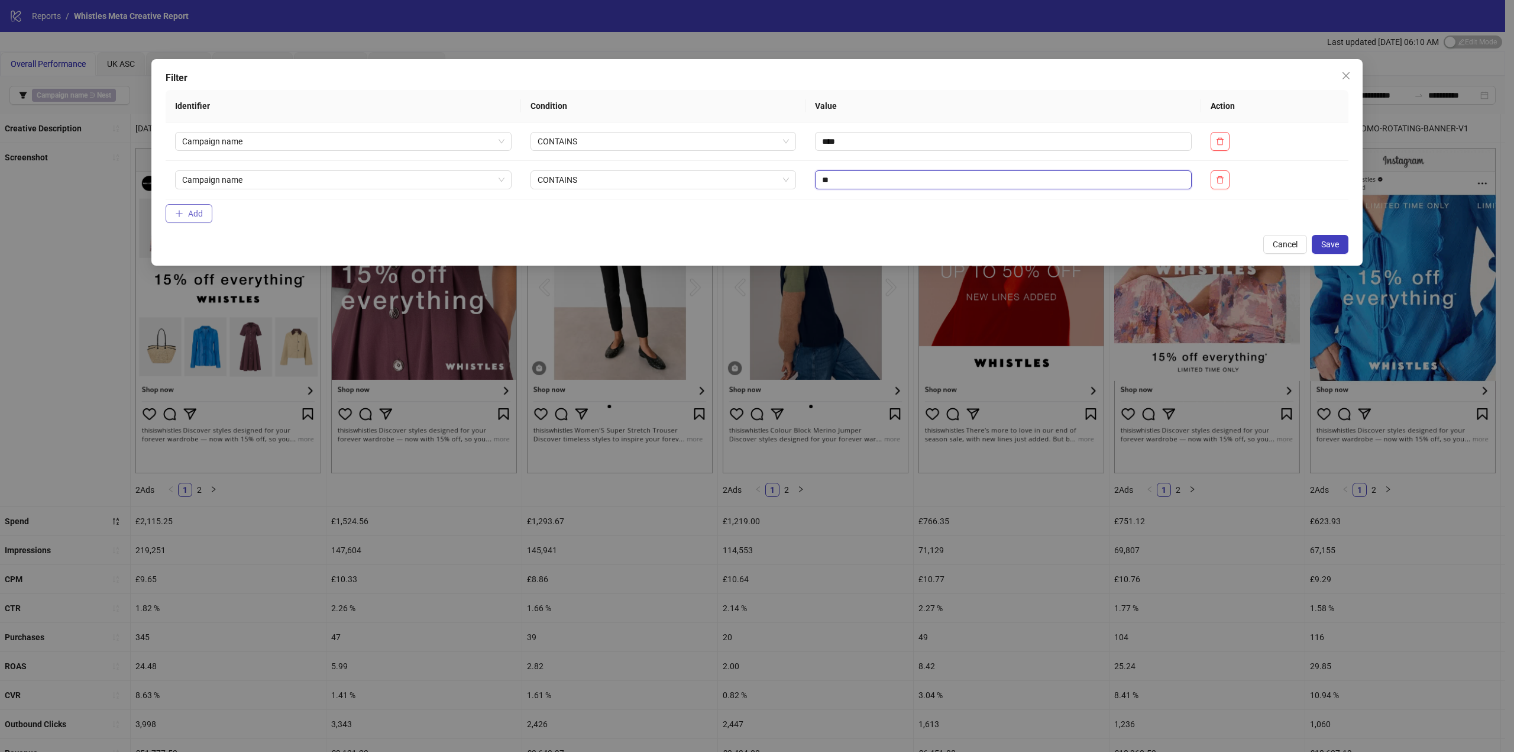
type input "**"
click at [182, 214] on icon "plus" at bounding box center [179, 213] width 8 height 8
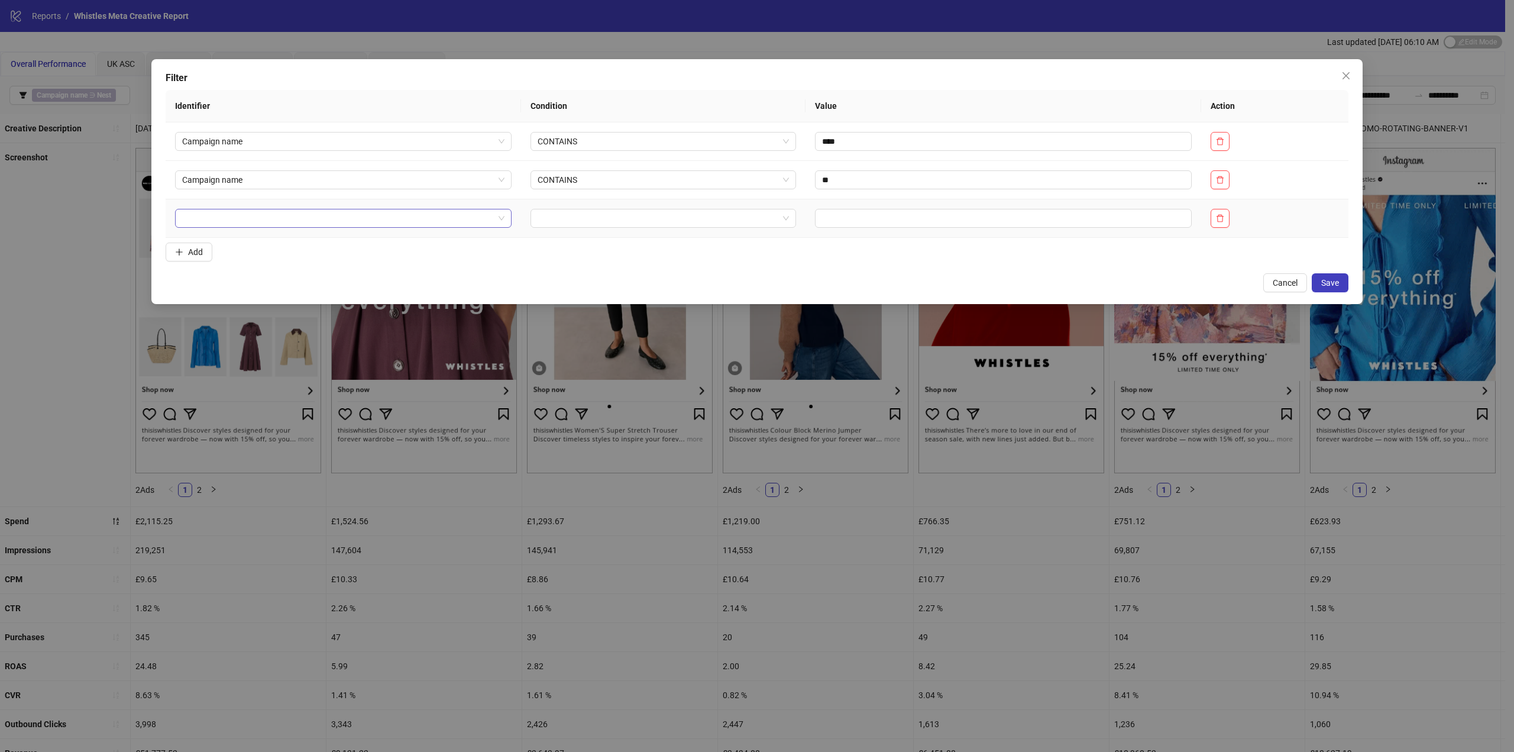
click at [240, 217] on input "search" at bounding box center [338, 218] width 312 height 18
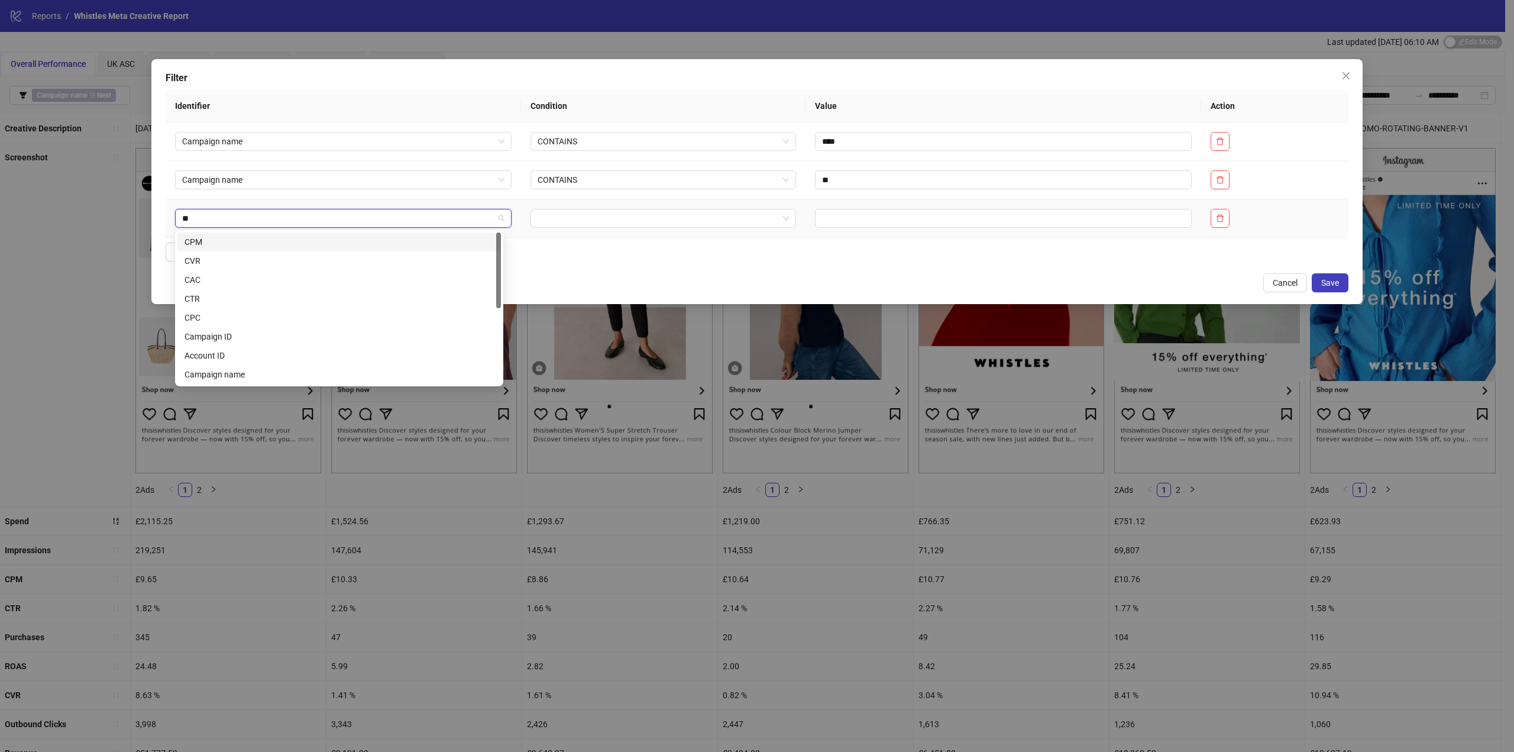
type input "***"
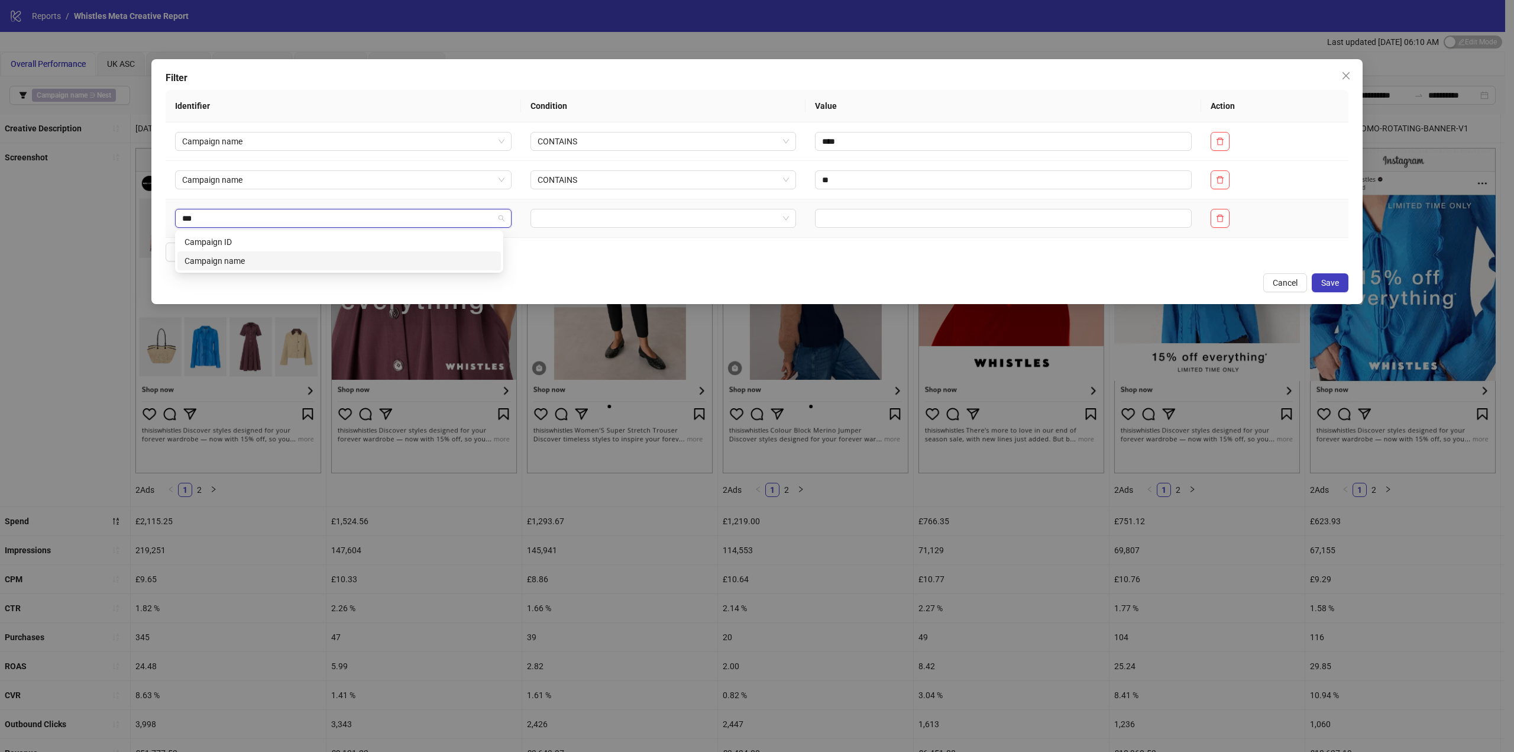
drag, startPoint x: 256, startPoint y: 259, endPoint x: 308, endPoint y: 259, distance: 51.5
click at [256, 260] on div "Campaign name" at bounding box center [339, 260] width 309 height 13
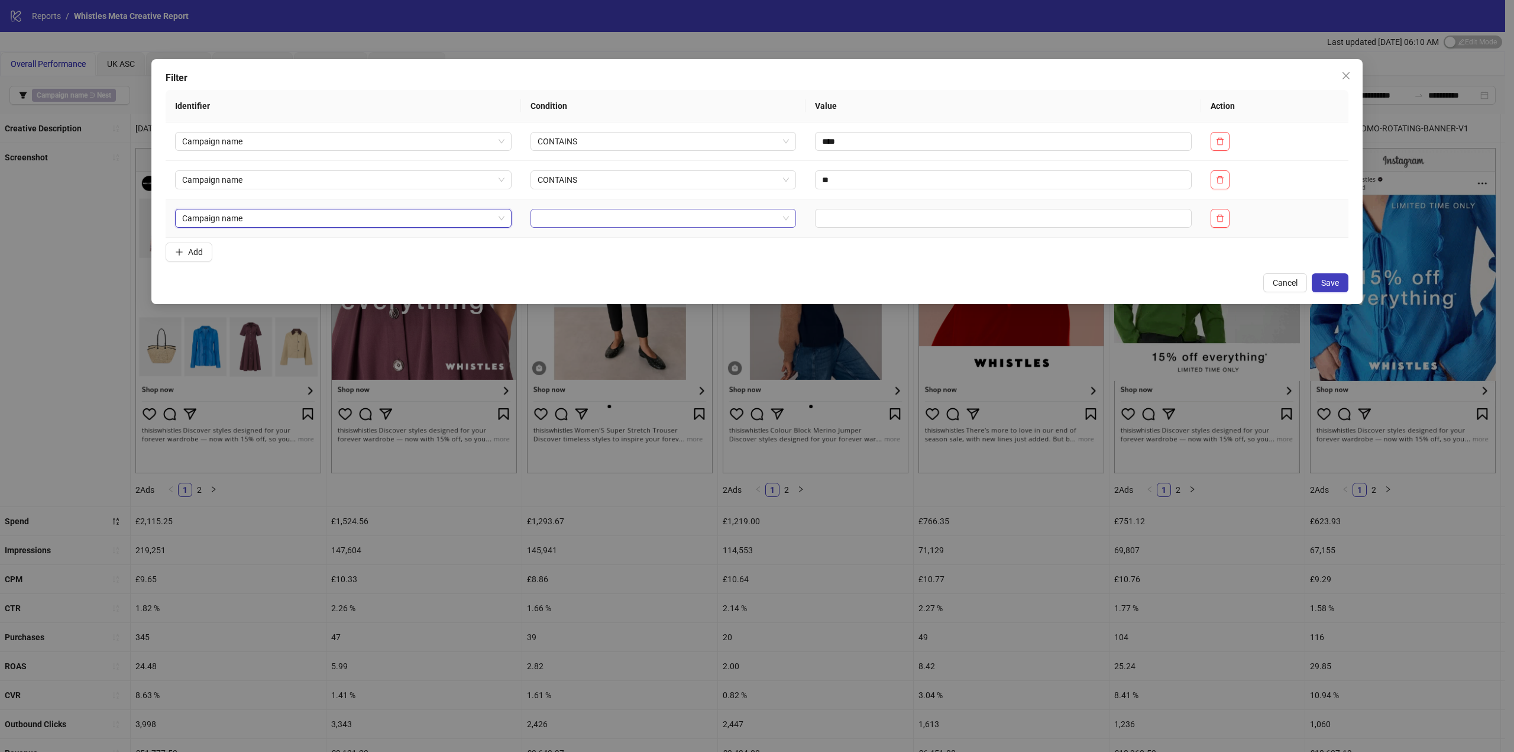
click at [576, 222] on input "search" at bounding box center [658, 218] width 241 height 18
click at [593, 280] on div "NOT CONTAINS" at bounding box center [652, 279] width 241 height 13
click at [842, 217] on input "text" at bounding box center [1020, 218] width 357 height 19
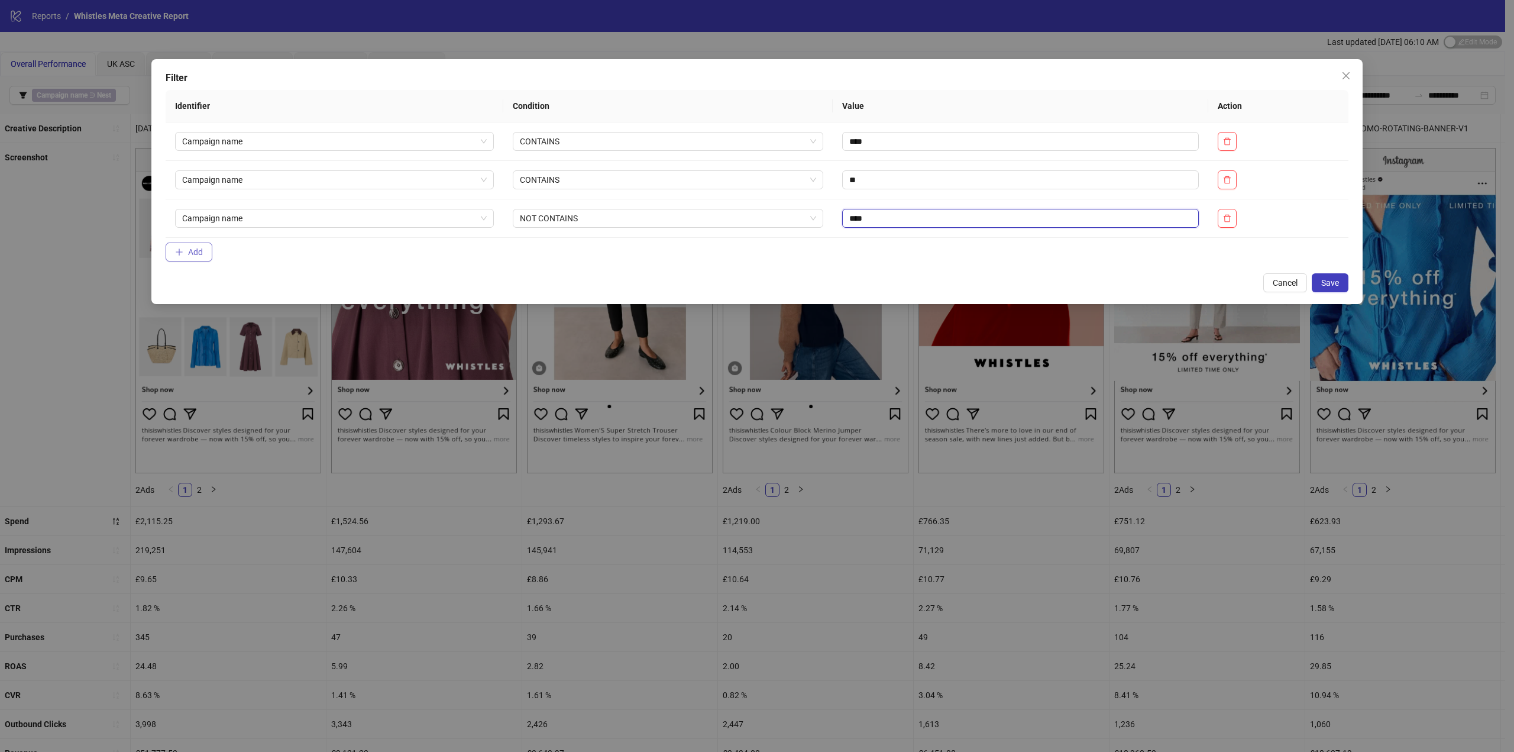
type input "****"
click at [186, 252] on button "Add" at bounding box center [189, 252] width 47 height 19
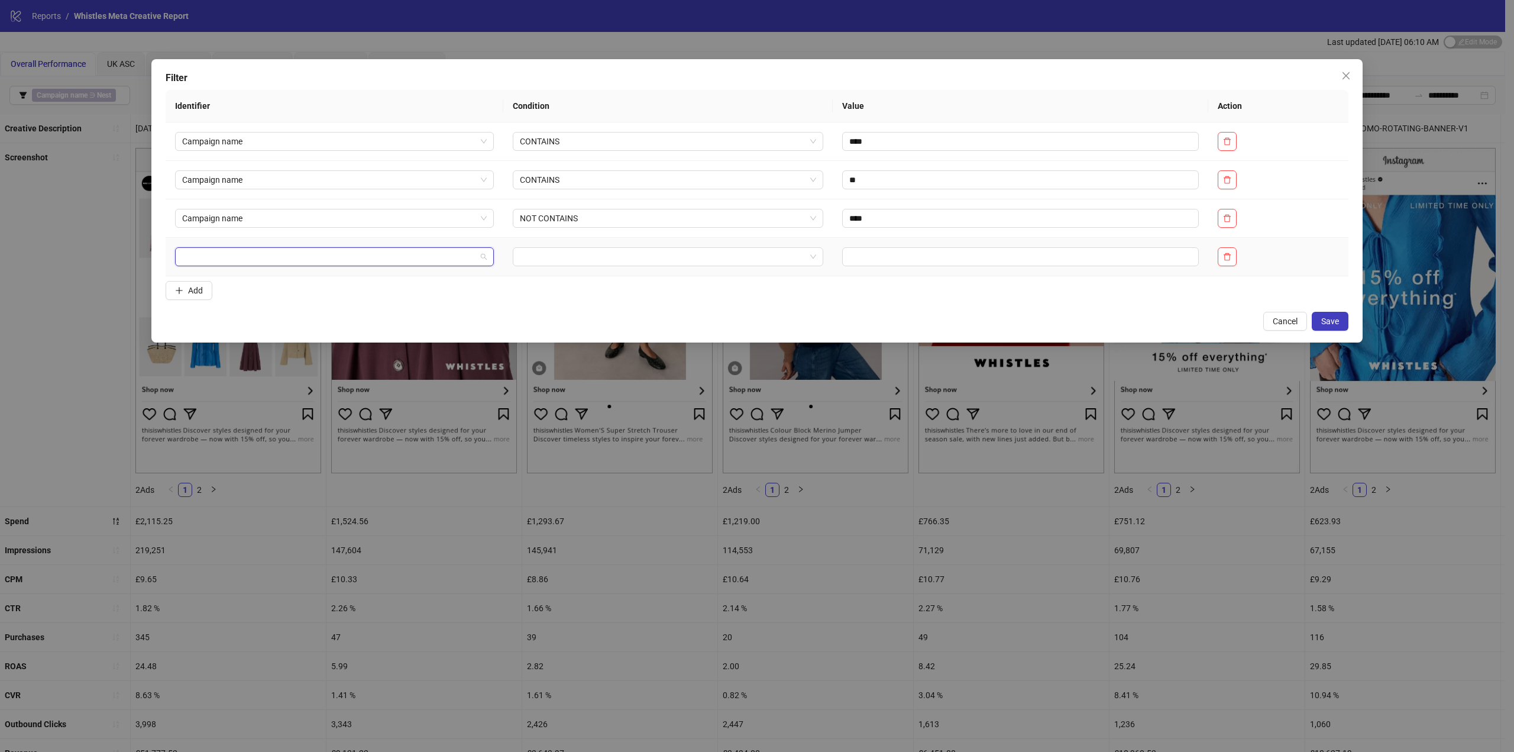
click at [237, 251] on input "search" at bounding box center [329, 257] width 294 height 18
type input "***"
click at [273, 293] on div "Campaign name" at bounding box center [331, 299] width 292 height 13
drag, startPoint x: 597, startPoint y: 254, endPoint x: 593, endPoint y: 266, distance: 12.9
click at [597, 254] on input "search" at bounding box center [663, 257] width 286 height 18
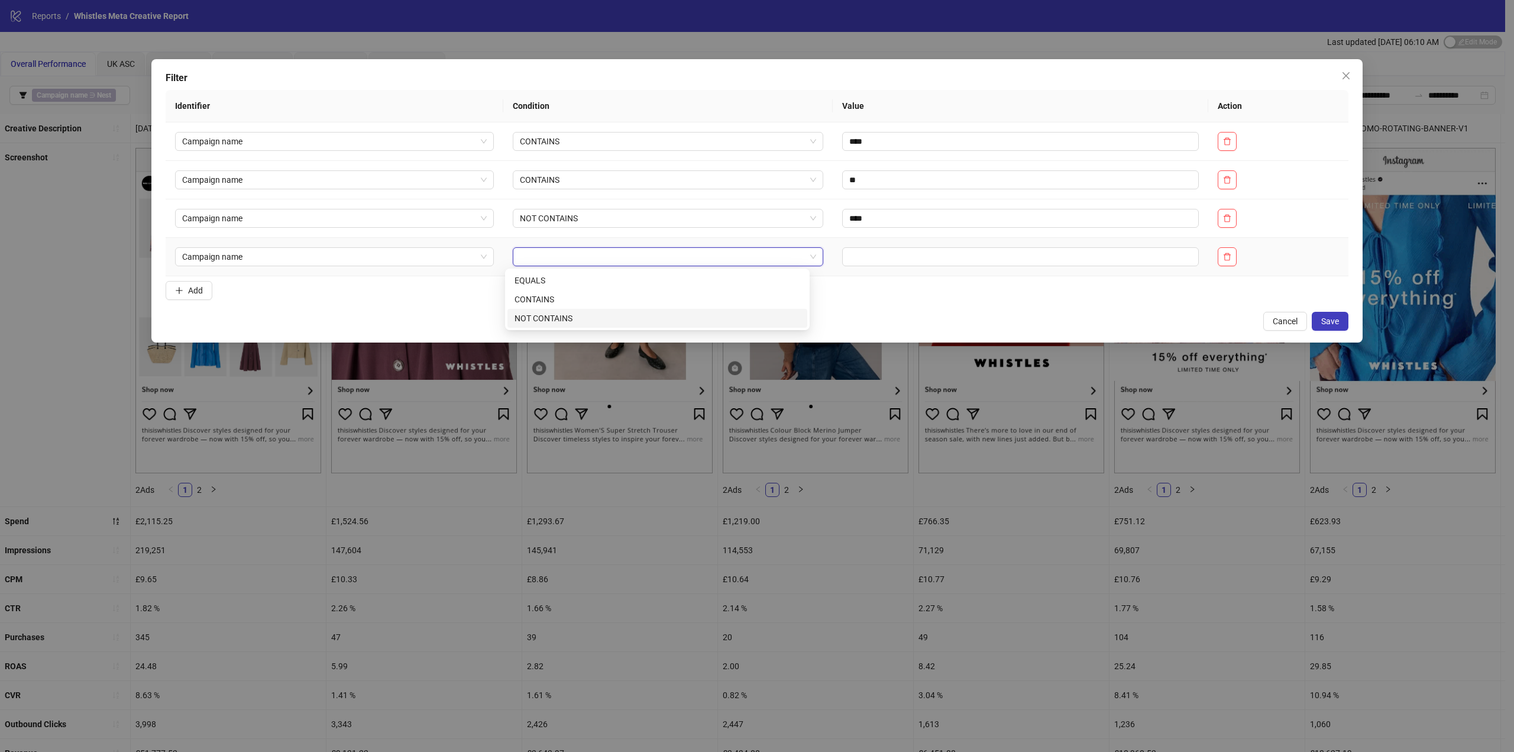
click at [571, 316] on div "NOT CONTAINS" at bounding box center [658, 318] width 286 height 13
click at [843, 266] on td at bounding box center [1021, 257] width 376 height 38
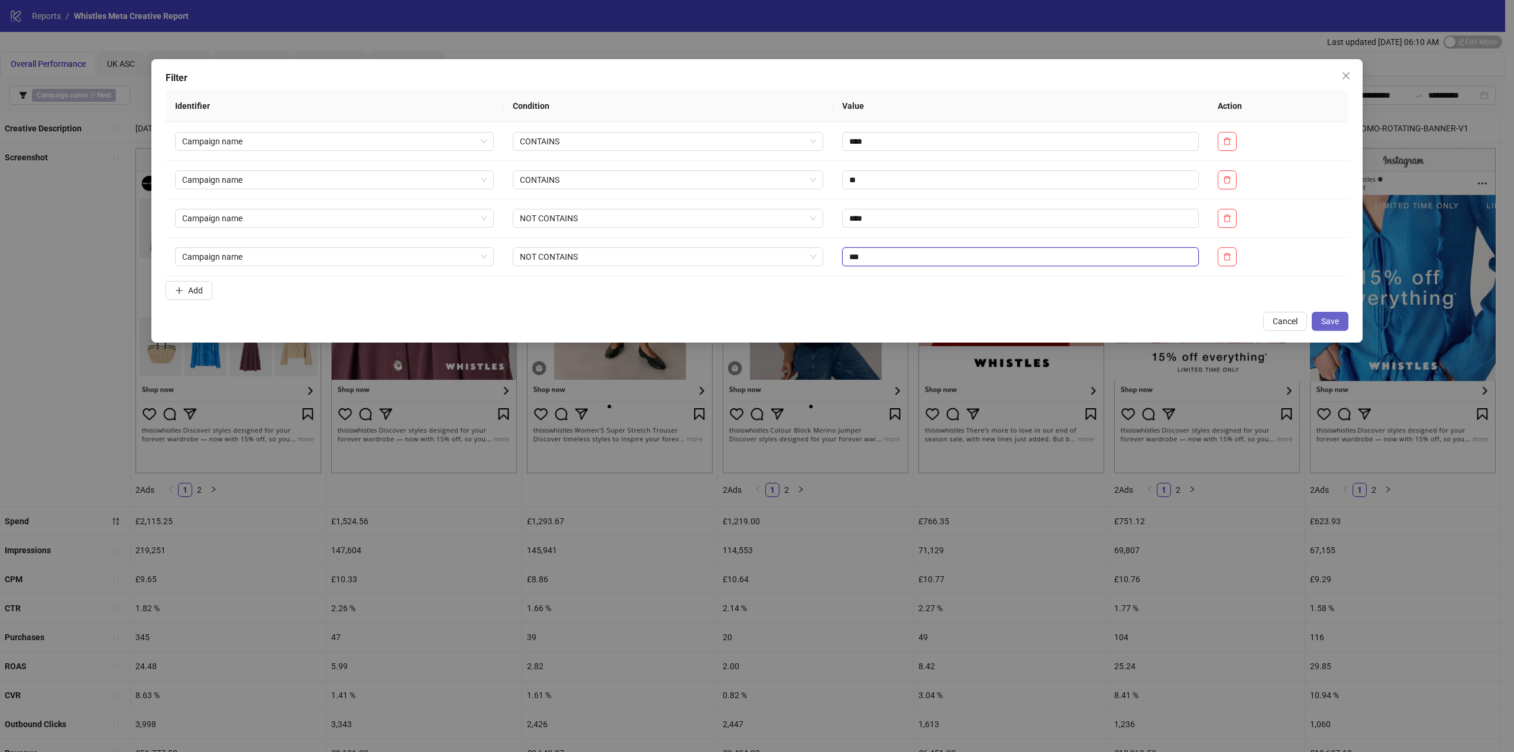
type input "***"
click at [1324, 319] on span "Save" at bounding box center [1330, 320] width 18 height 9
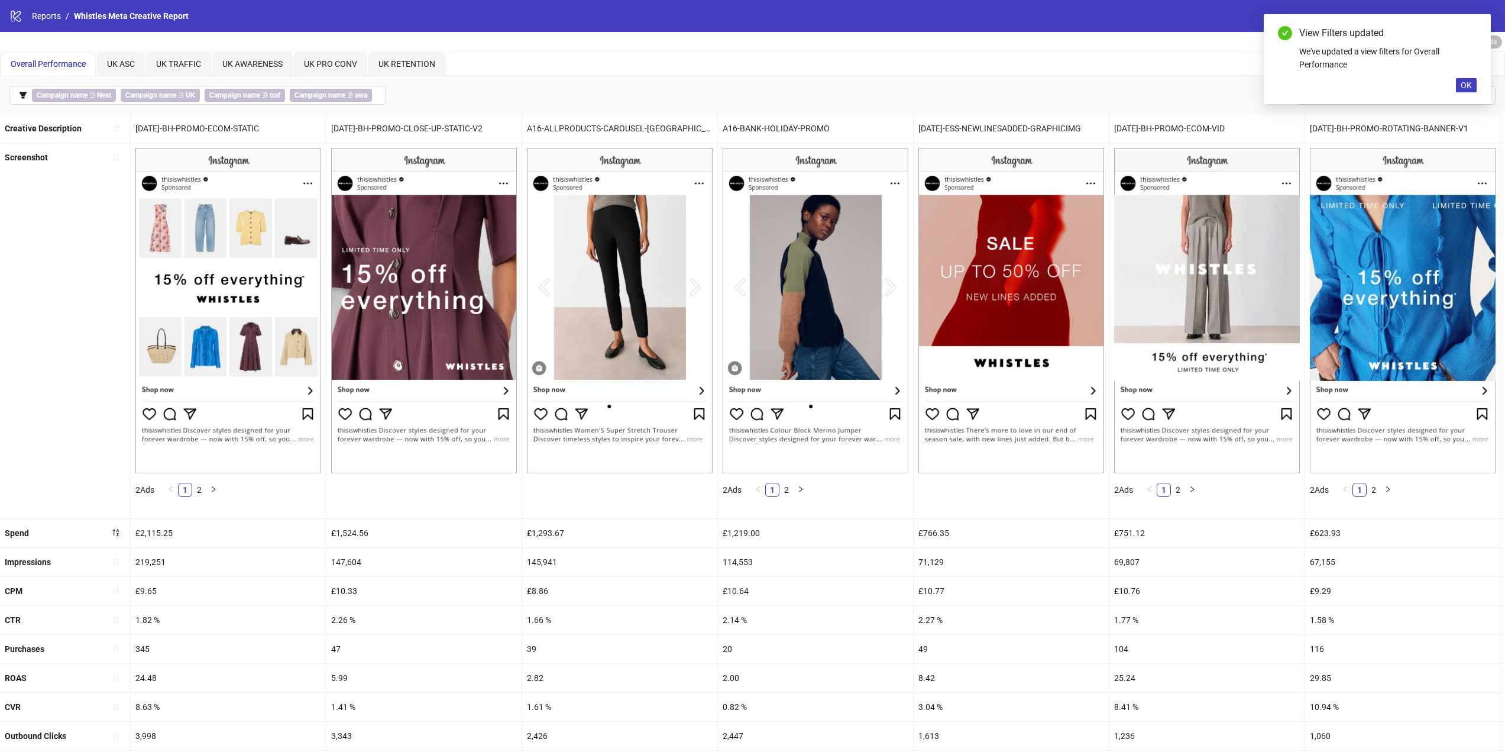
click at [1455, 92] on div "View Filters updated We've updated a view filters for Overall Performance OK" at bounding box center [1377, 59] width 227 height 90
click at [1462, 83] on button "OK" at bounding box center [1466, 85] width 21 height 14
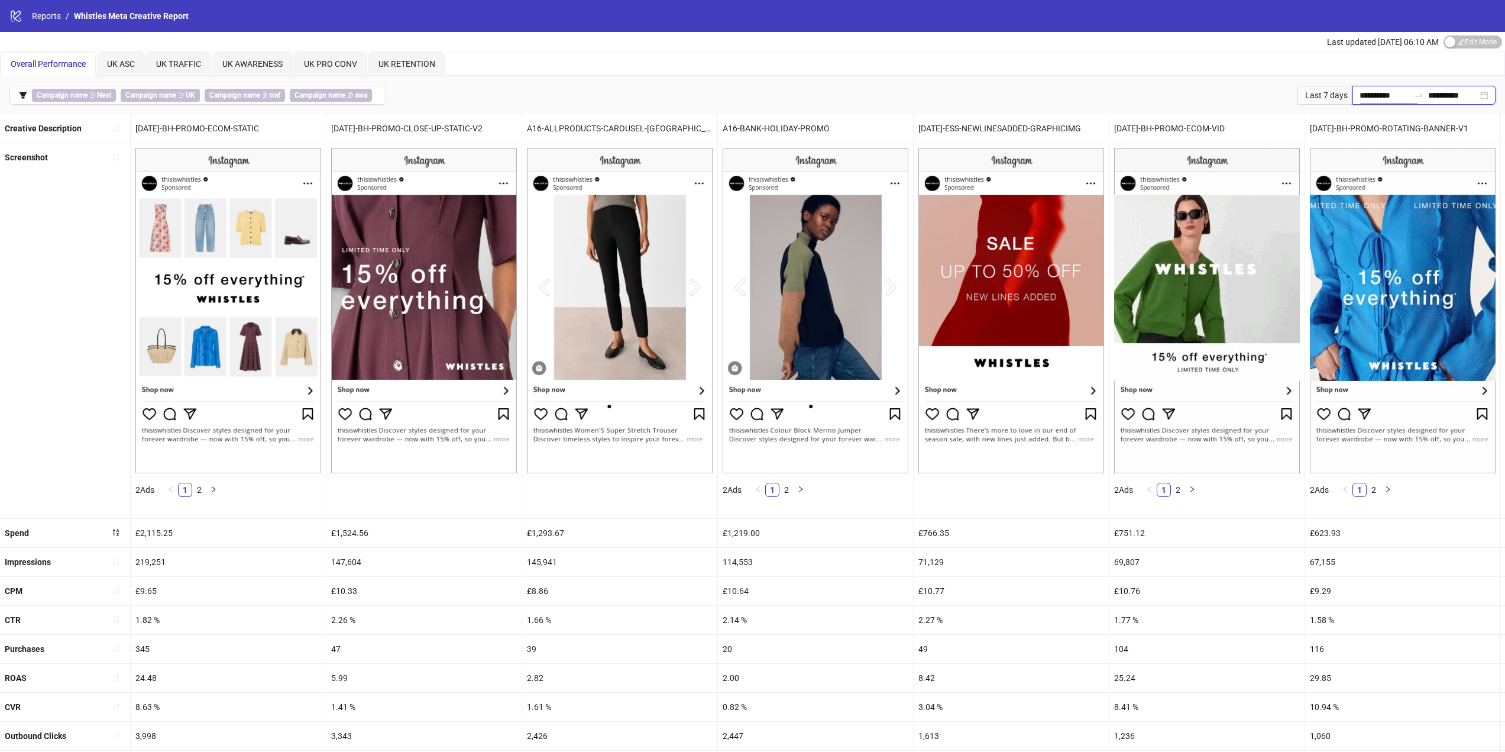
click at [1365, 90] on input "**********" at bounding box center [1385, 95] width 50 height 13
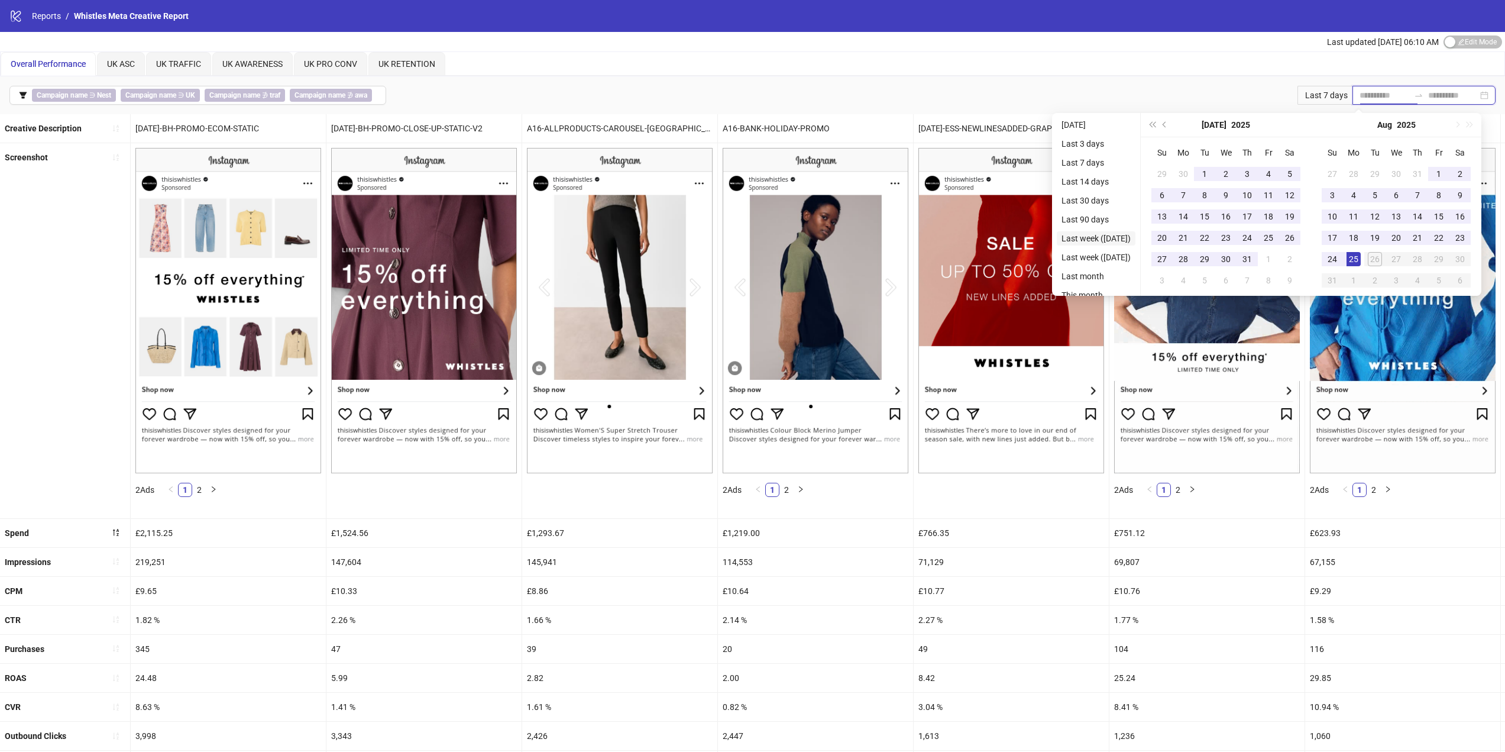
type input "**********"
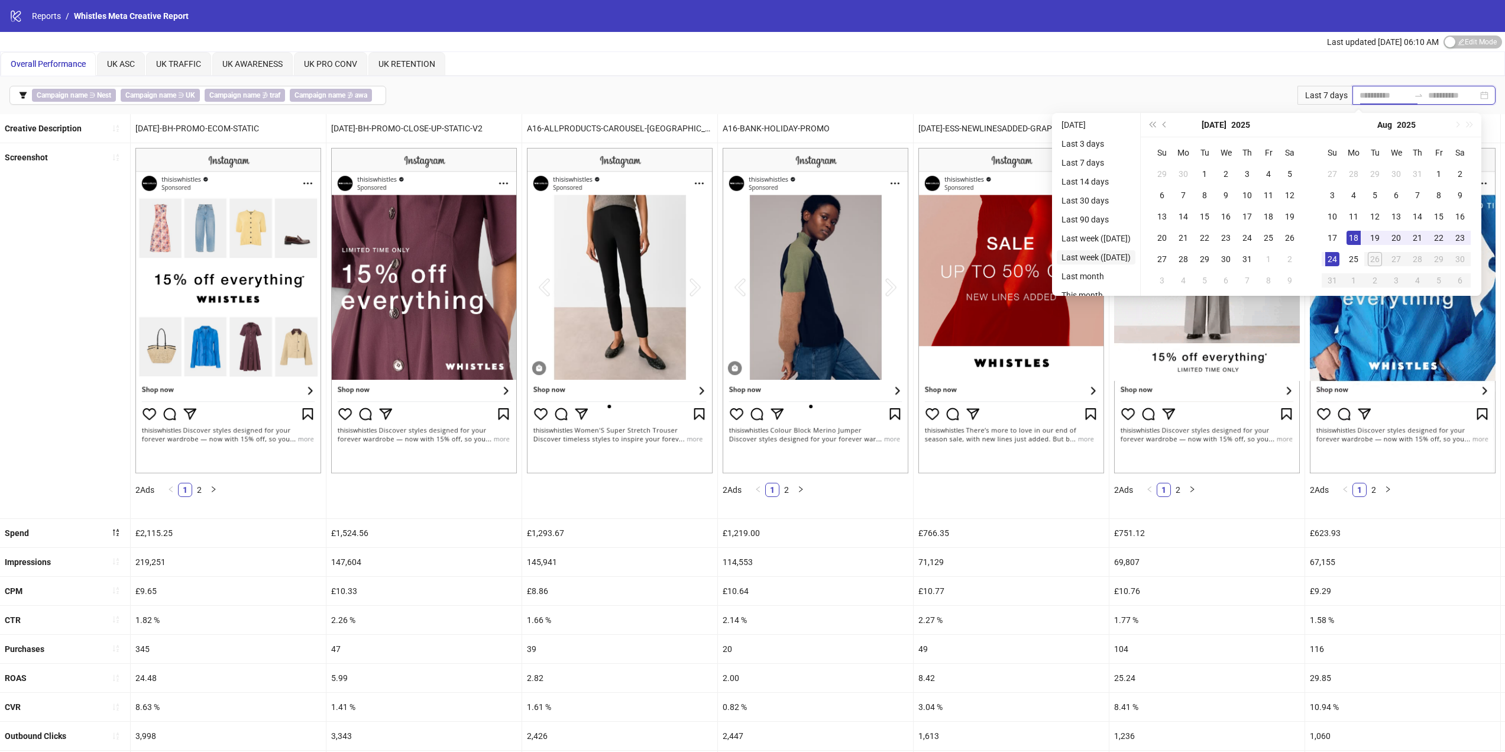
type input "**********"
click at [1105, 257] on li "Last week ([DATE])" at bounding box center [1096, 257] width 79 height 14
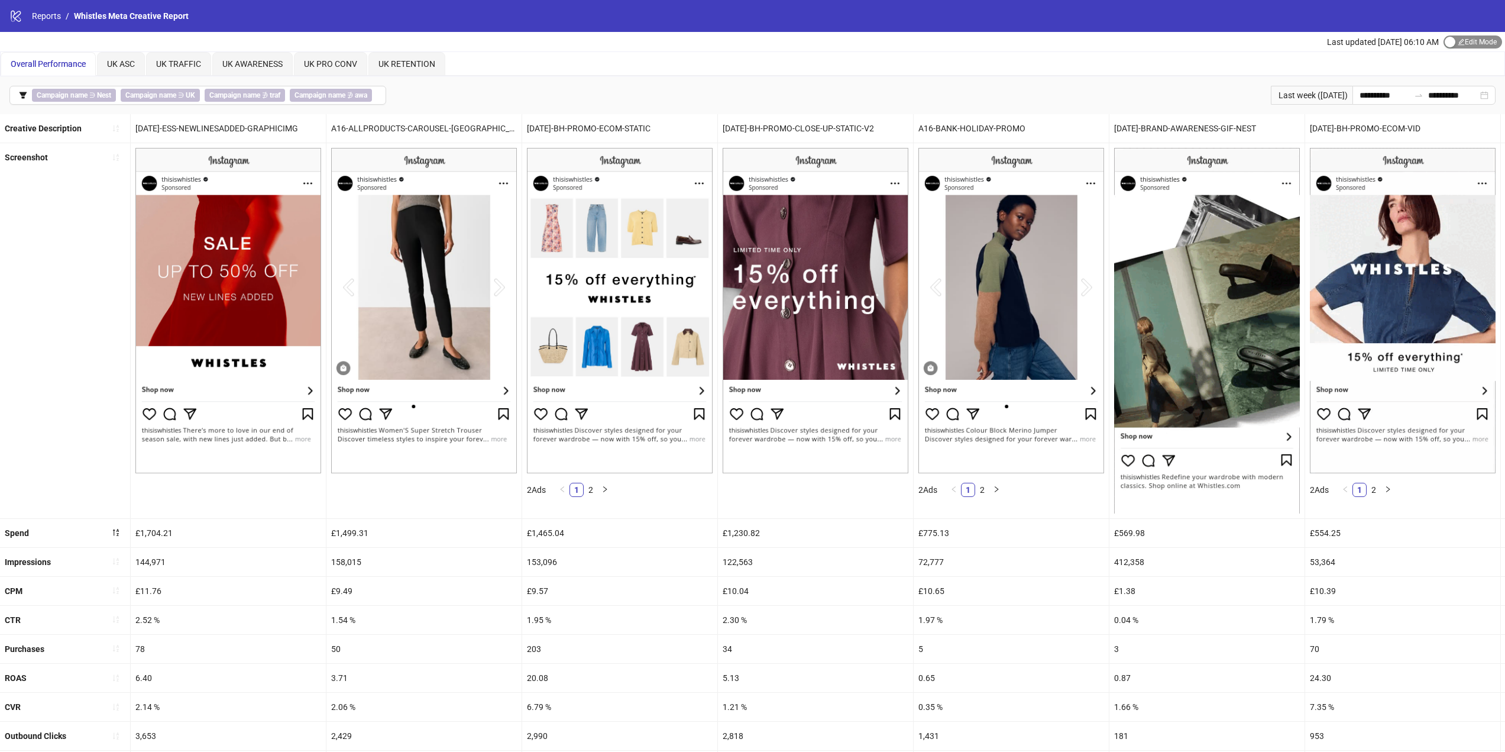
click at [1469, 43] on span "Edit Mode Edit Mode" at bounding box center [1473, 41] width 59 height 13
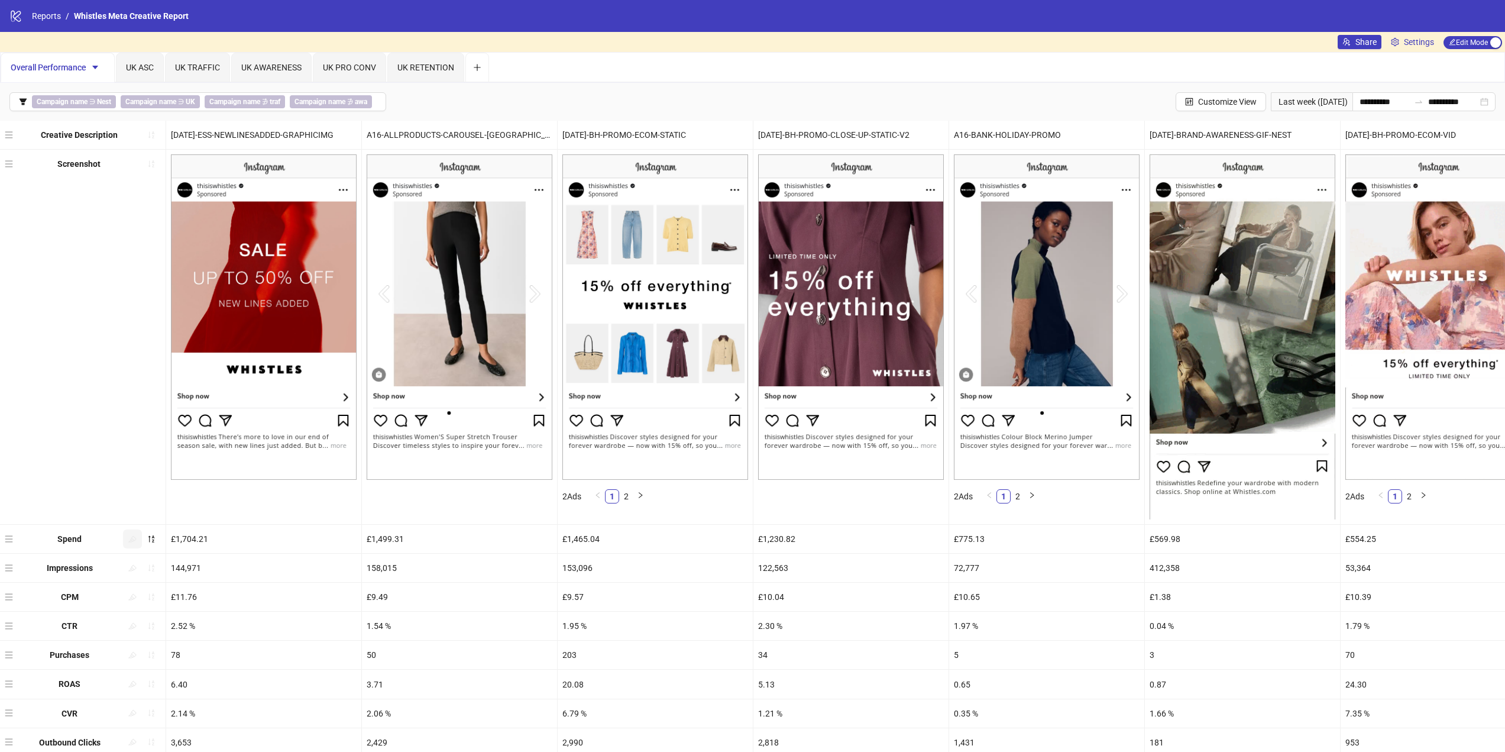
click at [135, 544] on button "button" at bounding box center [132, 538] width 19 height 19
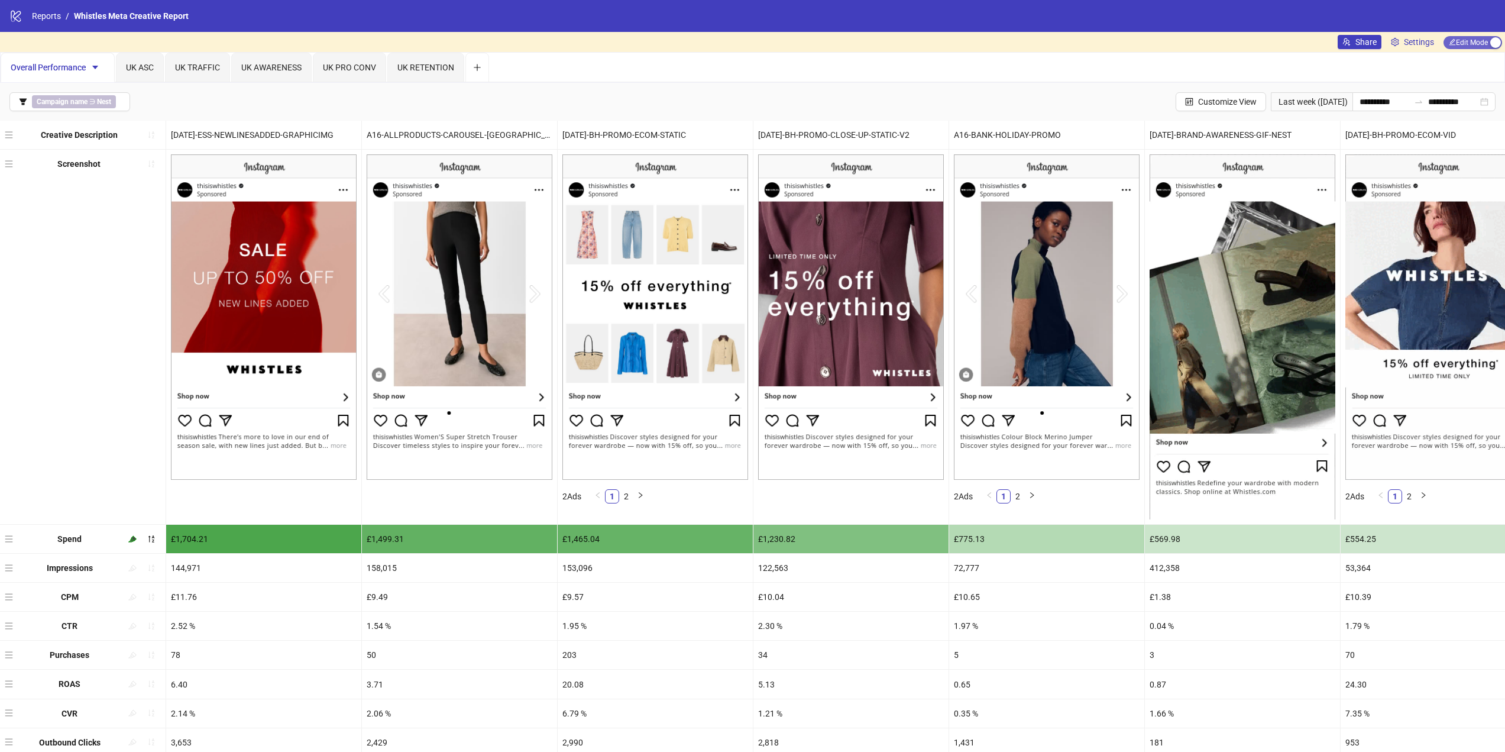
click at [1463, 36] on span "Edit Mode Edit Mode" at bounding box center [1473, 42] width 59 height 13
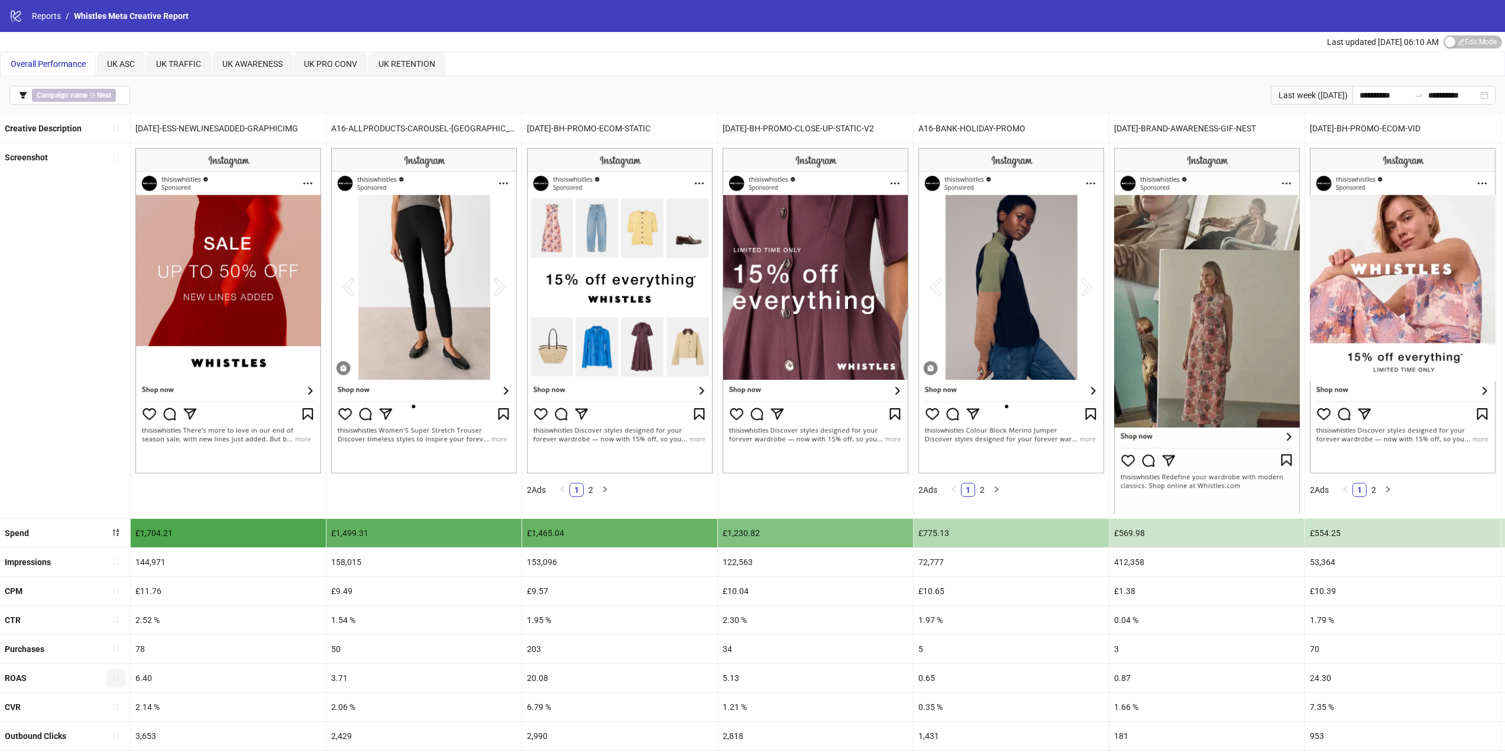
click at [110, 678] on button "button" at bounding box center [115, 677] width 19 height 19
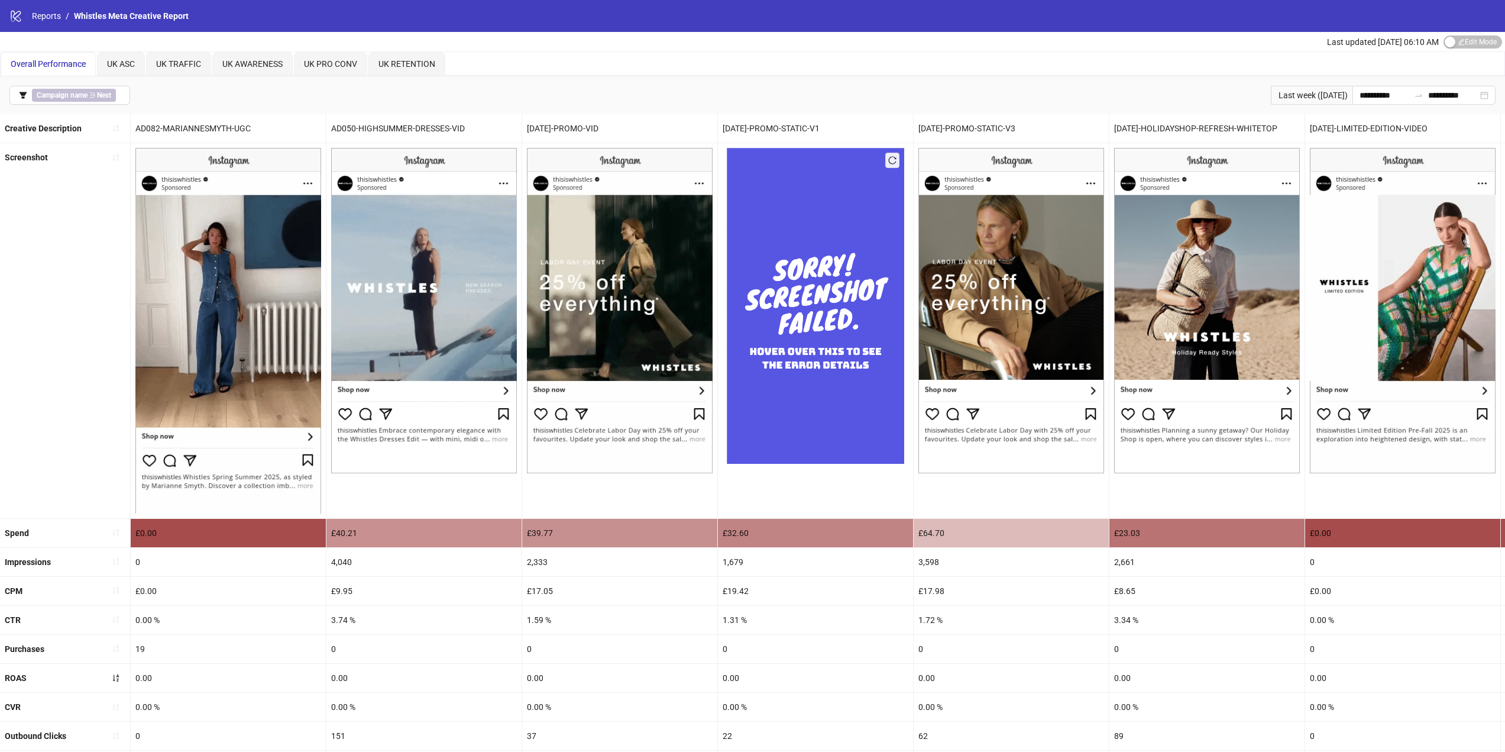
click at [111, 678] on div "ROAS" at bounding box center [65, 678] width 130 height 28
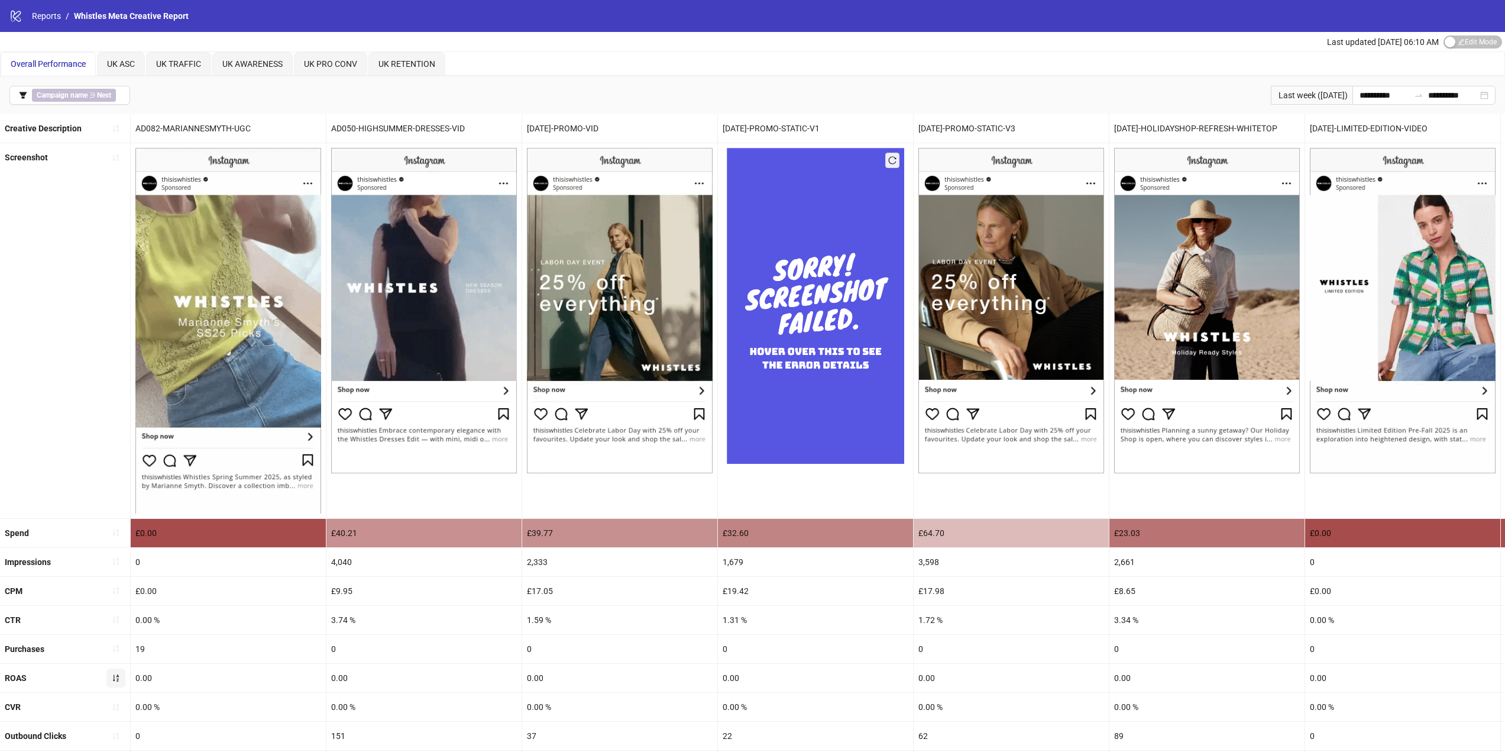
click at [111, 670] on button "button" at bounding box center [115, 677] width 19 height 19
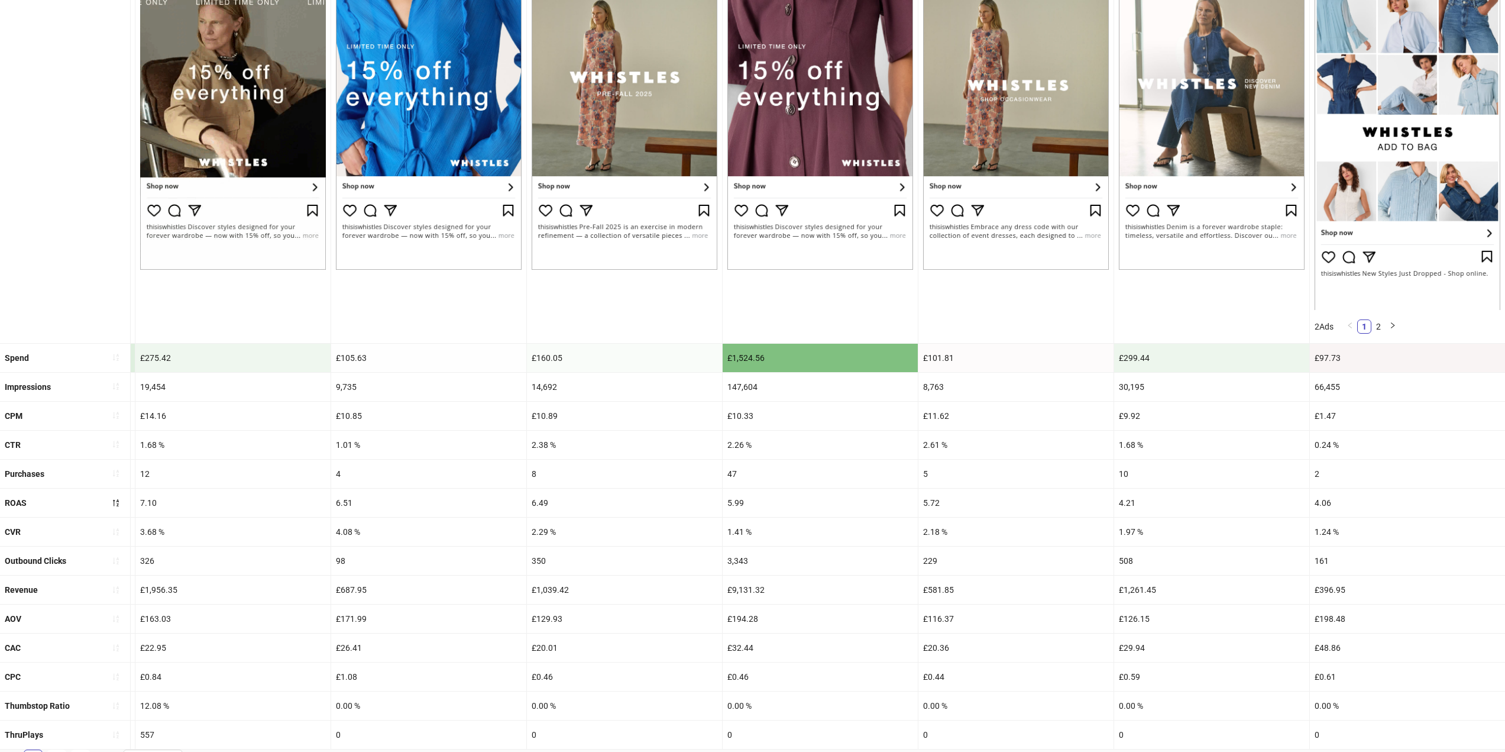
scroll to position [229, 0]
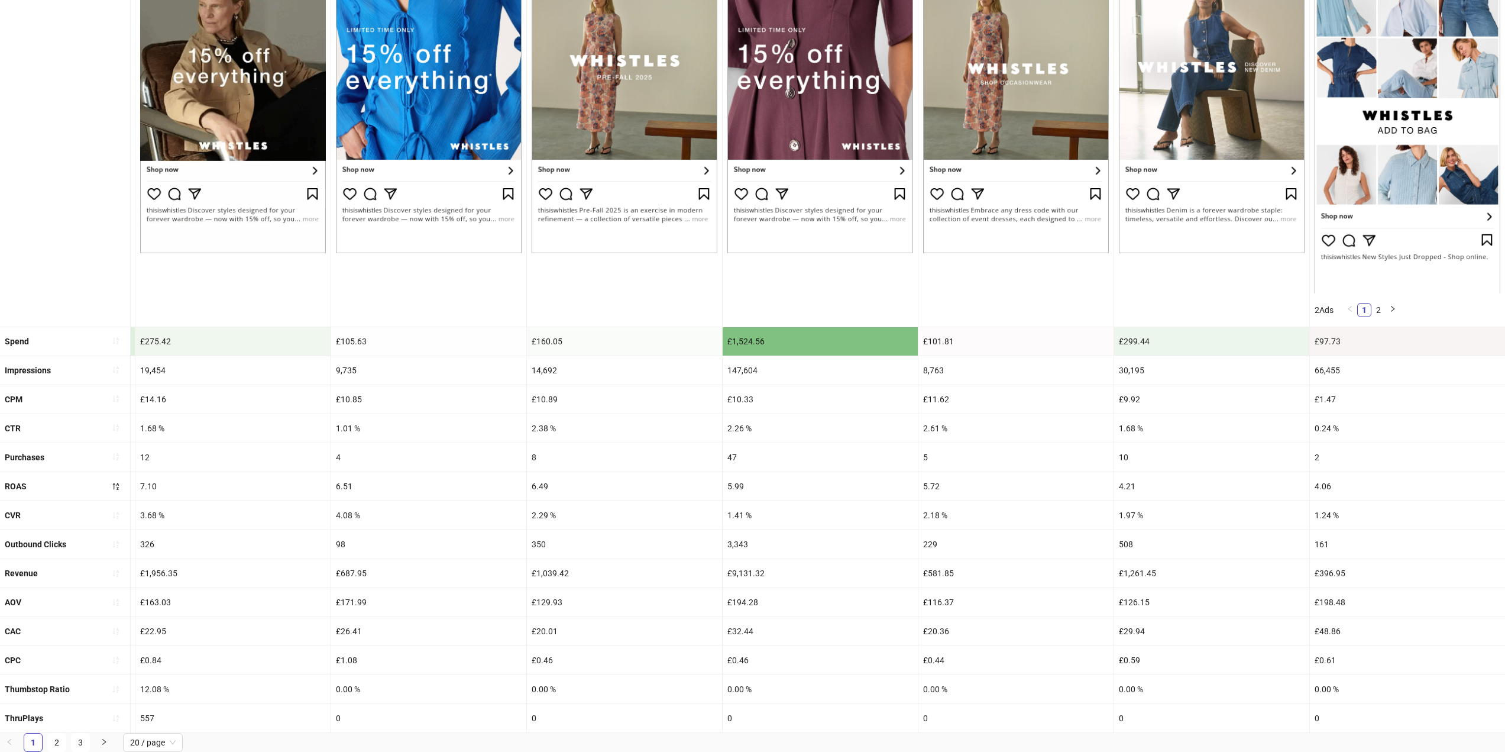
click at [70, 741] on ul "1 2 3 20 / page" at bounding box center [752, 742] width 1505 height 19
click at [77, 744] on link "3" at bounding box center [81, 742] width 18 height 18
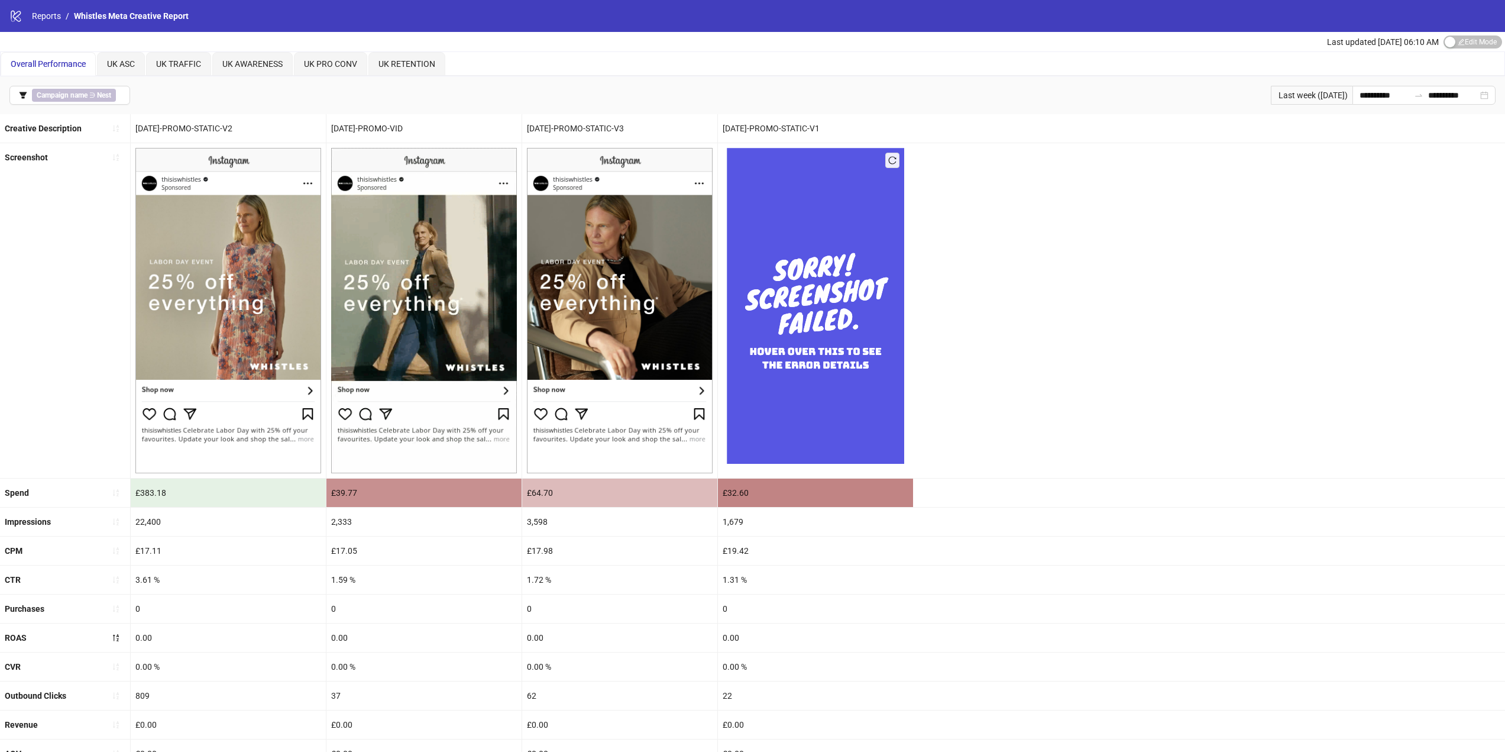
scroll to position [151, 0]
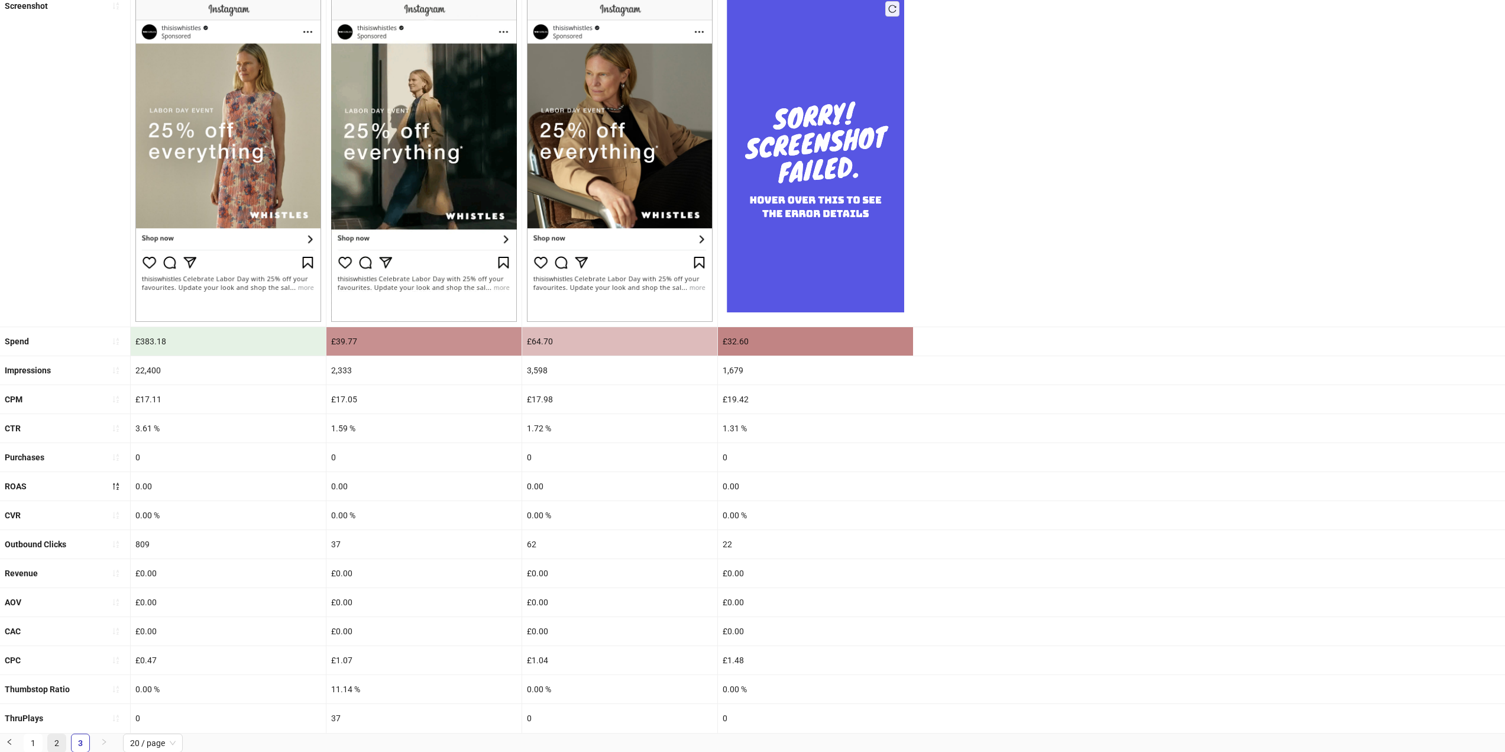
click at [57, 742] on link "2" at bounding box center [57, 743] width 18 height 18
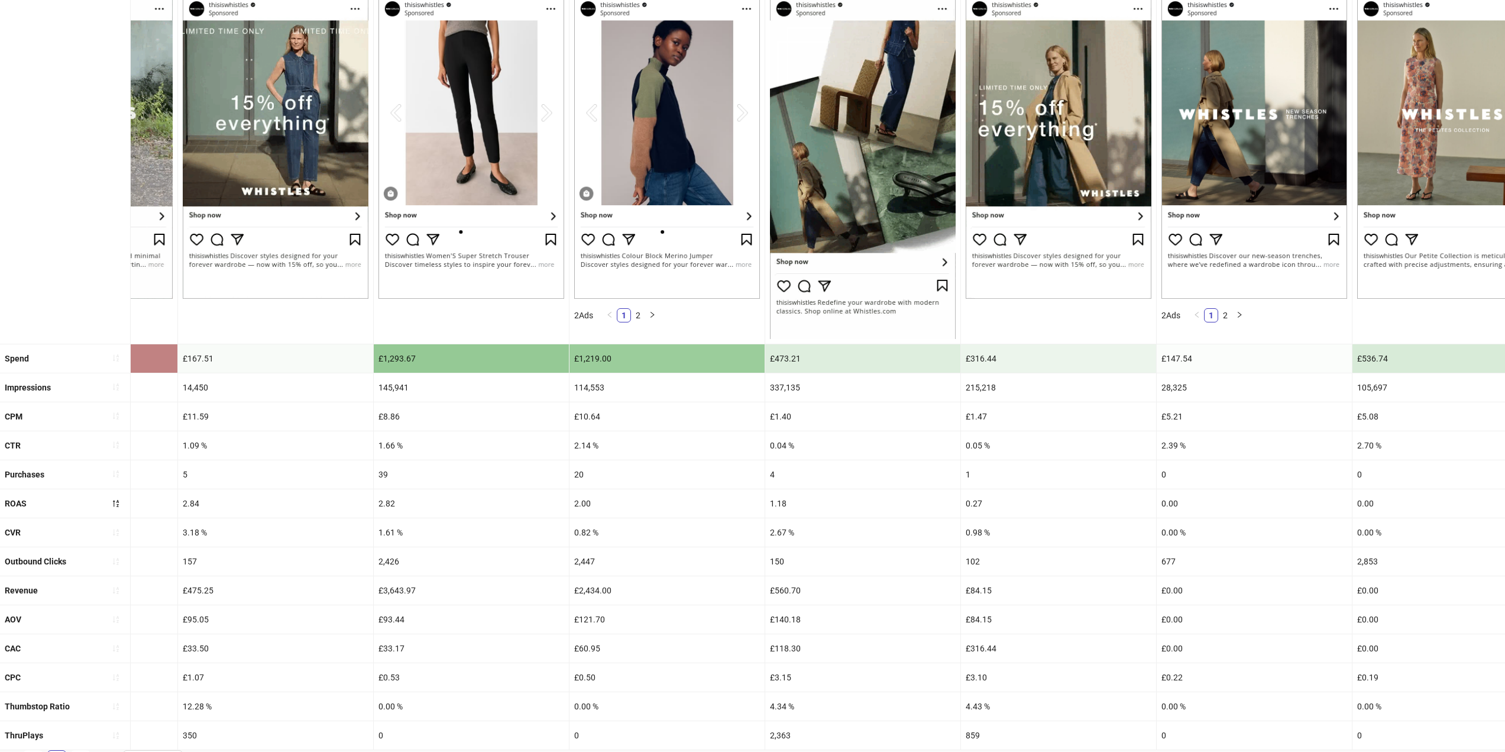
scroll to position [0, 0]
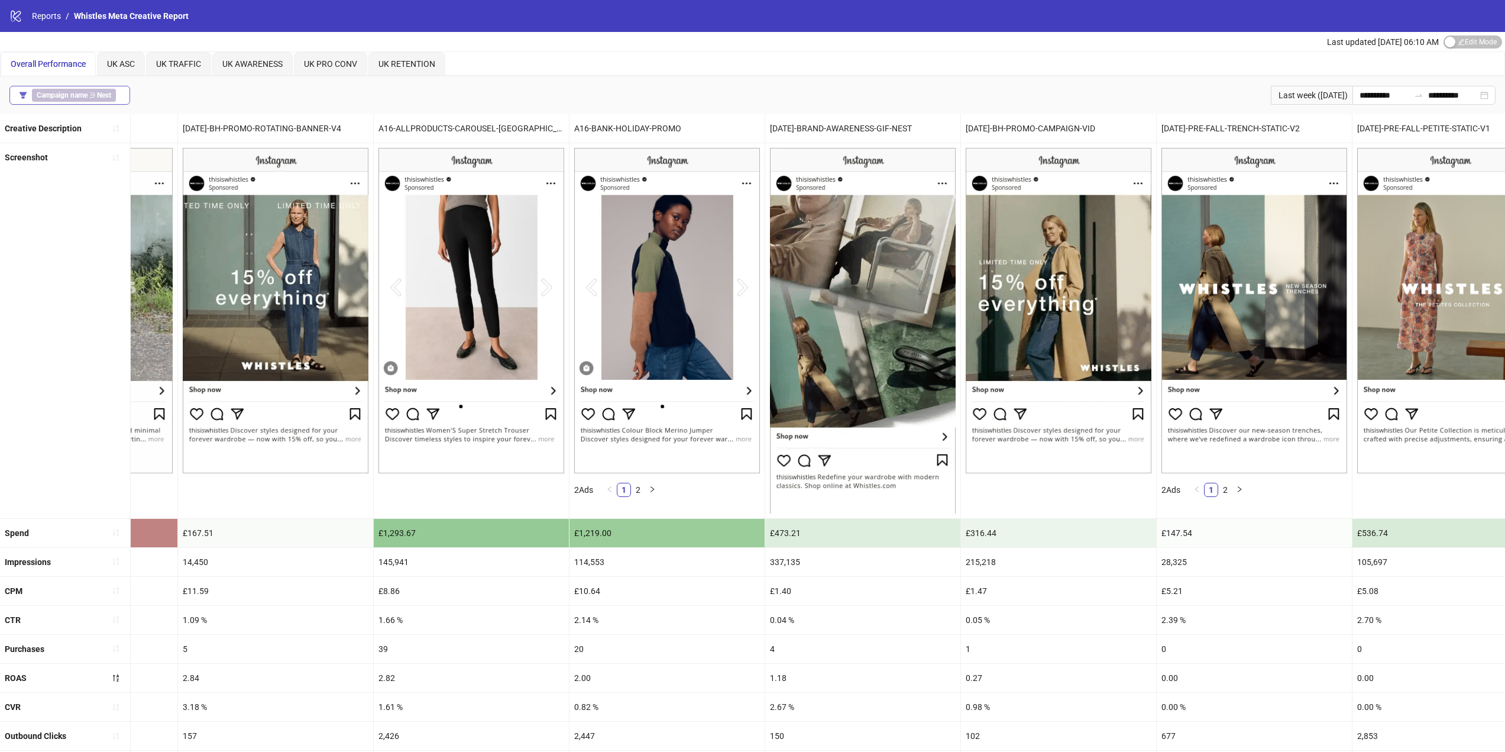
click at [82, 98] on b "Campaign name" at bounding box center [62, 95] width 51 height 8
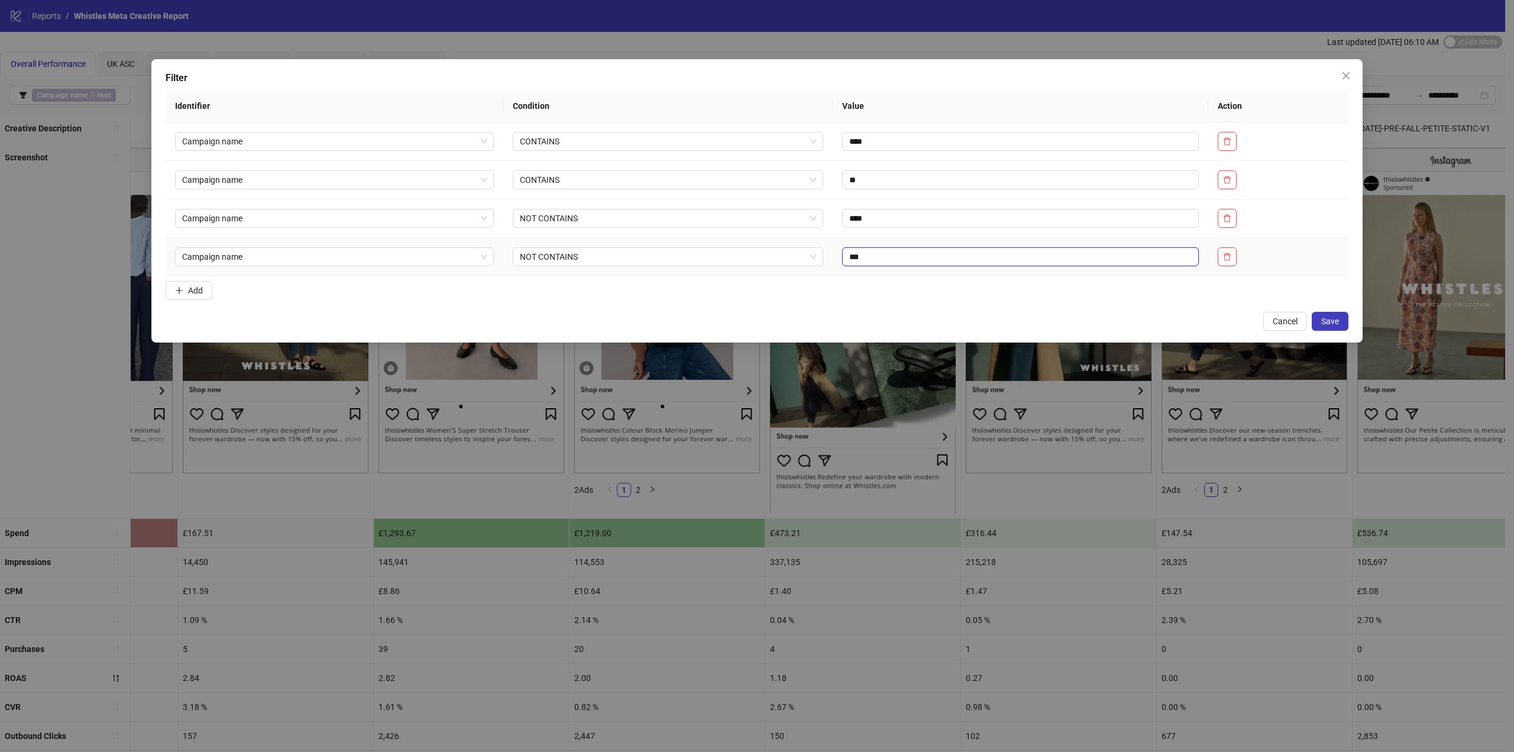
drag, startPoint x: 875, startPoint y: 250, endPoint x: 806, endPoint y: 244, distance: 69.5
click at [813, 251] on tr "Campaign name NOT CONTAINS ***" at bounding box center [757, 257] width 1183 height 38
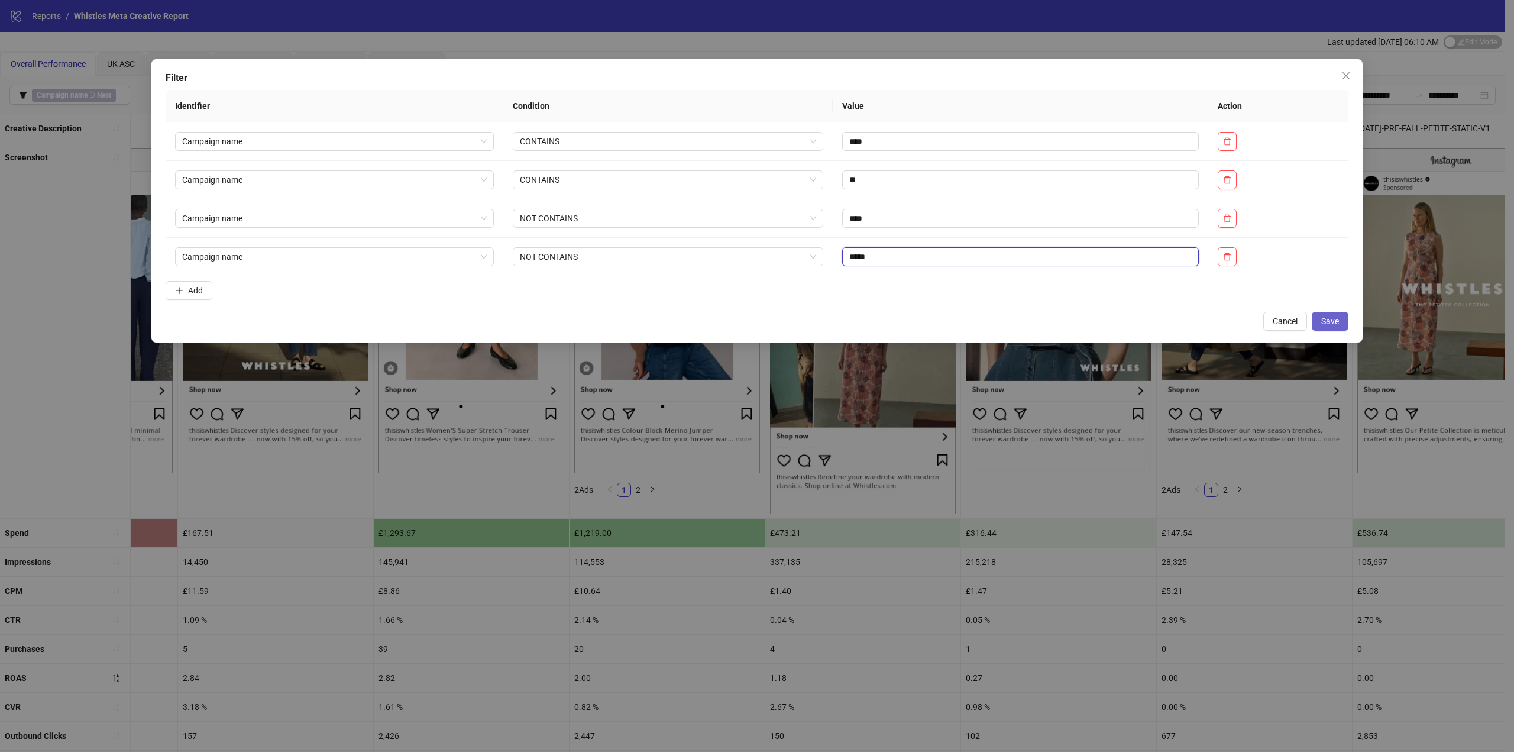
type input "*****"
click at [1336, 324] on span "Save" at bounding box center [1330, 320] width 18 height 9
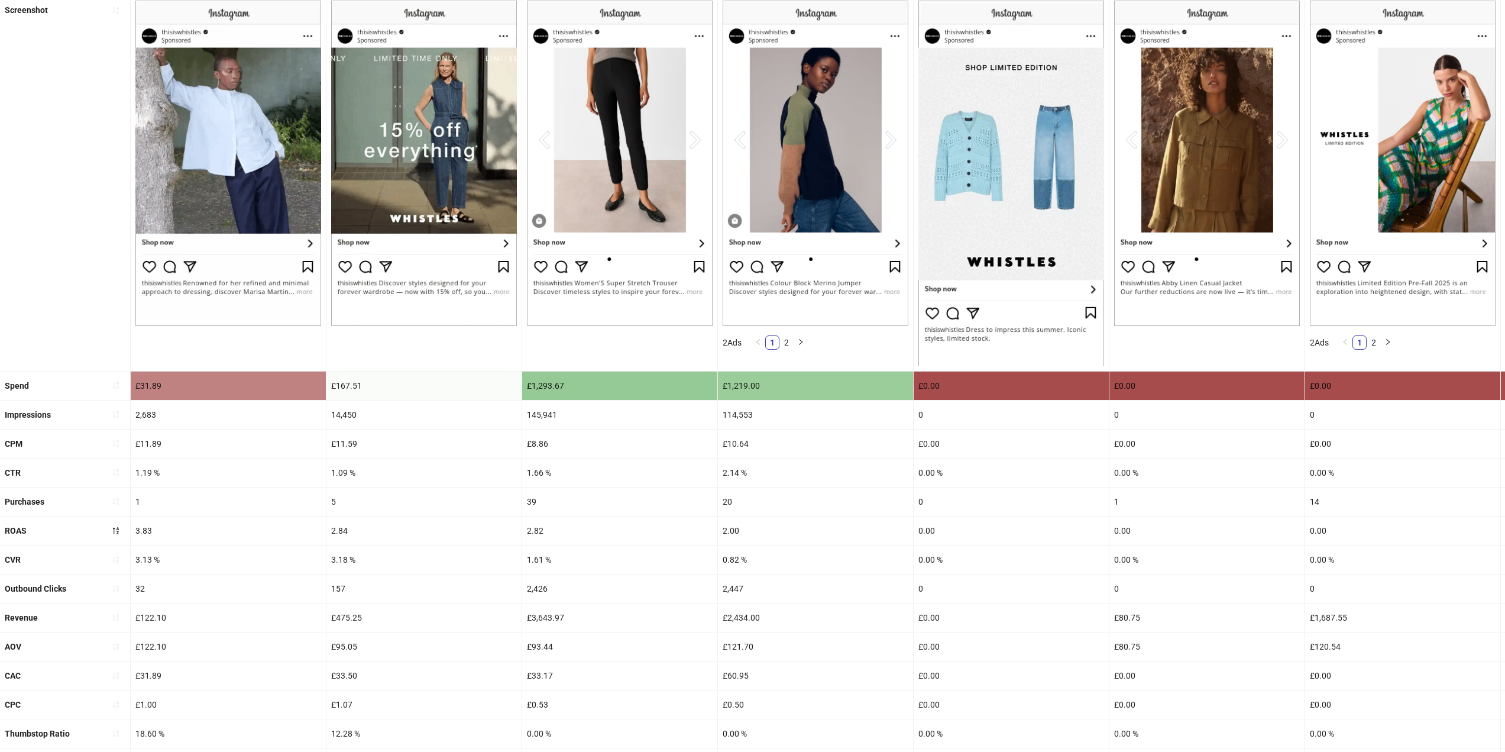
scroll to position [201, 0]
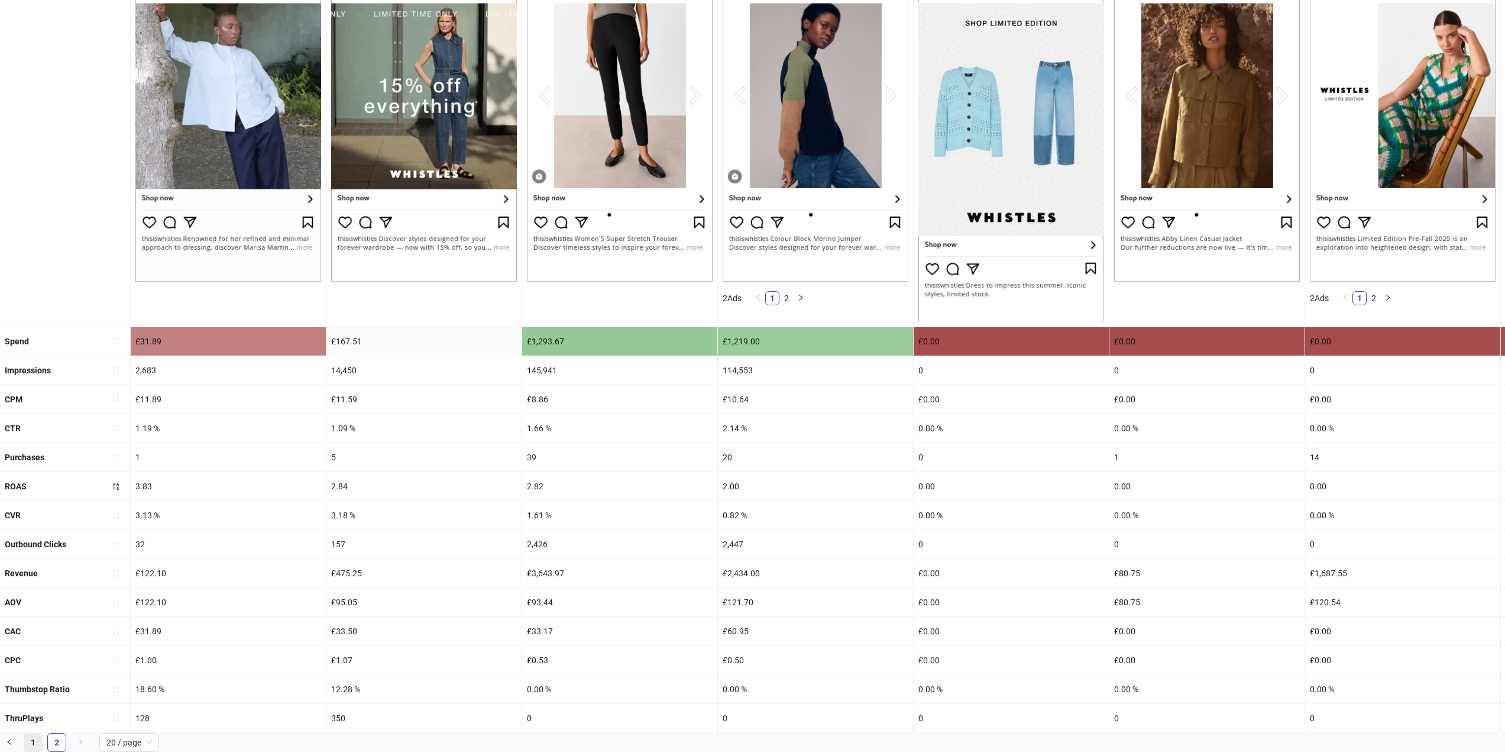
click at [40, 746] on link "1" at bounding box center [33, 742] width 18 height 18
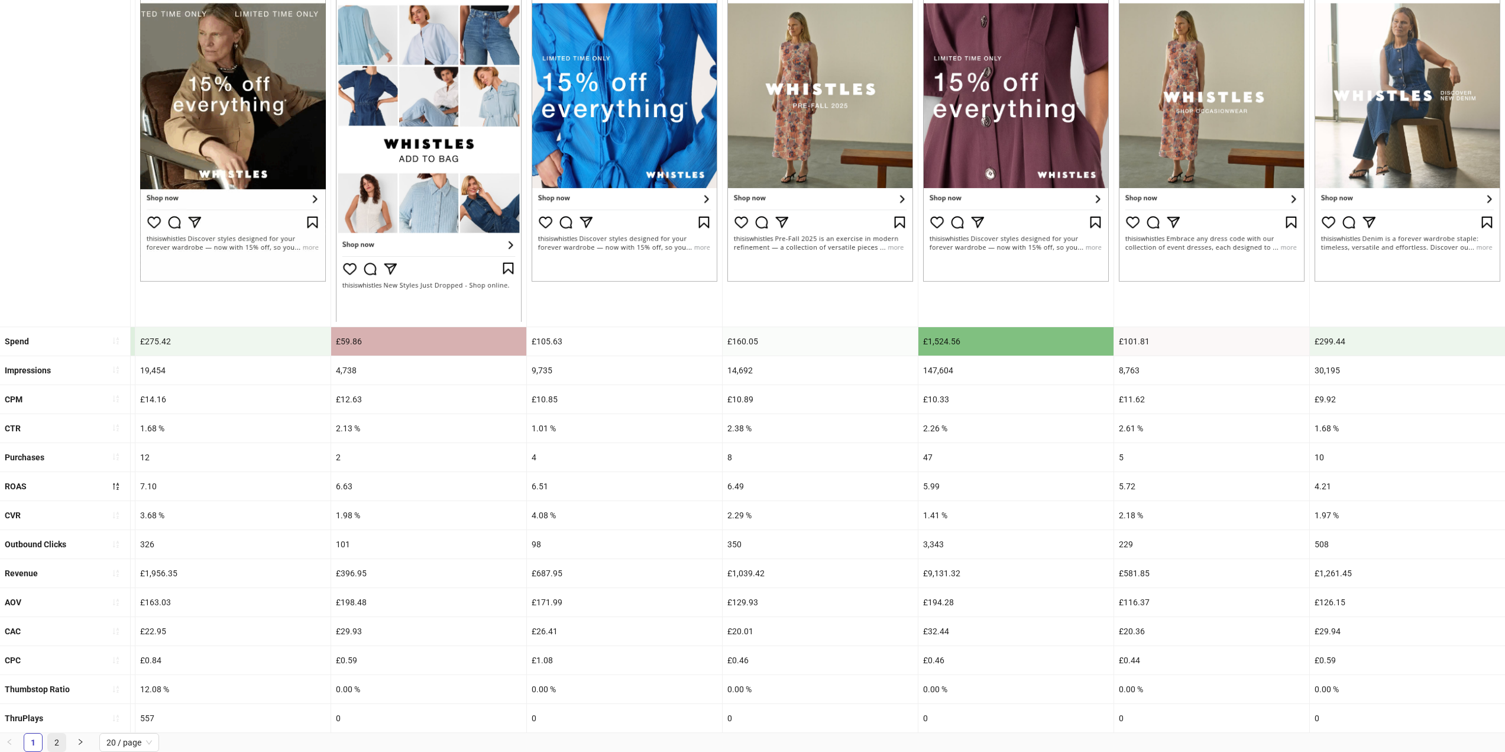
click at [55, 742] on link "2" at bounding box center [57, 742] width 18 height 18
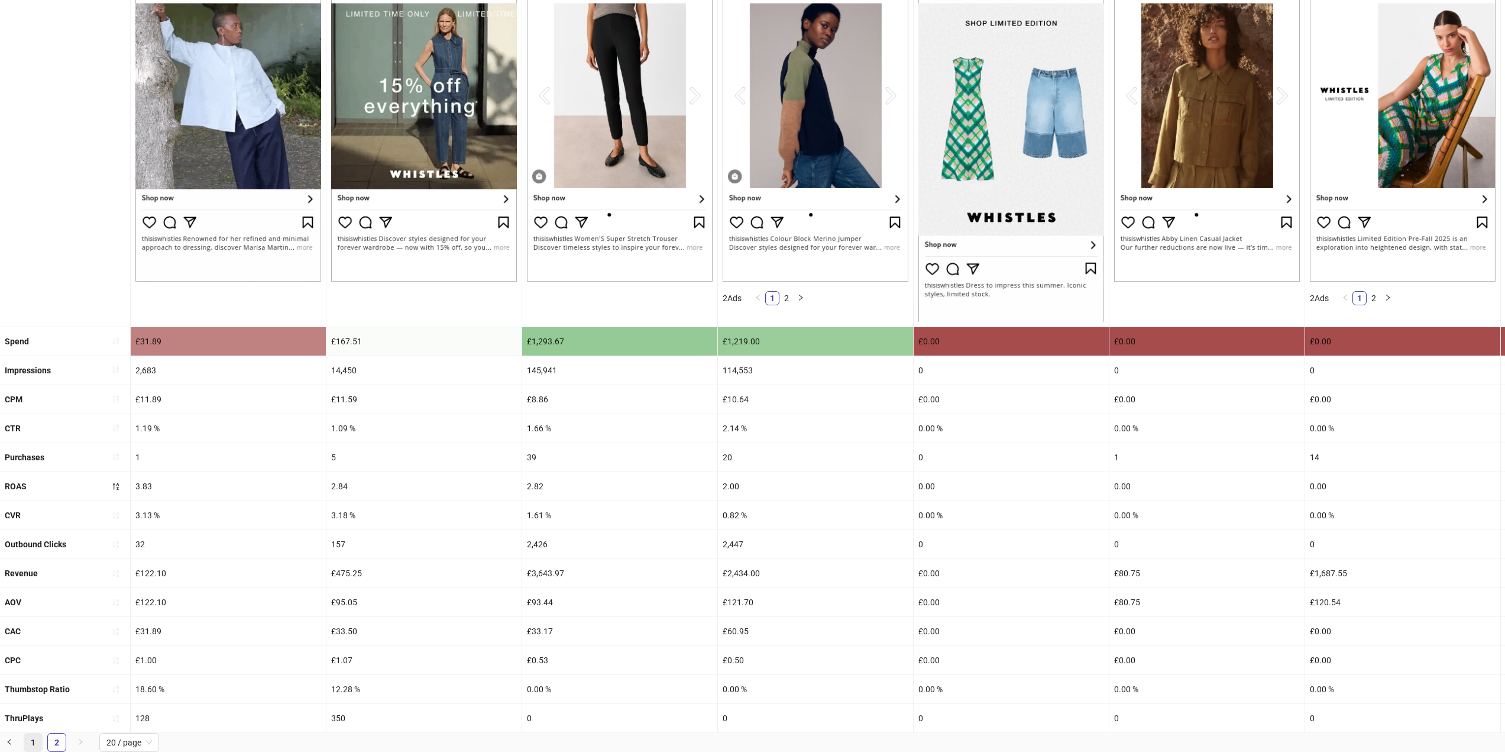
click at [40, 744] on link "1" at bounding box center [33, 742] width 18 height 18
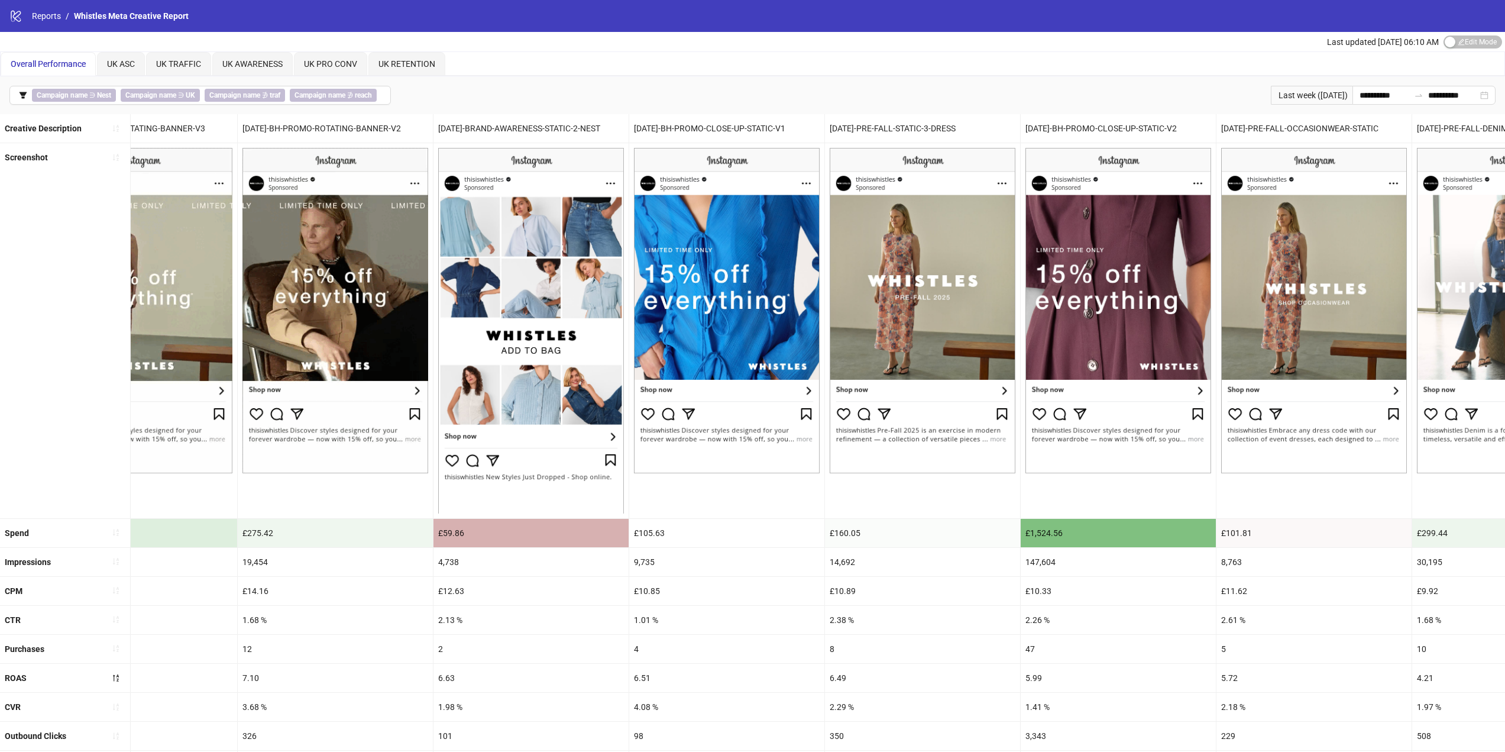
scroll to position [0, 2540]
